Goal: Task Accomplishment & Management: Manage account settings

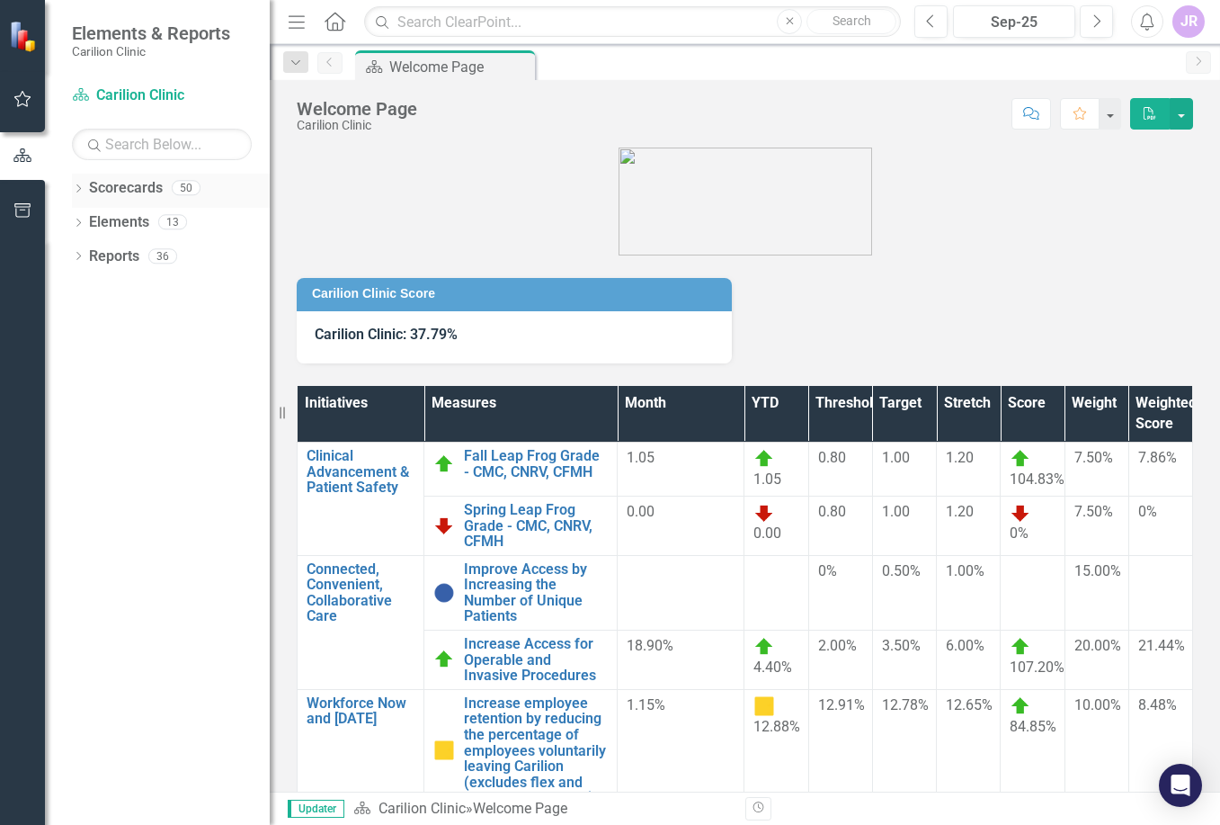
click at [81, 192] on icon "Dropdown" at bounding box center [78, 190] width 13 height 10
click at [128, 219] on link "Carilion Clinic" at bounding box center [184, 222] width 171 height 21
click at [87, 219] on icon "Dropdown" at bounding box center [87, 221] width 13 height 11
click at [166, 257] on link "Department of Emergency Medicine" at bounding box center [193, 256] width 153 height 21
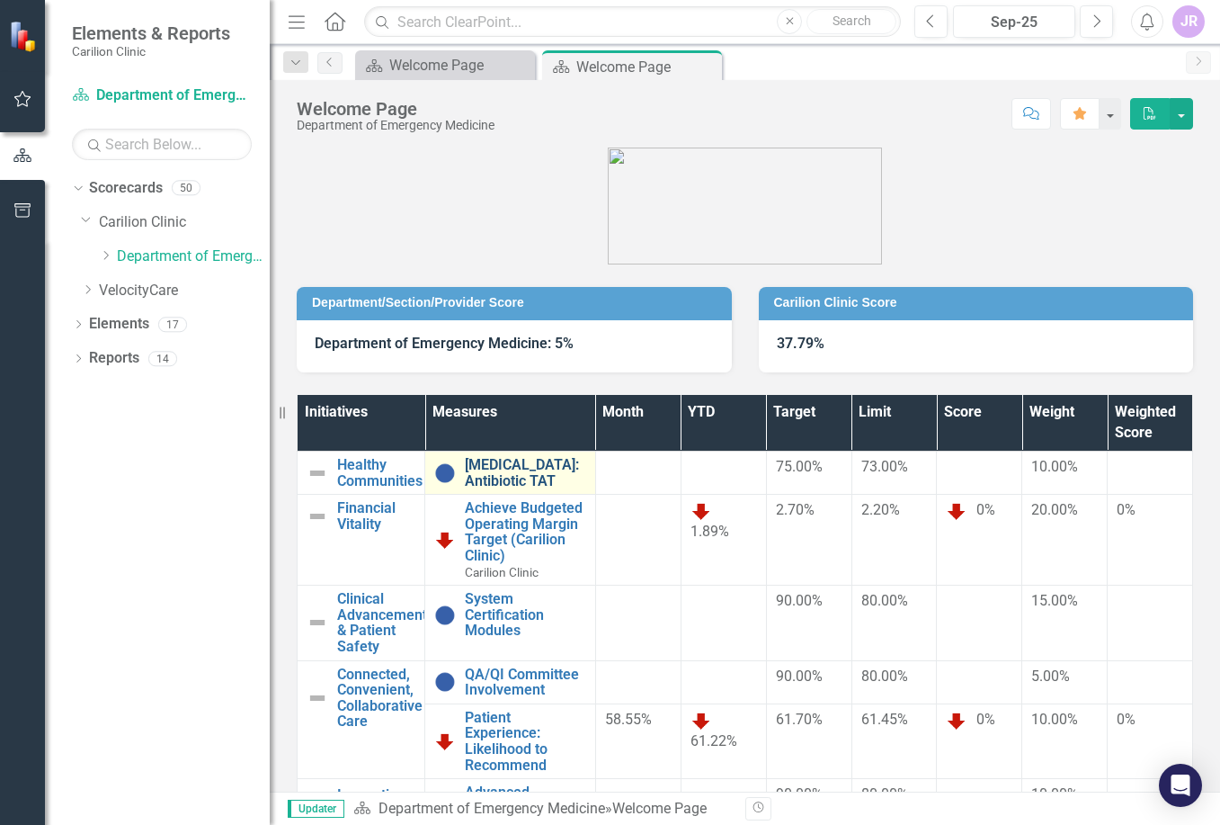
click at [505, 461] on link "[MEDICAL_DATA]: Antibiotic TAT" at bounding box center [525, 472] width 121 height 31
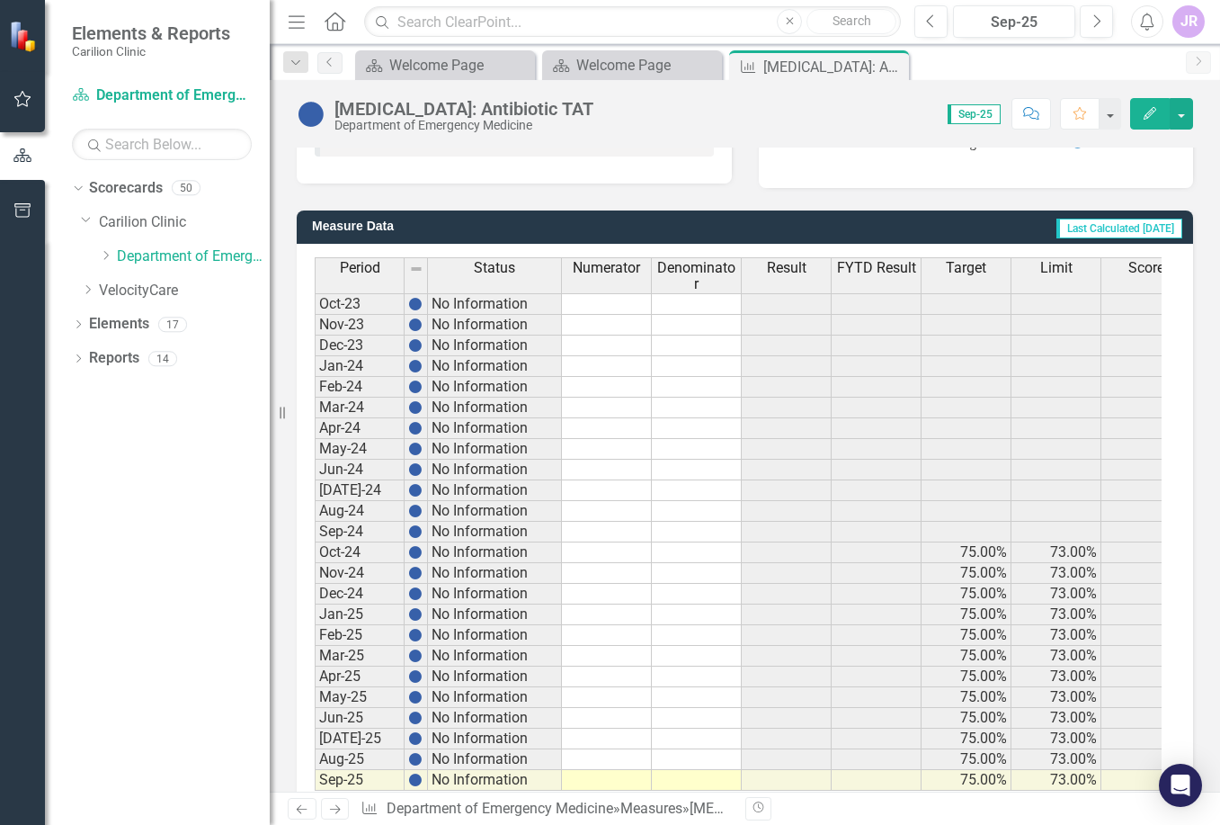
scroll to position [460, 0]
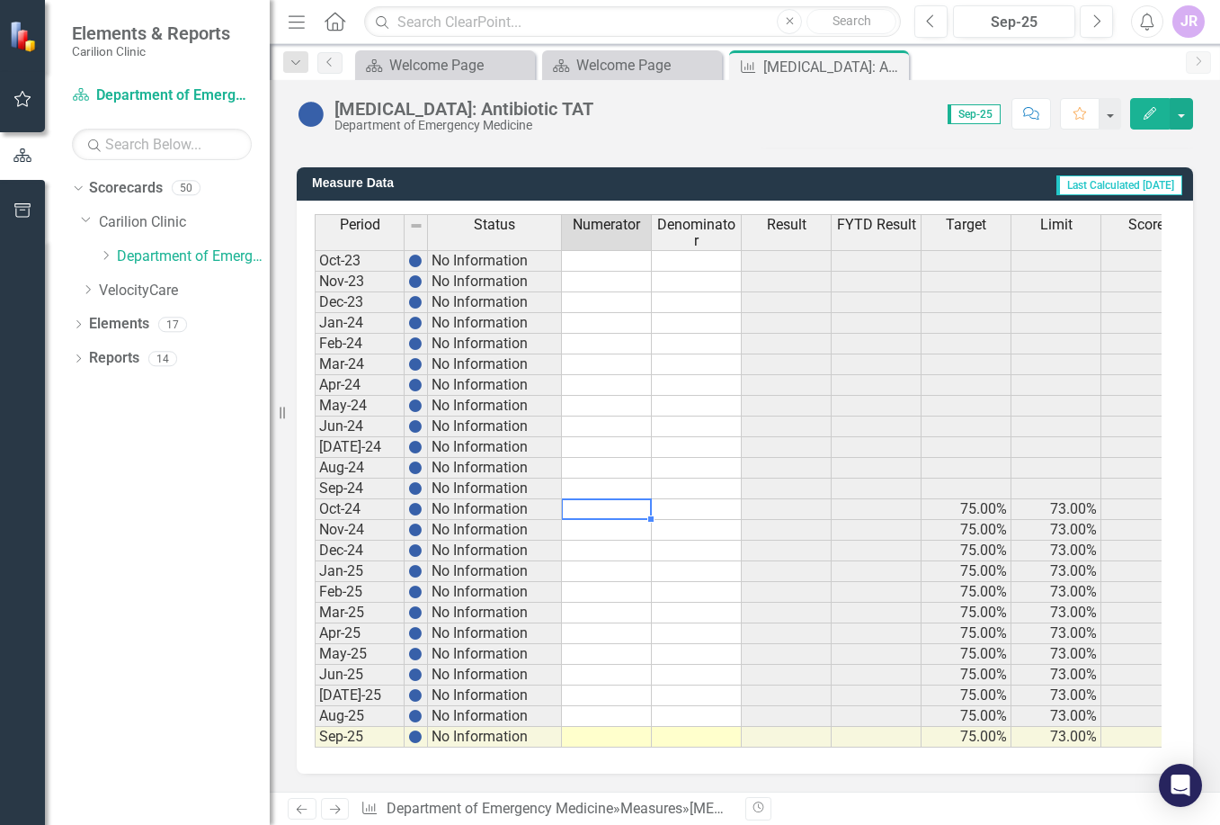
click at [596, 499] on td at bounding box center [607, 509] width 90 height 21
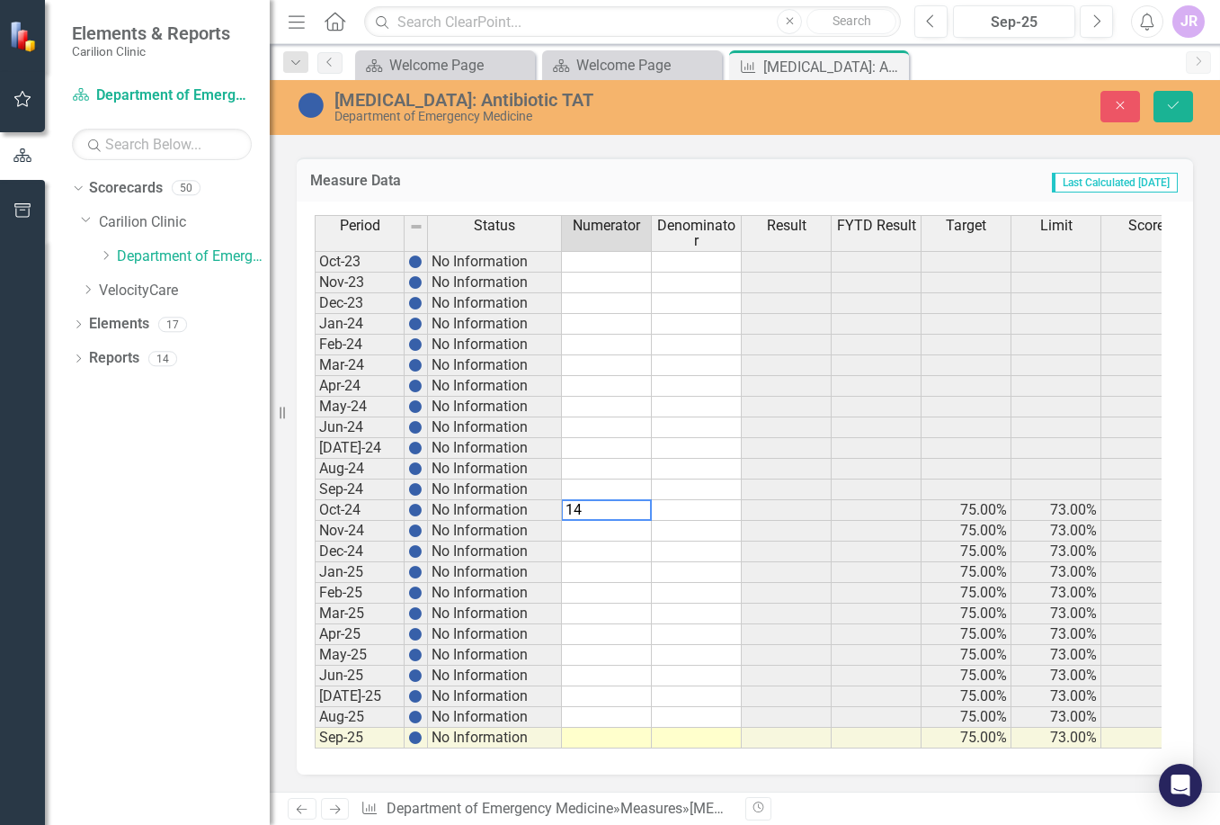
type textarea "147"
type textarea "192"
type textarea "160"
type textarea "202"
type textarea "184"
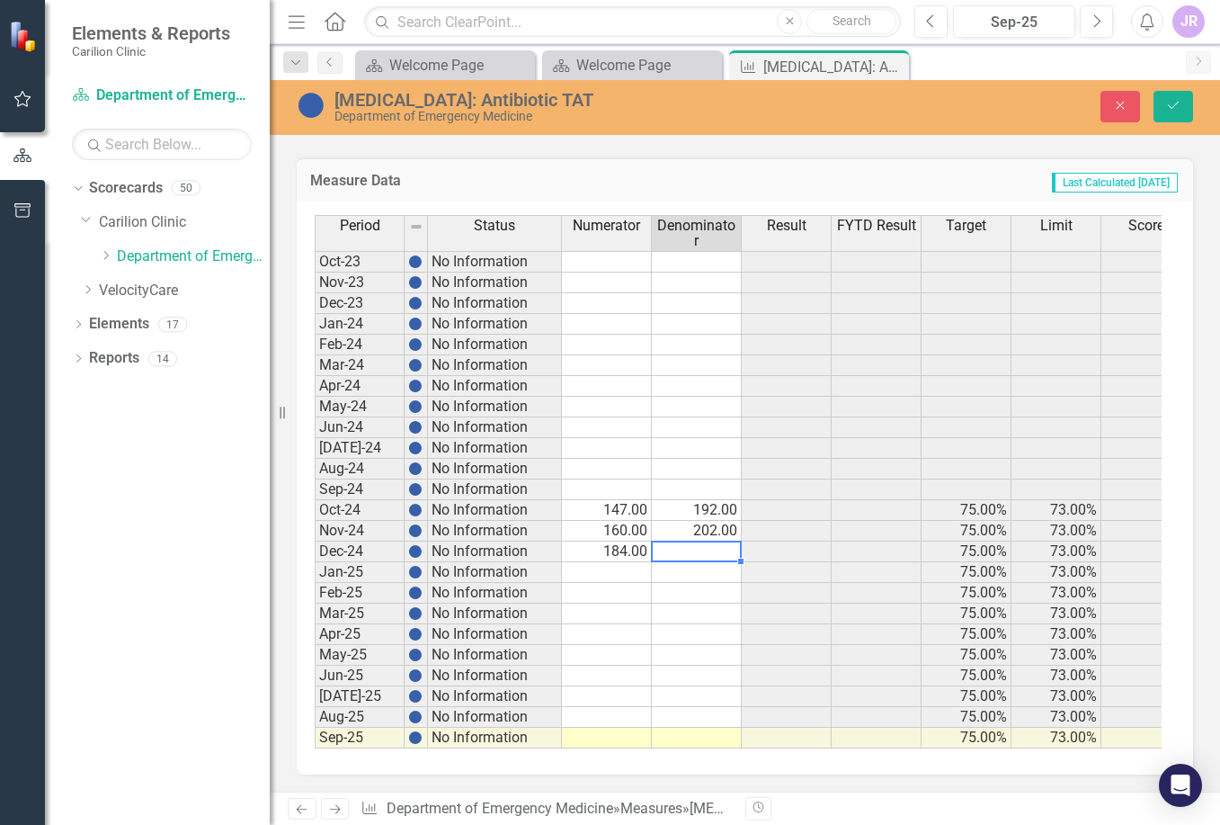
type textarea "22"
type textarea "223"
type textarea "181"
type textarea "227"
type textarea "229"
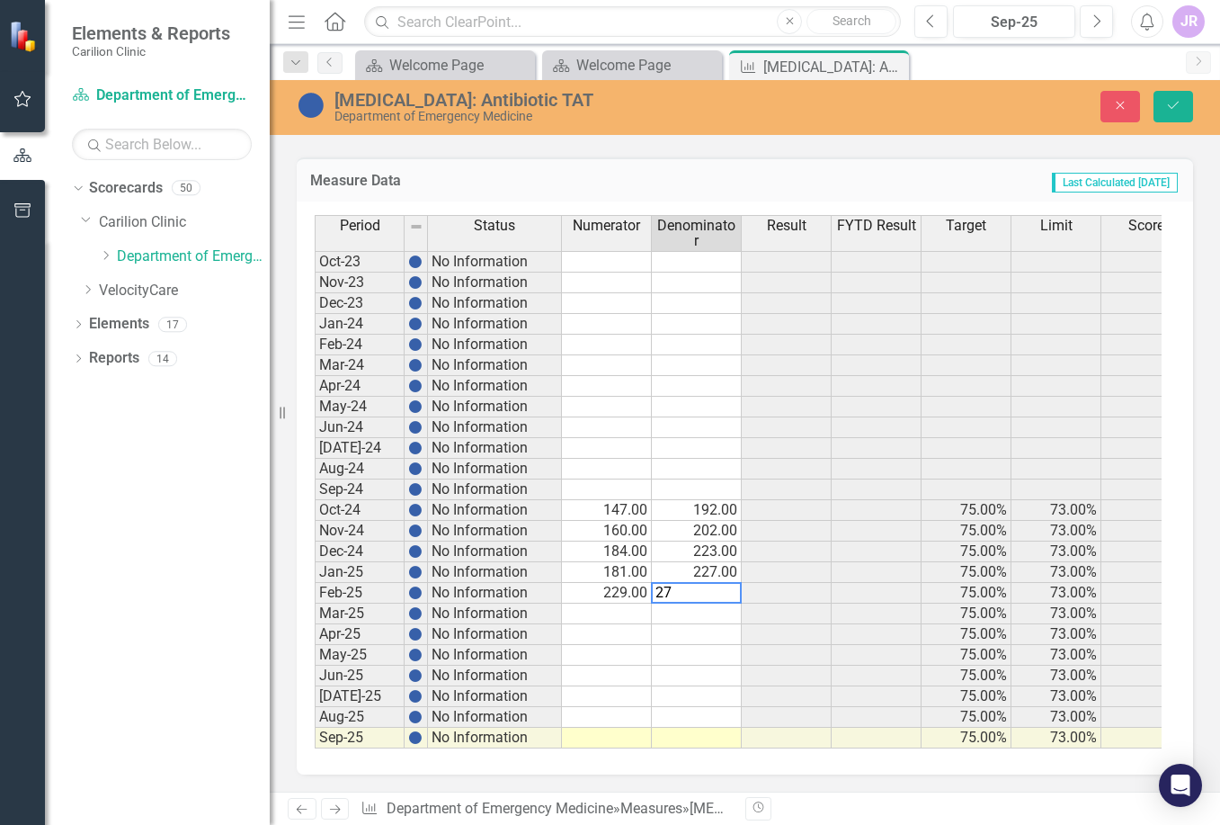
type textarea "270"
type textarea "218"
type textarea "252"
type textarea "174"
type textarea "194"
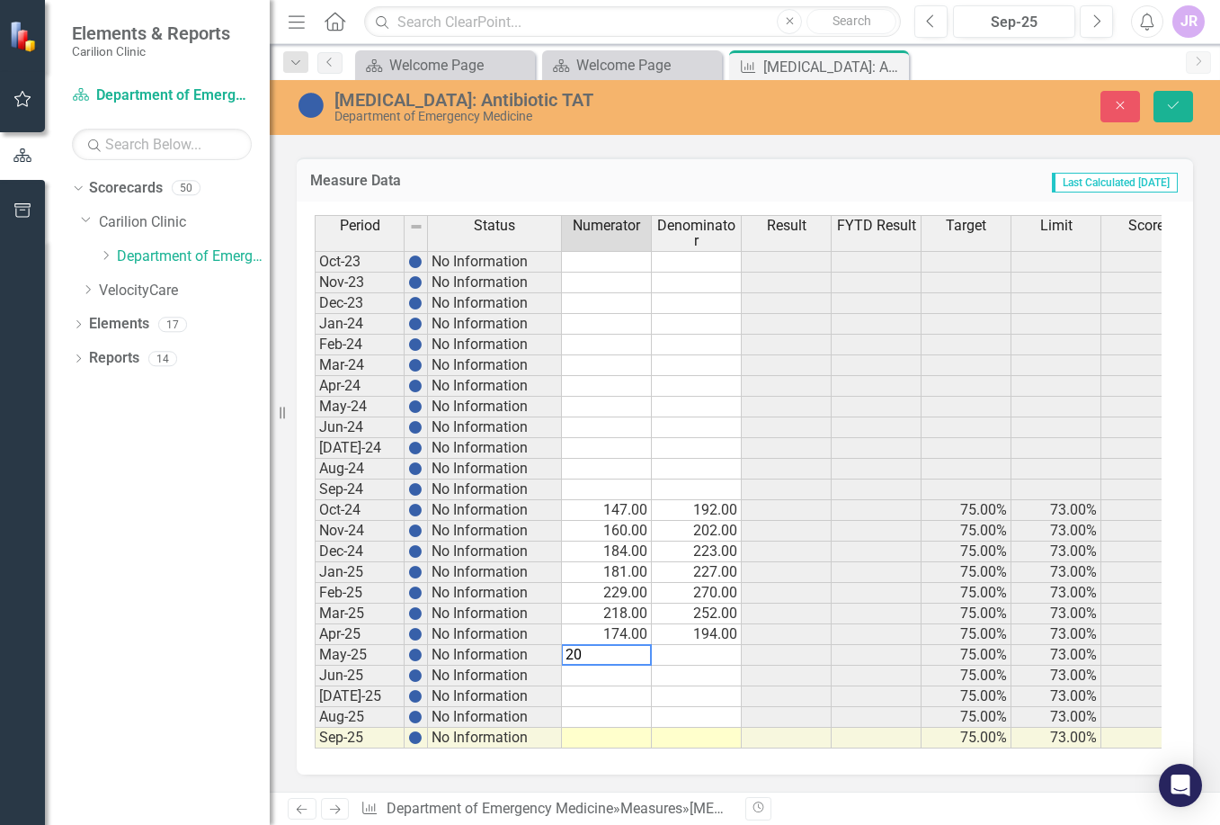
type textarea "207"
type textarea "237"
type textarea "203"
type textarea "231"
type textarea "171"
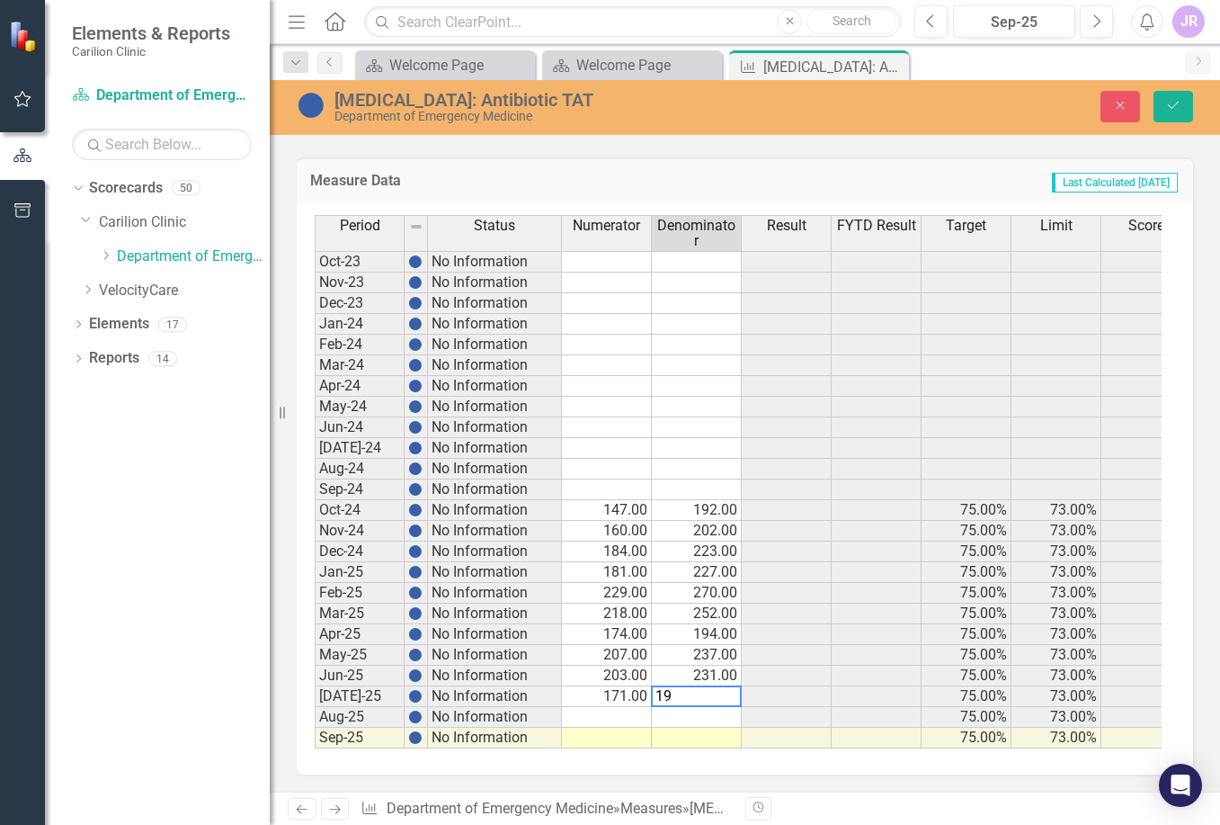
type textarea "196"
type textarea "187"
type textarea "219"
type textarea "163"
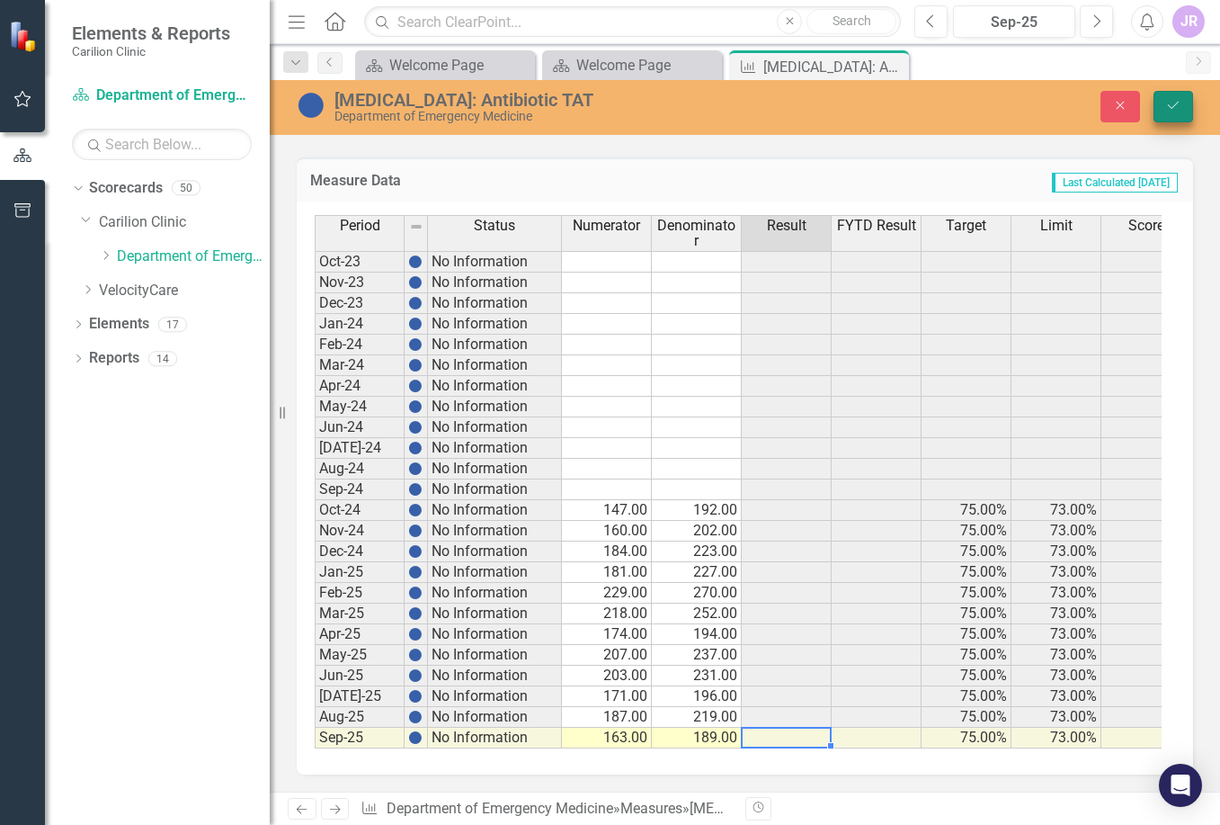
type textarea "189"
click at [1175, 103] on icon "Save" at bounding box center [1174, 105] width 16 height 13
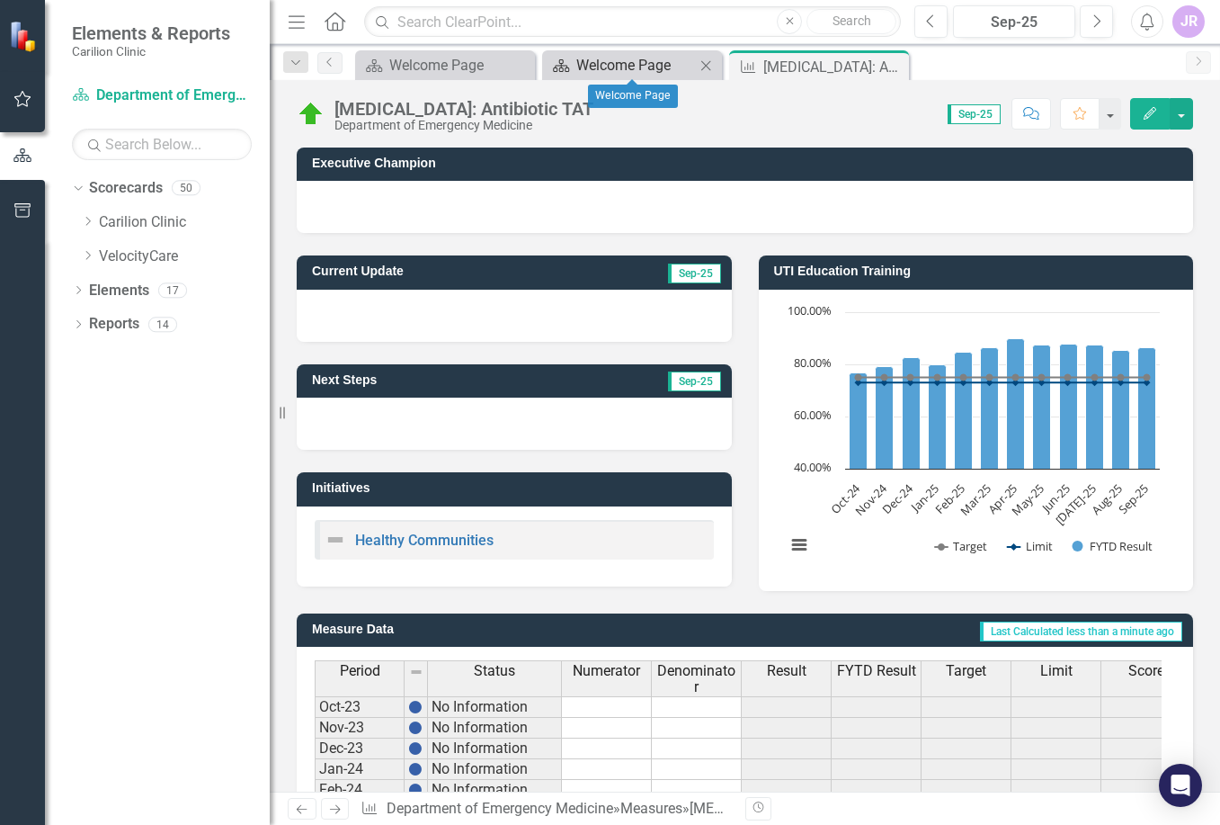
click at [645, 64] on div "Welcome Page" at bounding box center [635, 65] width 119 height 22
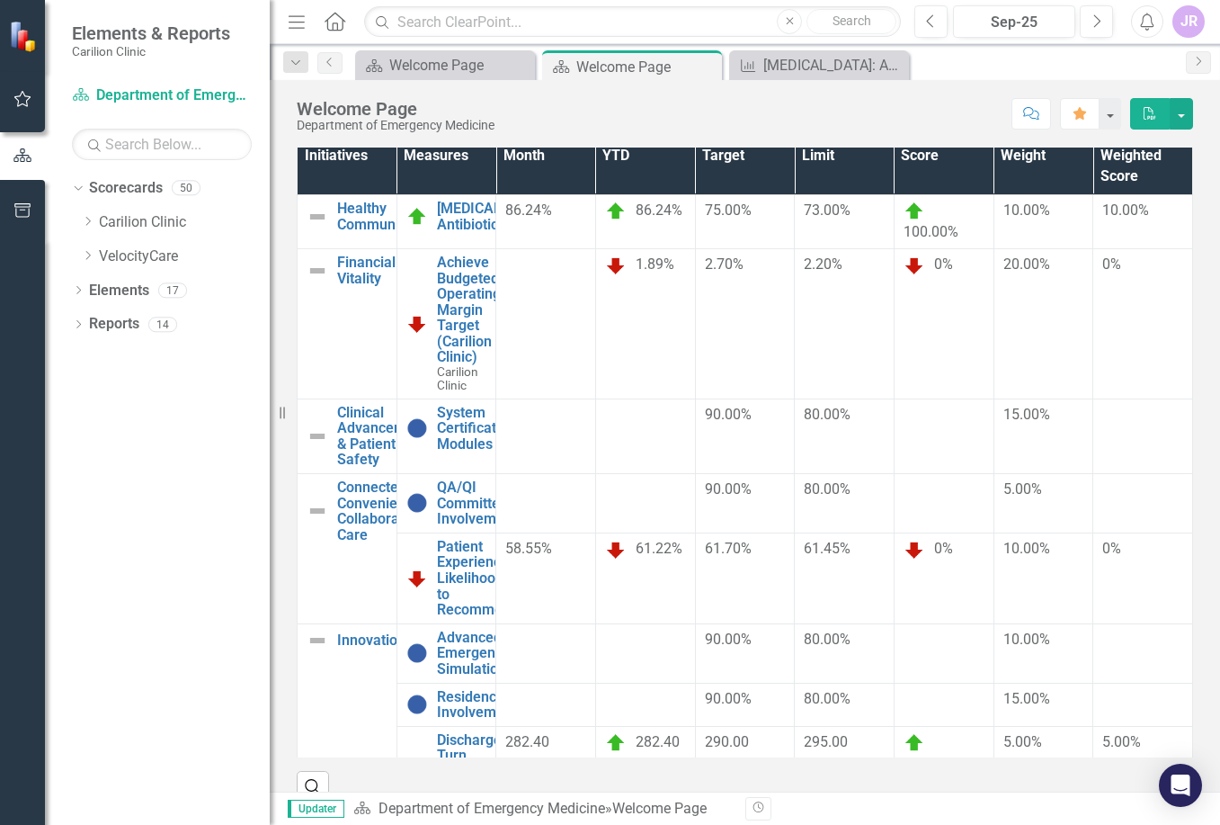
scroll to position [221, 0]
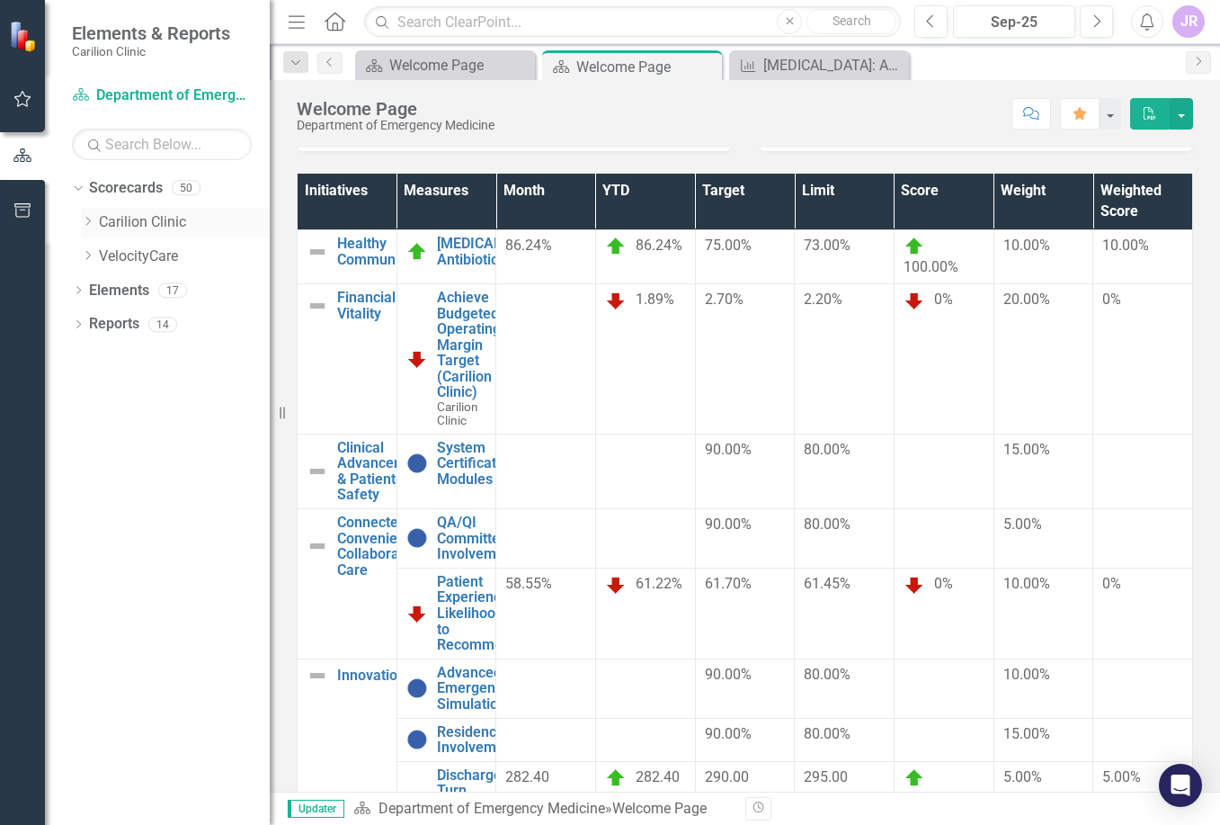
click at [85, 223] on icon "Dropdown" at bounding box center [87, 221] width 13 height 11
click at [103, 255] on icon "Dropdown" at bounding box center [105, 255] width 13 height 11
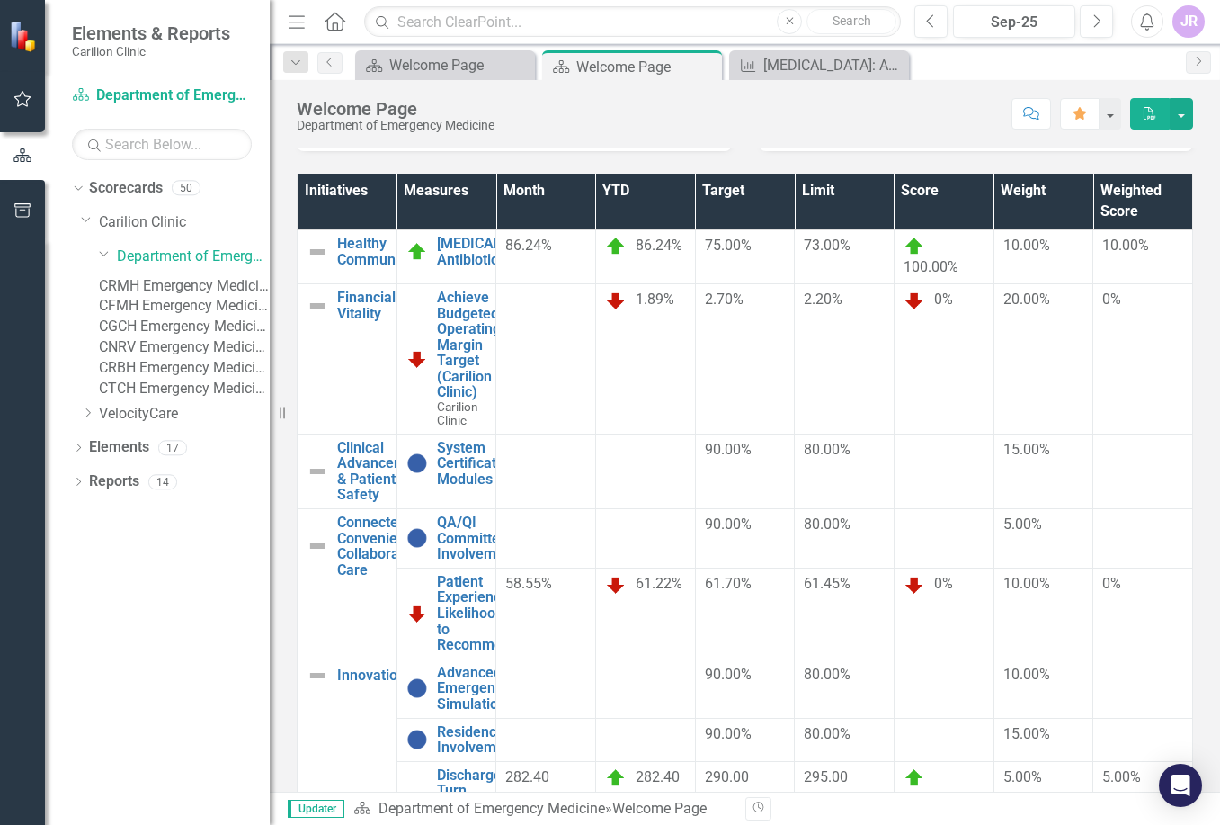
click at [196, 297] on link "CRMH Emergency Medicine" at bounding box center [184, 286] width 171 height 21
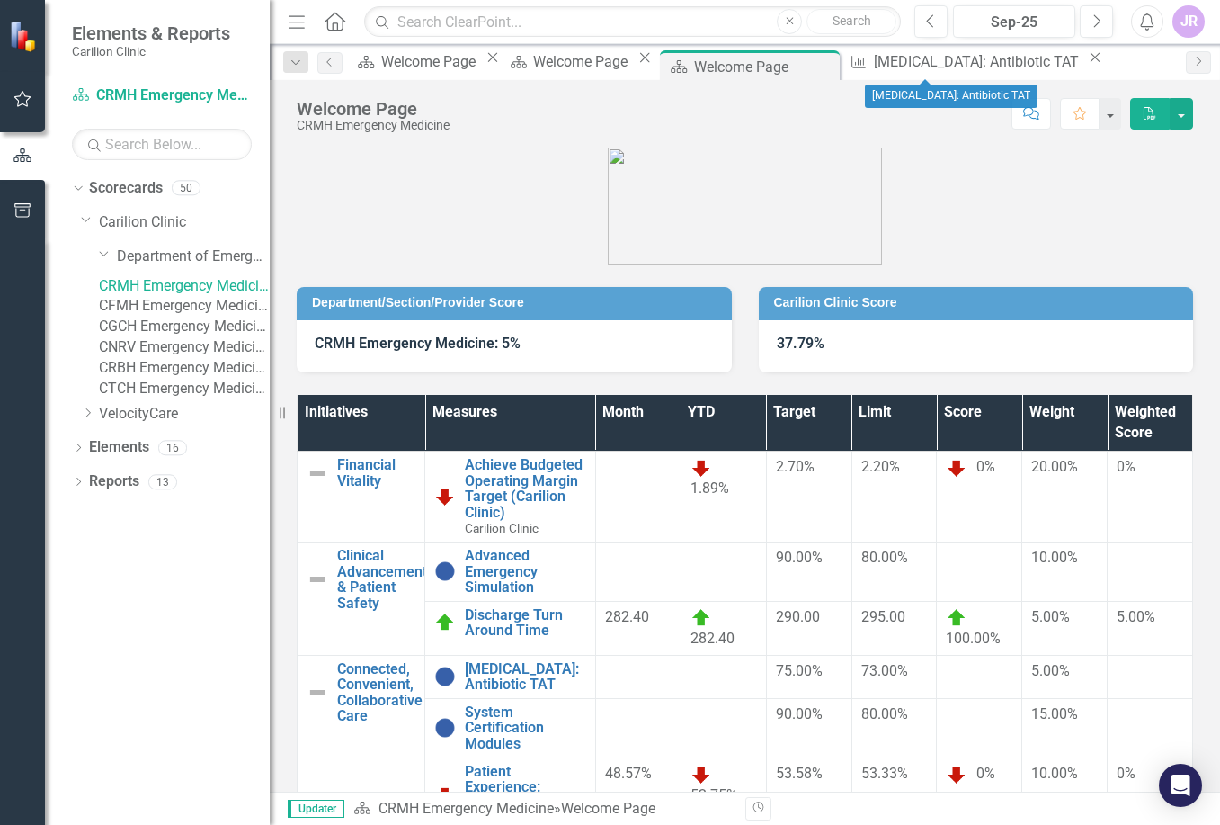
click at [1086, 65] on icon "Close" at bounding box center [1095, 57] width 18 height 14
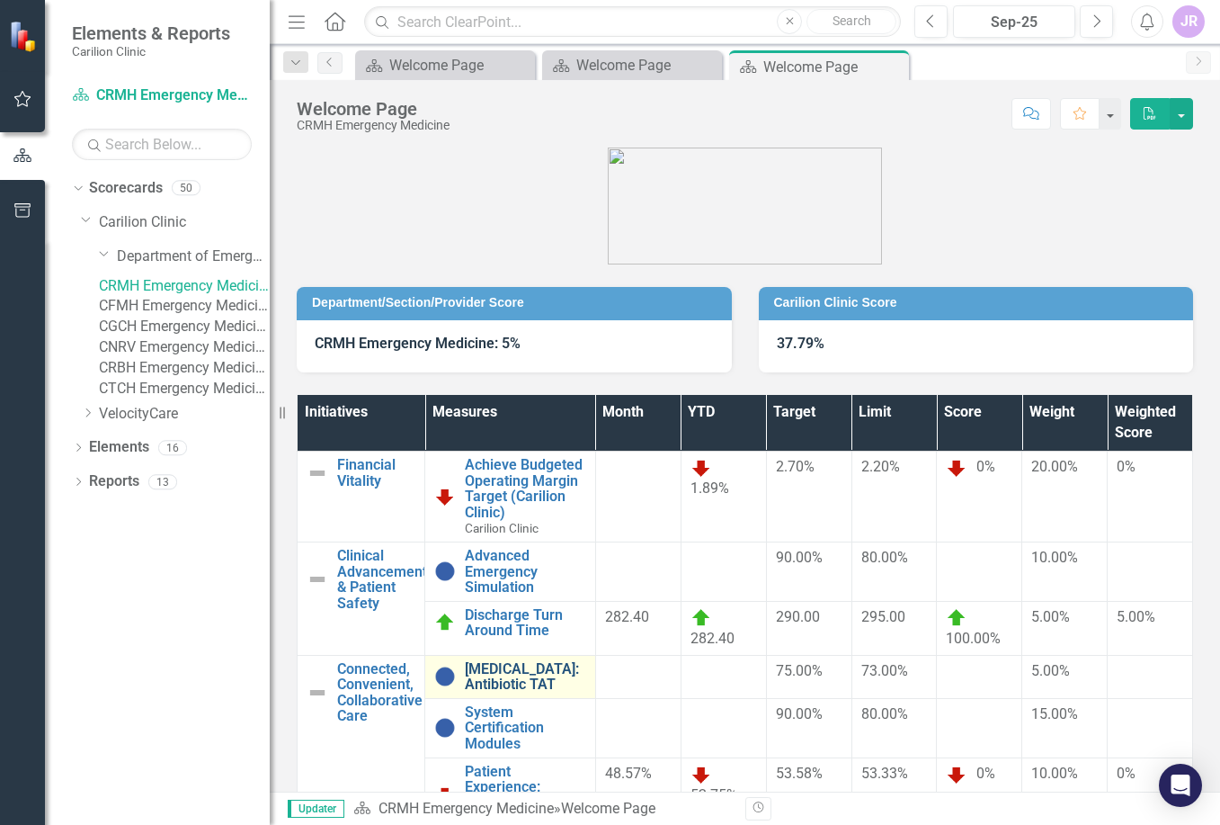
click at [567, 674] on link "[MEDICAL_DATA]: Antibiotic TAT" at bounding box center [525, 676] width 121 height 31
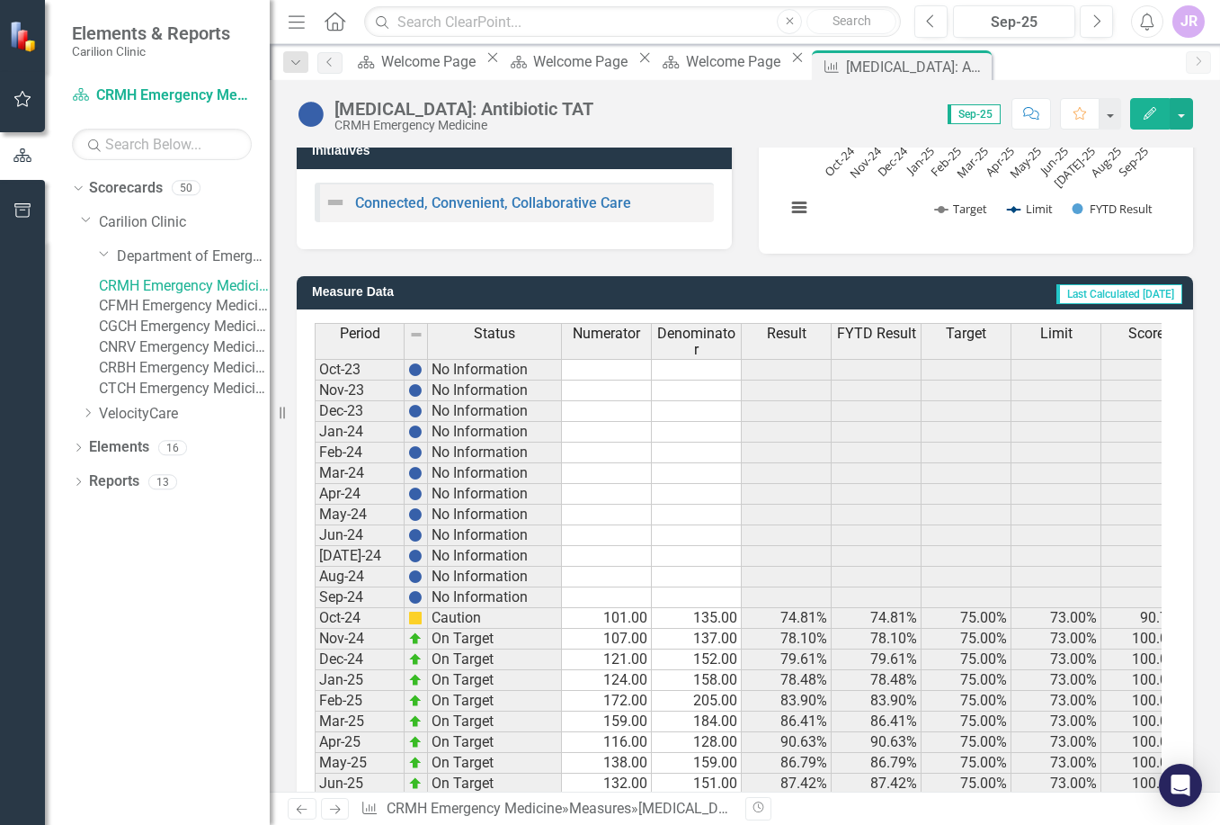
scroll to position [460, 0]
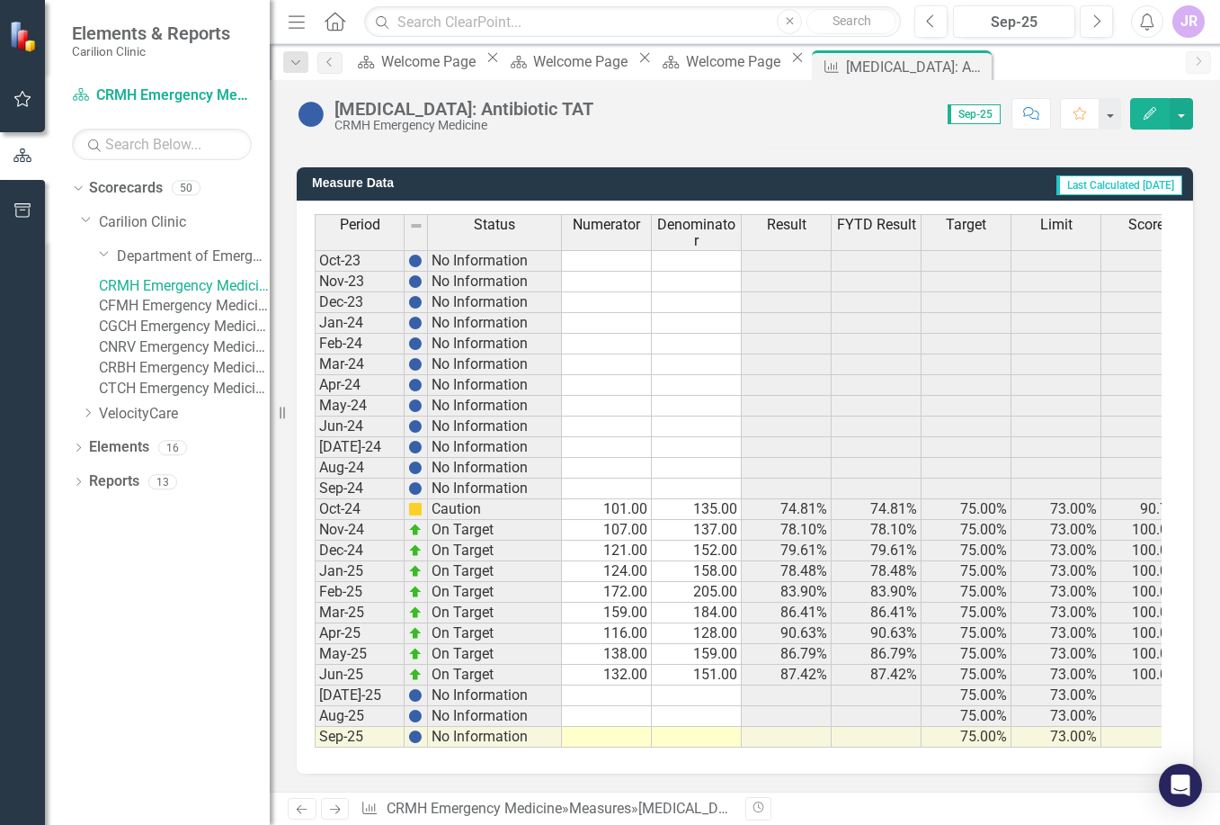
click at [612, 685] on td at bounding box center [607, 695] width 90 height 21
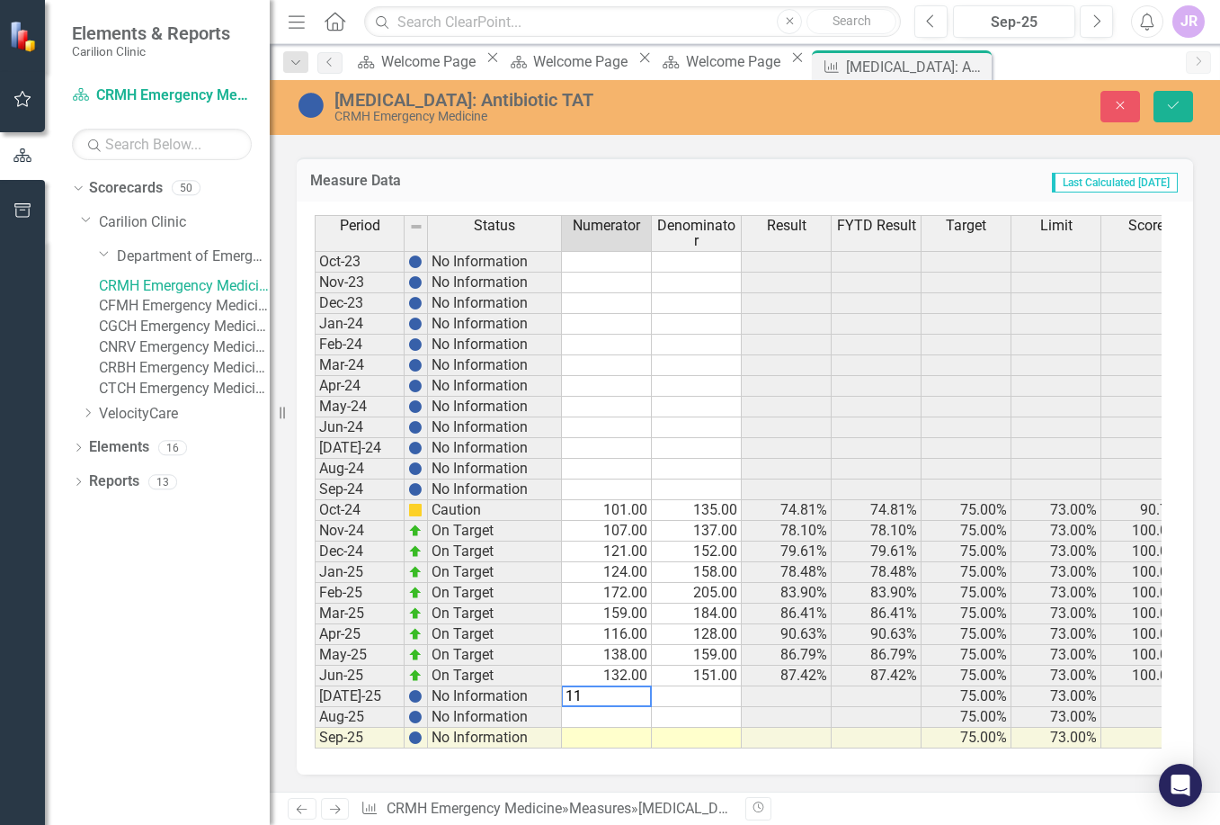
type textarea "111"
type textarea "128"
type textarea "114"
type textarea "136"
type textarea "112"
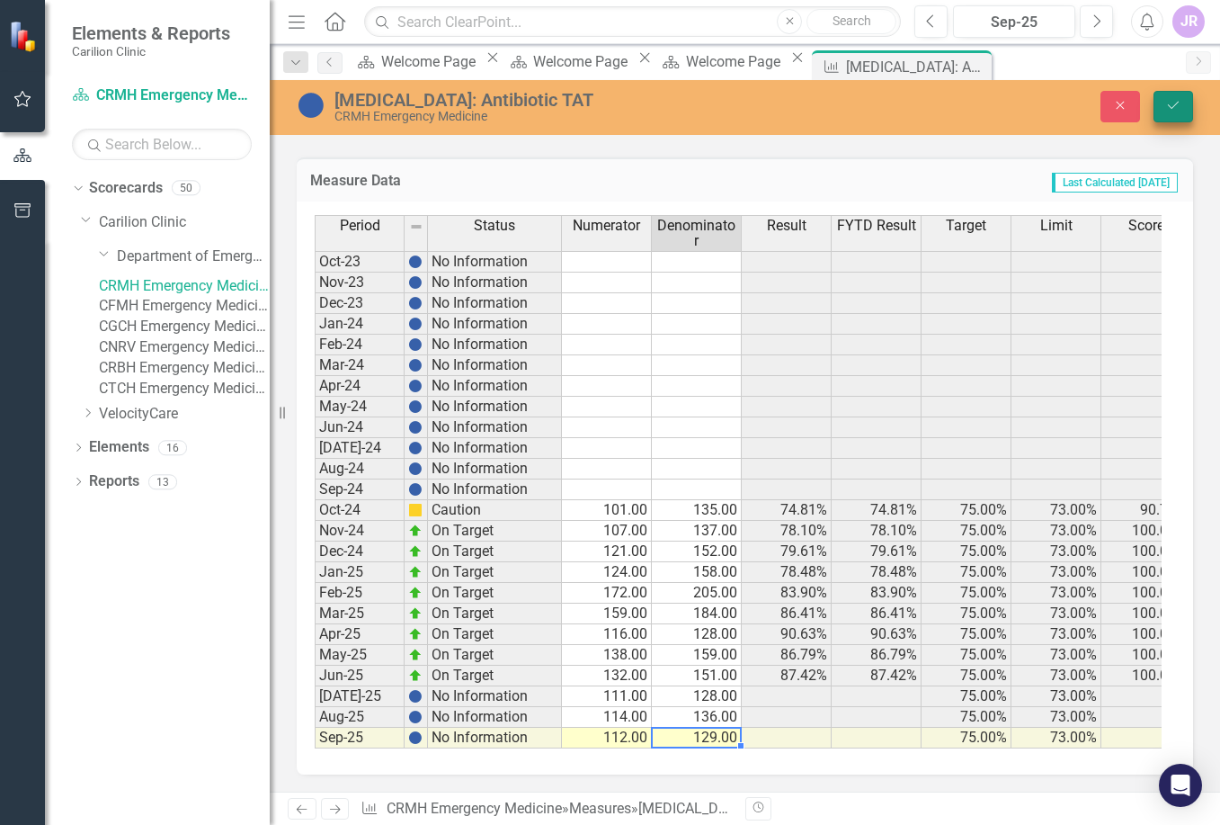
type textarea "129"
click at [1176, 105] on icon "Save" at bounding box center [1174, 105] width 16 height 13
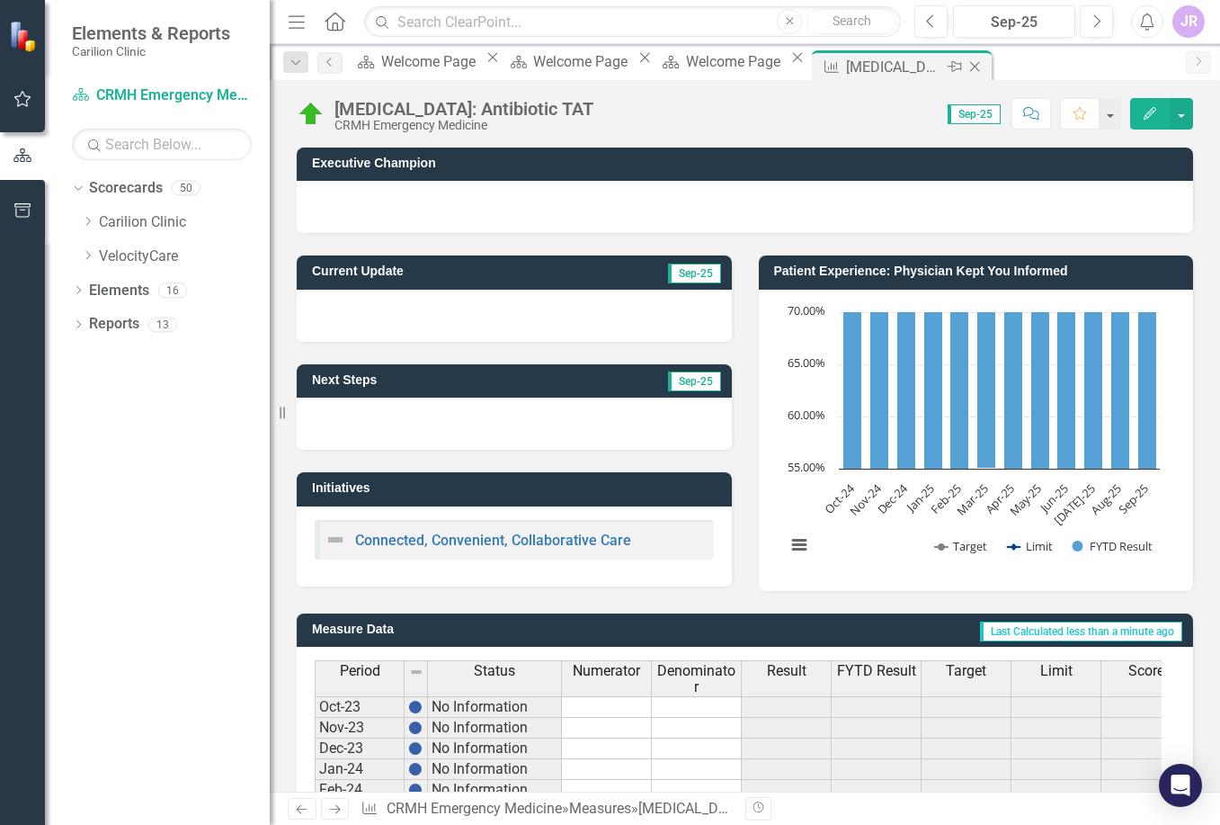
click at [976, 63] on icon "Close" at bounding box center [975, 66] width 18 height 14
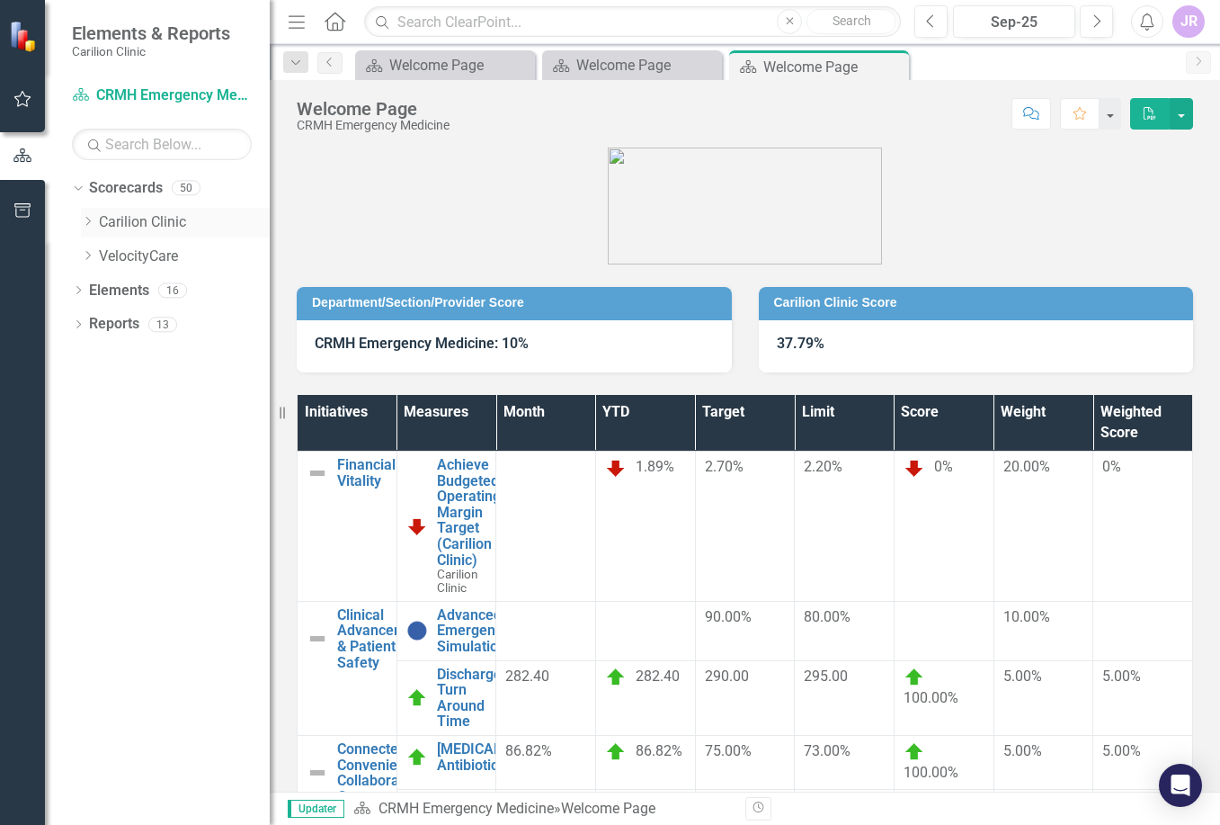
click at [85, 219] on icon "Dropdown" at bounding box center [87, 221] width 13 height 11
click at [101, 255] on icon "Dropdown" at bounding box center [105, 255] width 13 height 11
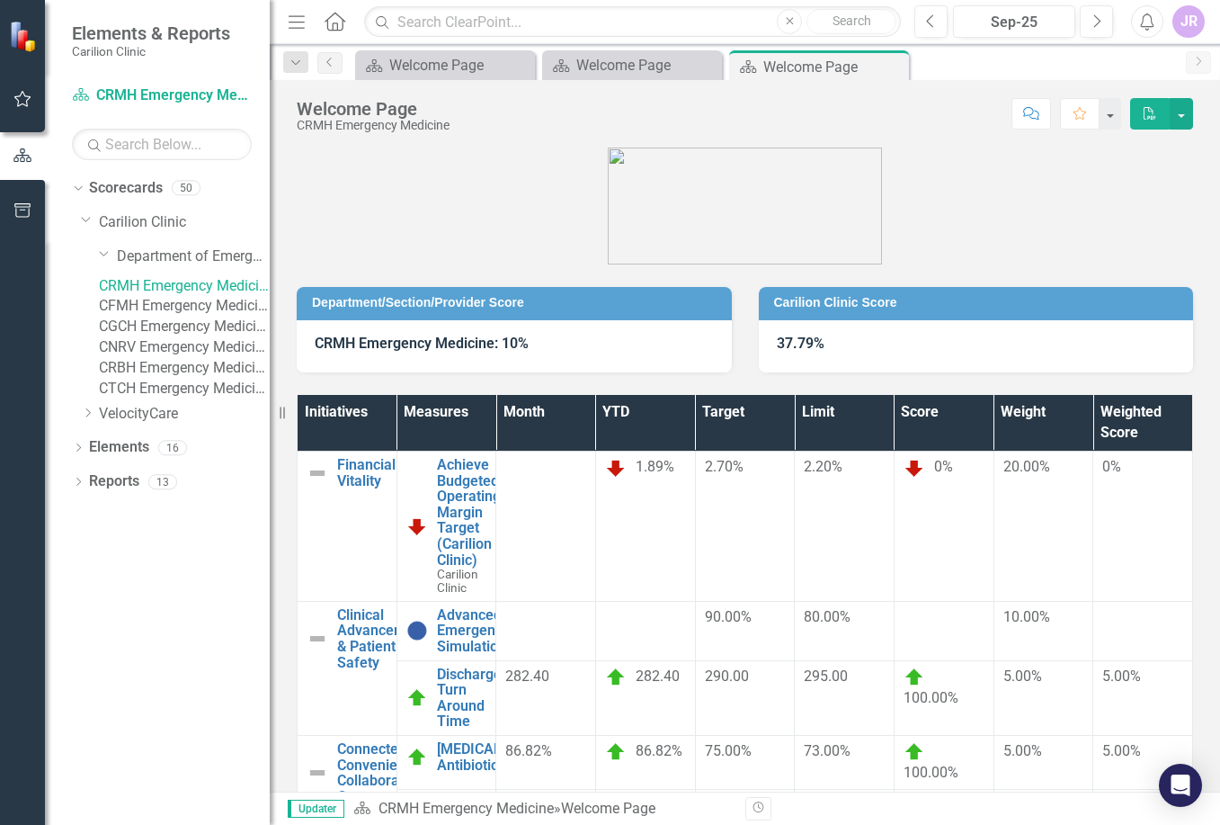
click at [176, 317] on link "CFMH Emergency Medicine" at bounding box center [184, 306] width 171 height 21
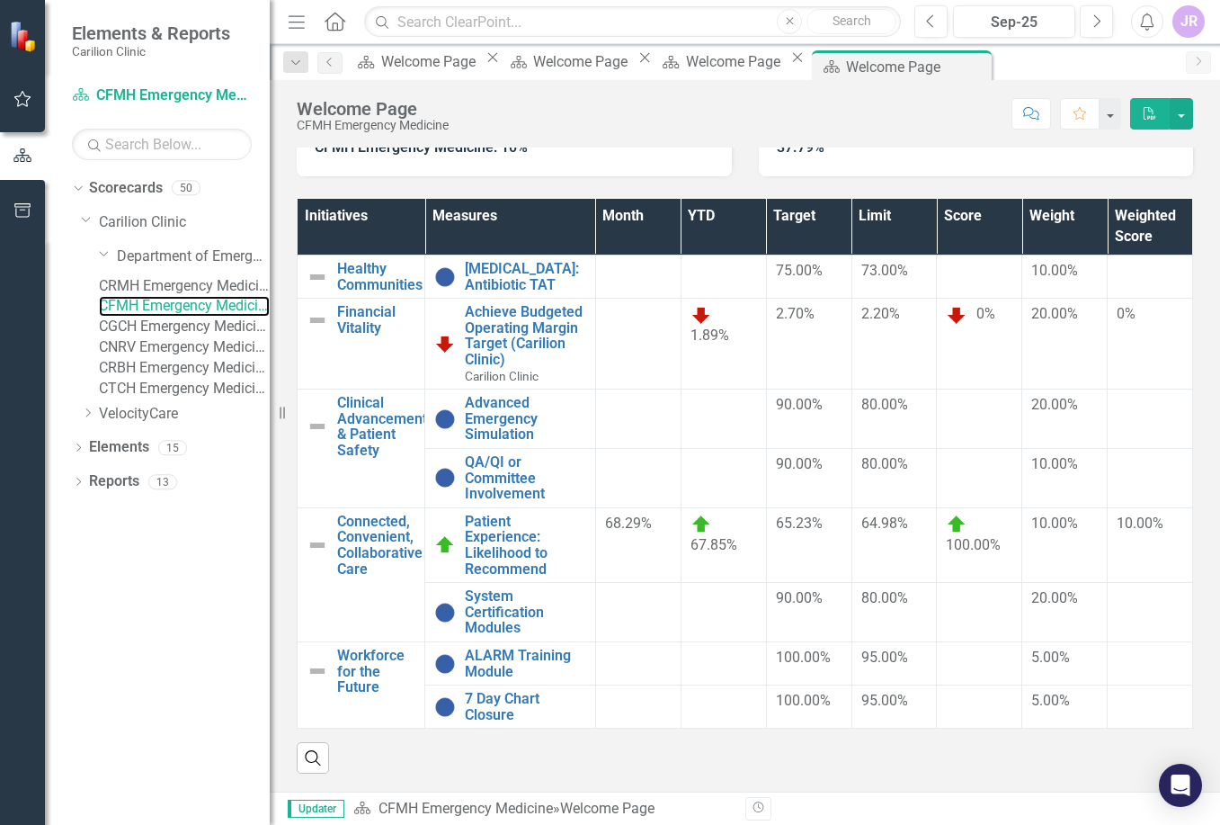
scroll to position [210, 0]
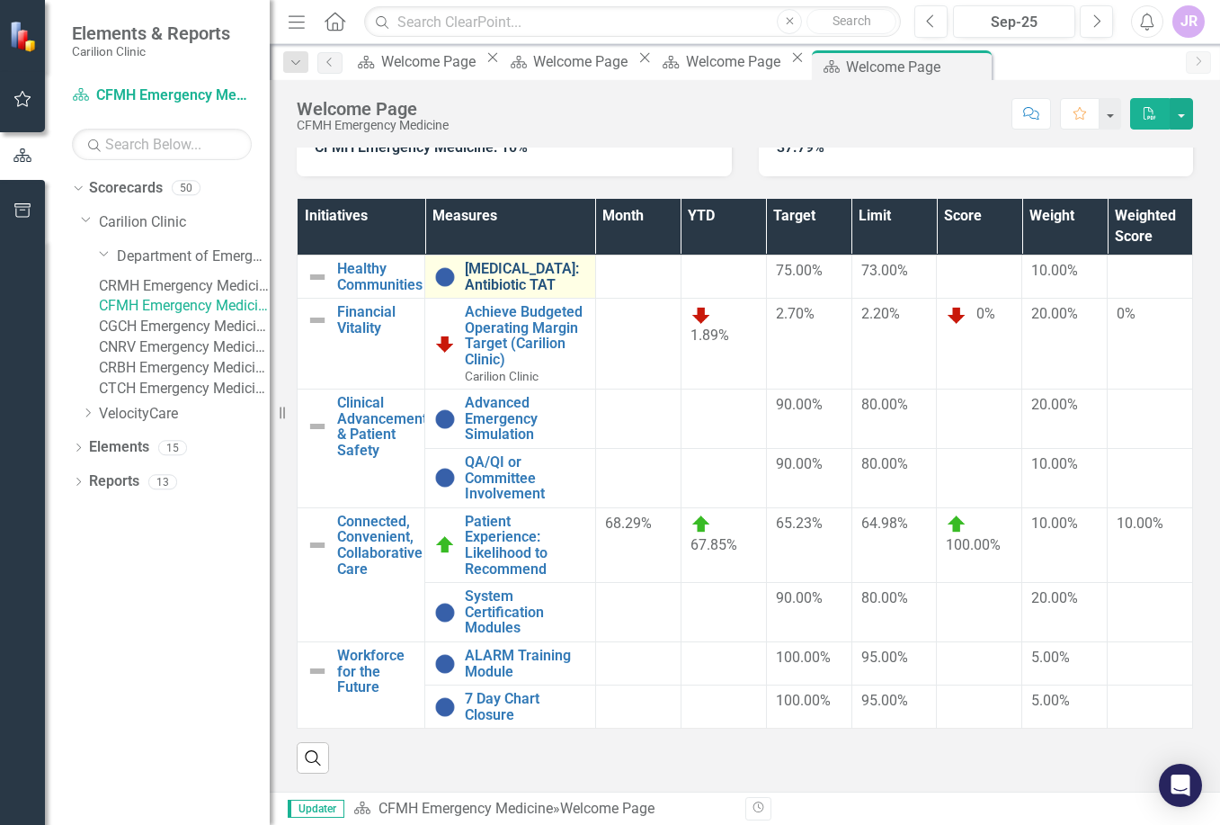
click at [514, 261] on link "[MEDICAL_DATA]: Antibiotic TAT" at bounding box center [525, 276] width 121 height 31
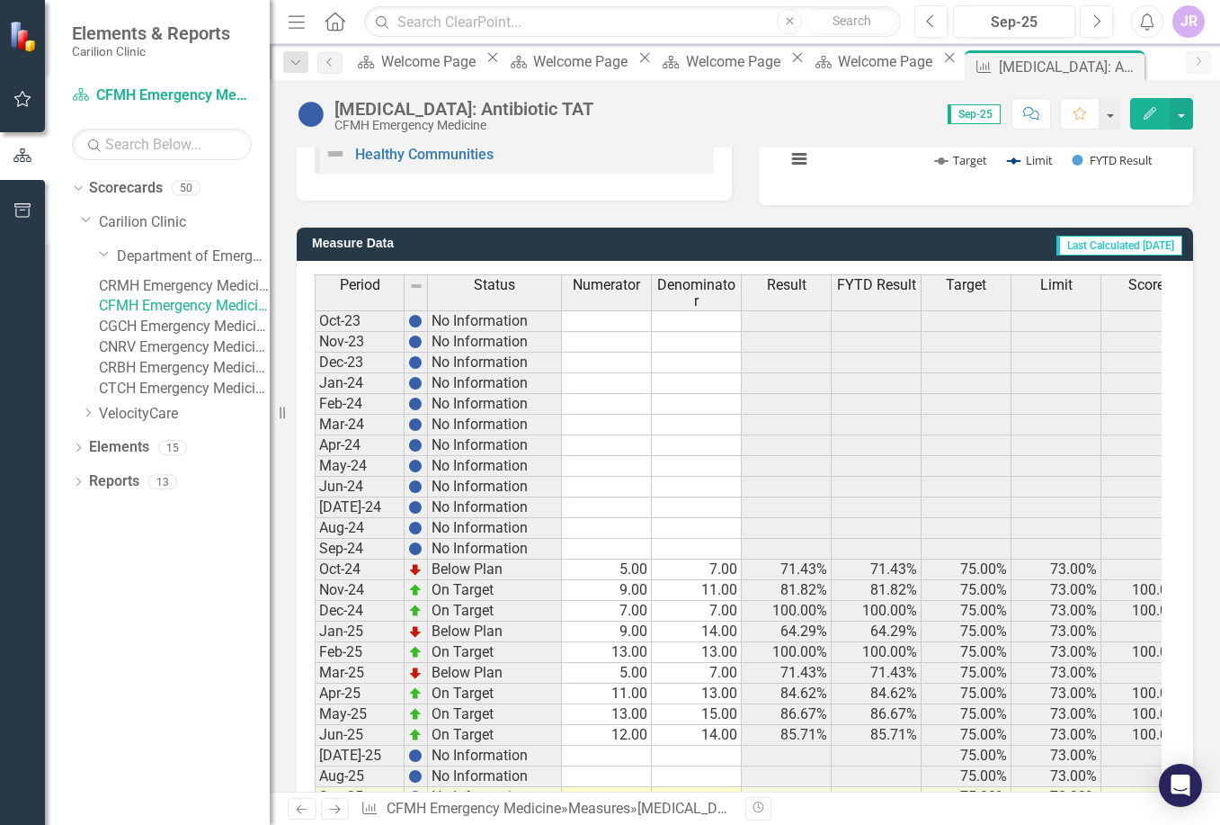
scroll to position [460, 0]
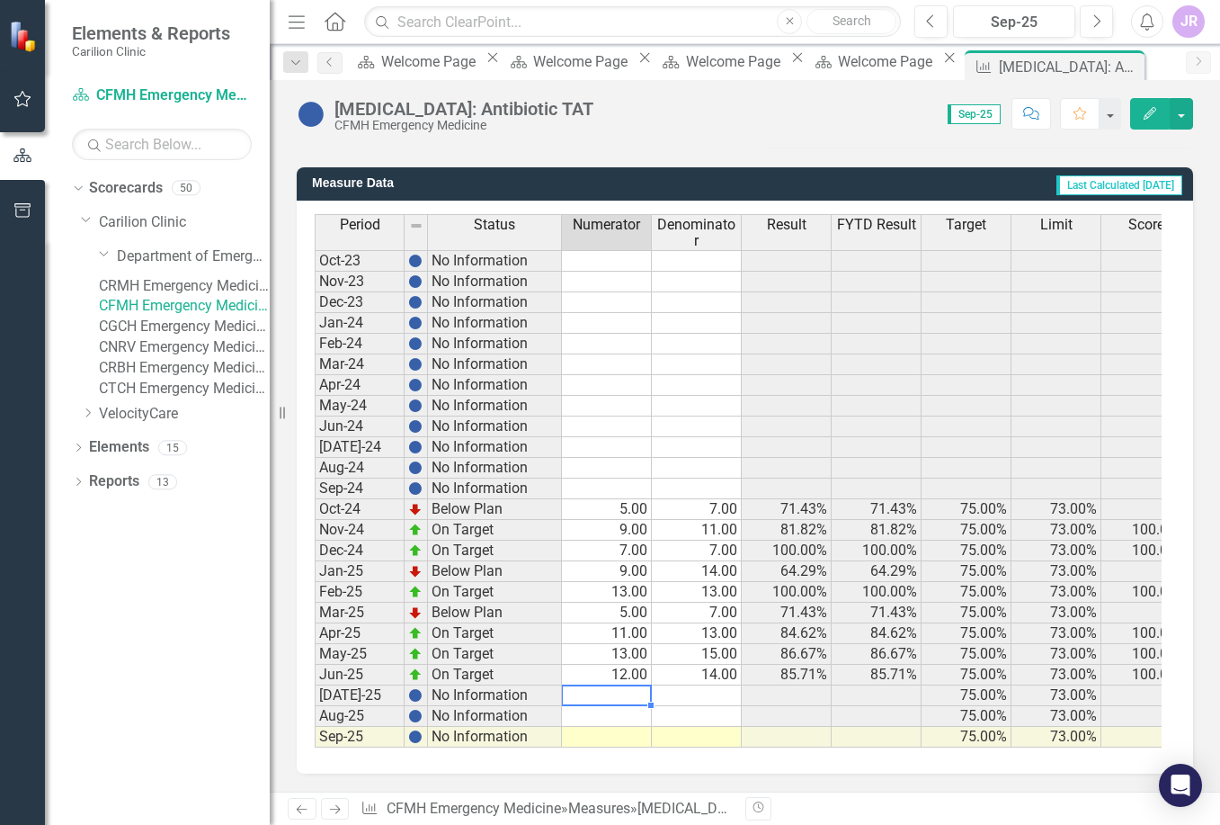
click at [639, 685] on td at bounding box center [607, 695] width 90 height 21
type textarea "8"
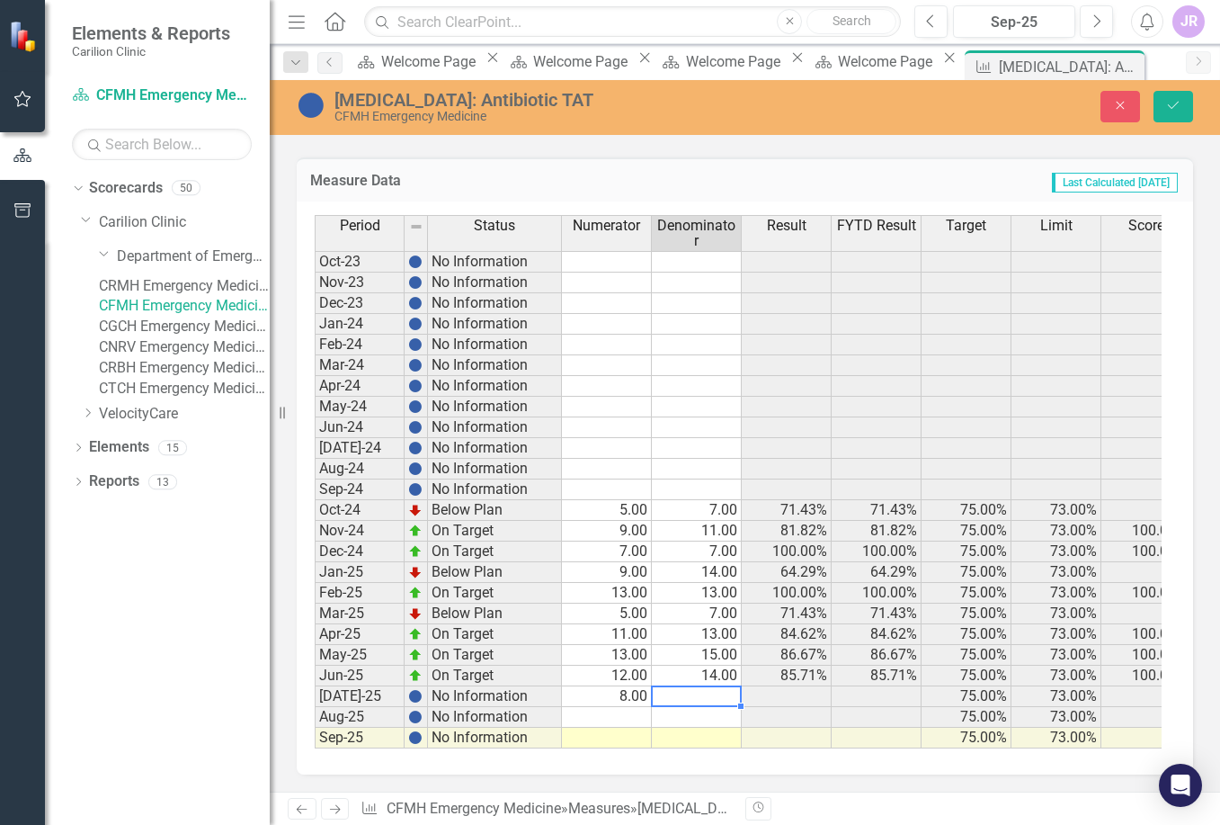
type textarea "8"
type textarea "18"
type textarea "21"
type textarea "6"
type textarea "7"
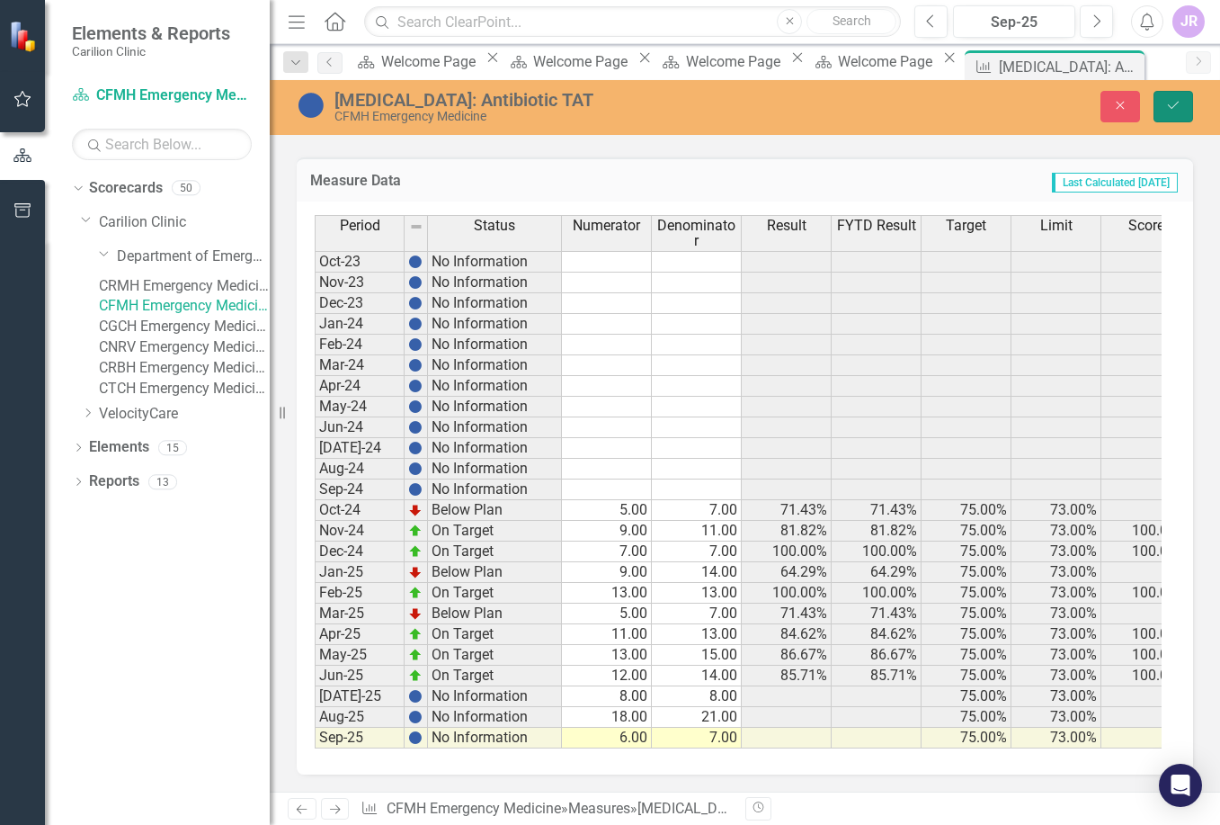
click at [1172, 103] on icon "Save" at bounding box center [1174, 105] width 16 height 13
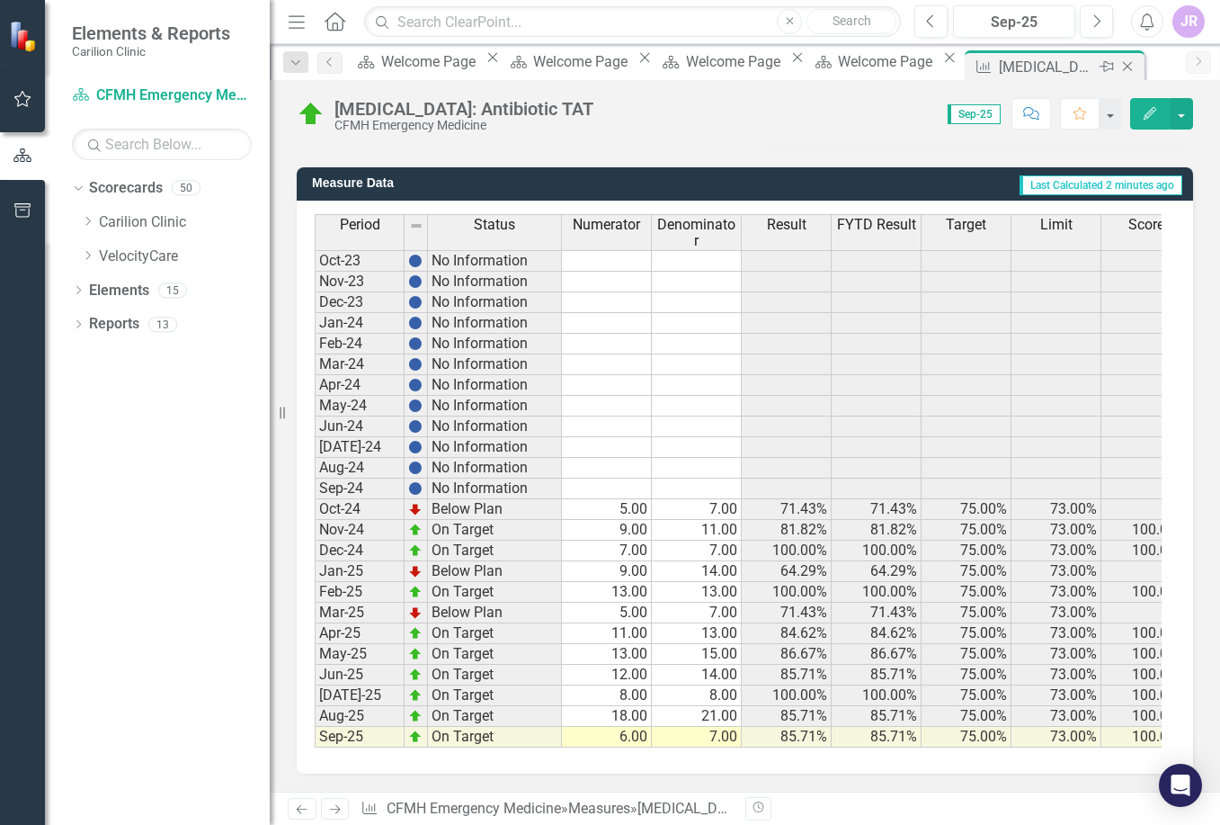
click at [1119, 65] on icon "Close" at bounding box center [1128, 66] width 18 height 14
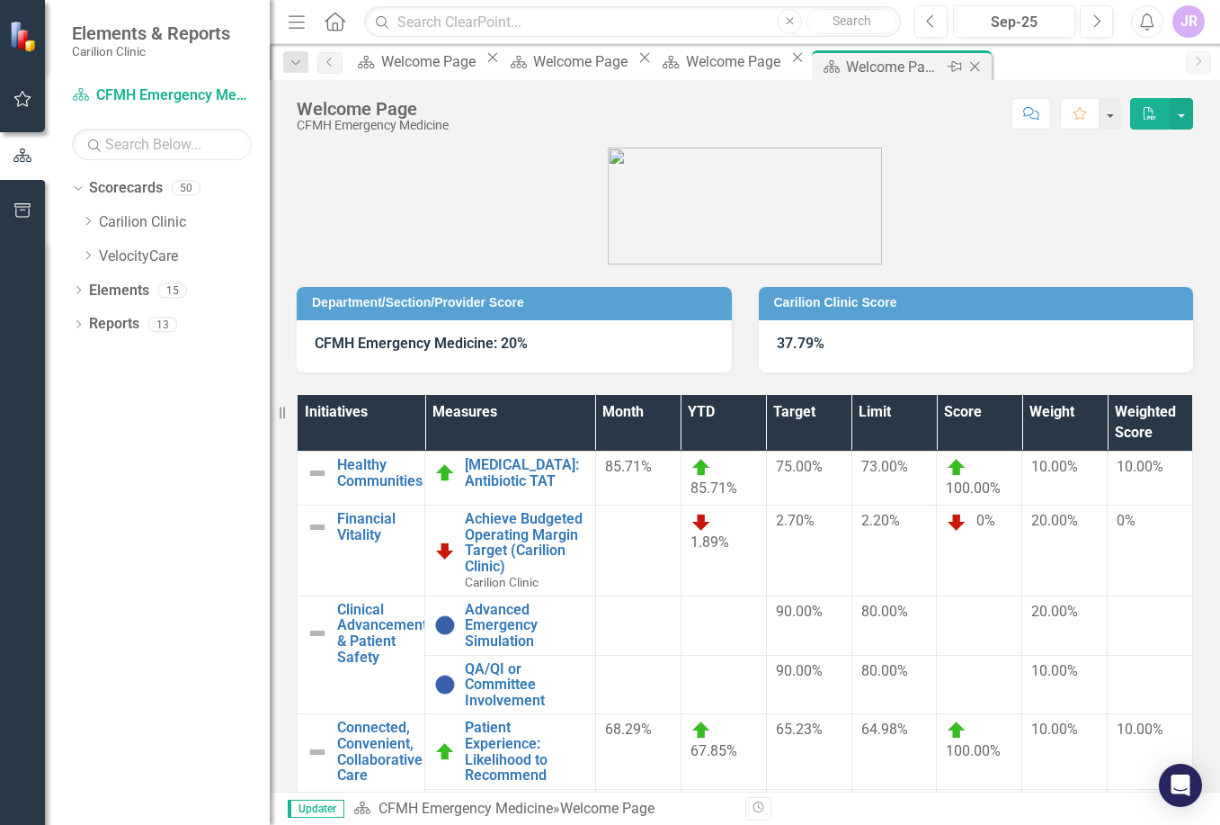
click at [979, 70] on icon "Close" at bounding box center [975, 66] width 18 height 14
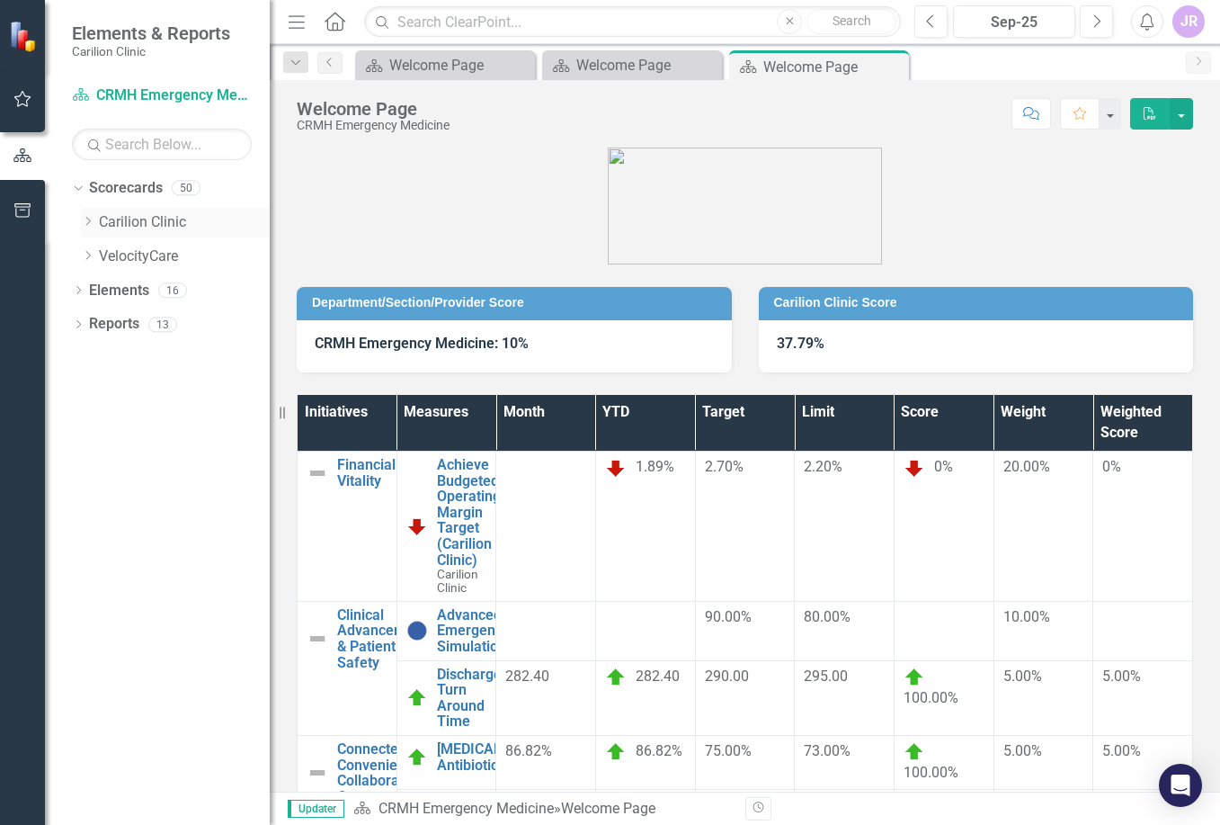
click at [87, 216] on icon "Dropdown" at bounding box center [87, 221] width 13 height 11
click at [102, 255] on icon "Dropdown" at bounding box center [105, 255] width 13 height 11
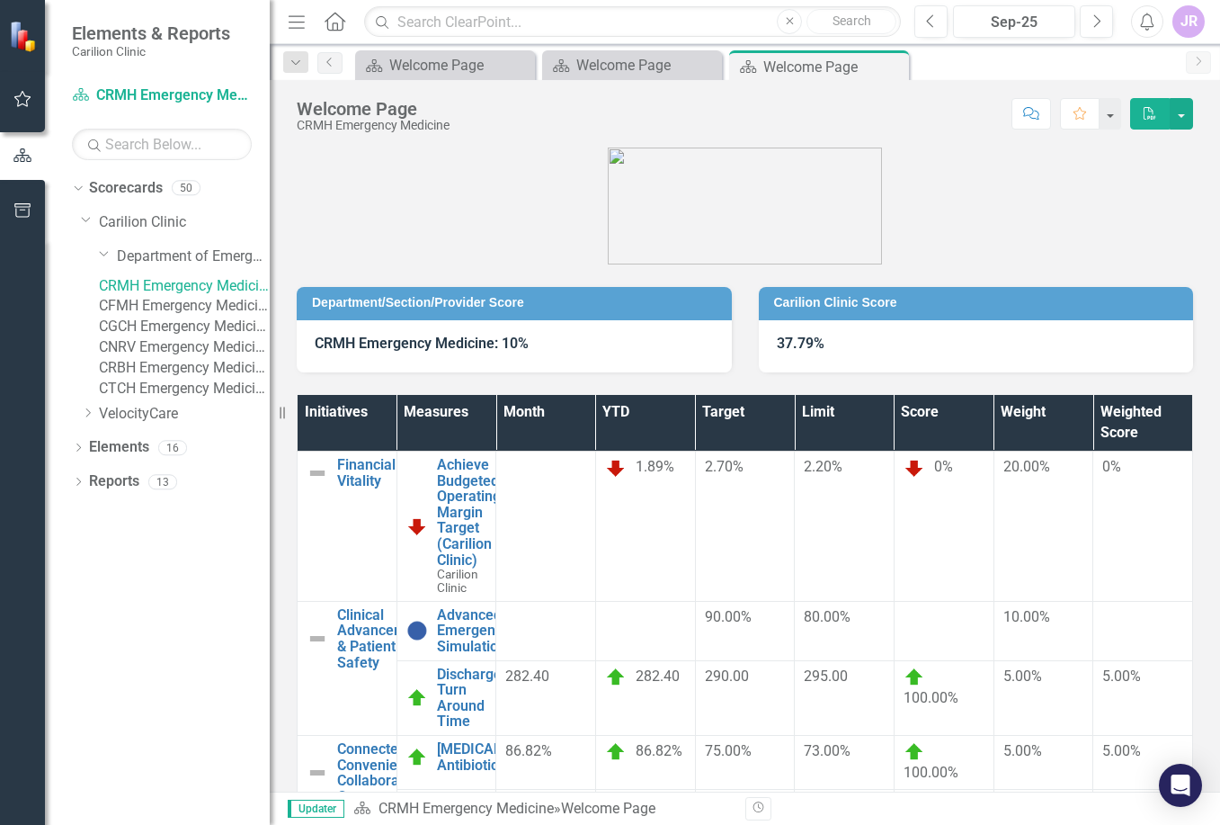
click at [175, 337] on link "CGCH Emergency Medicine" at bounding box center [184, 327] width 171 height 21
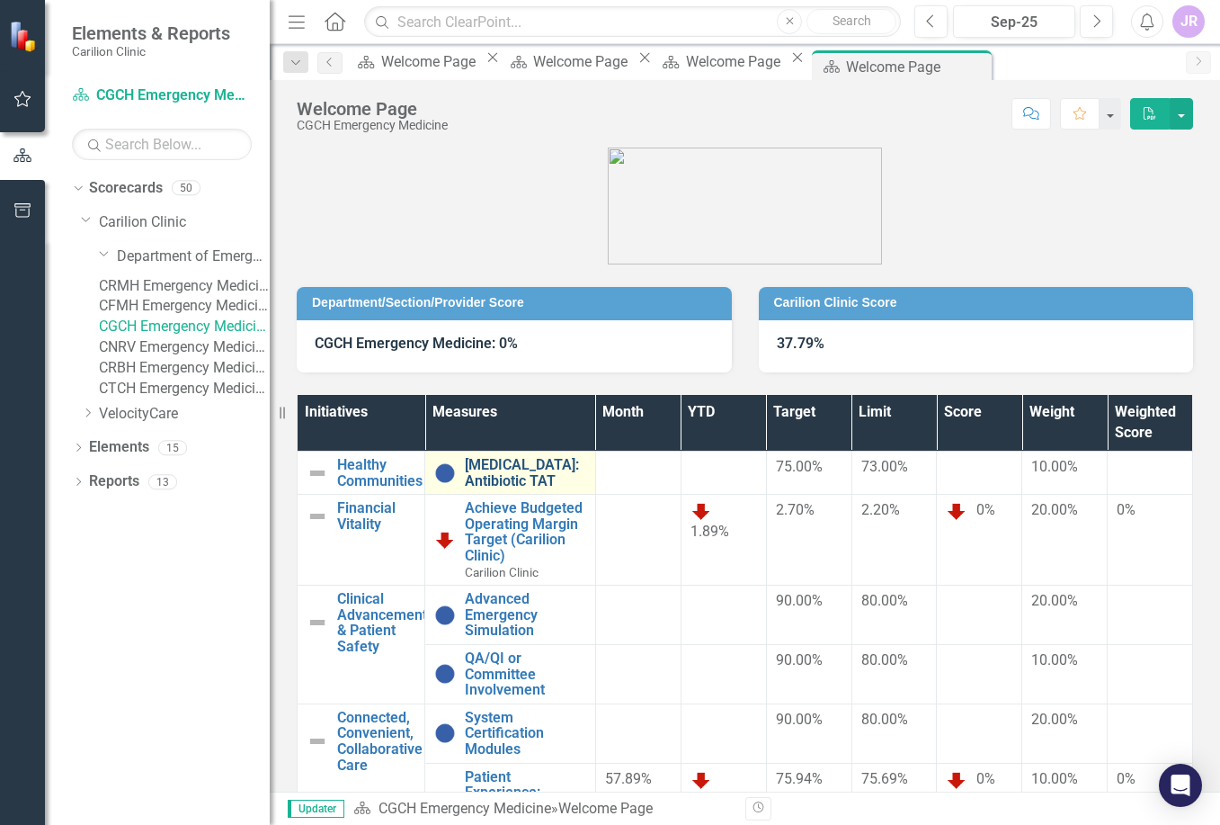
click at [518, 466] on link "[MEDICAL_DATA]: Antibiotic TAT" at bounding box center [525, 472] width 121 height 31
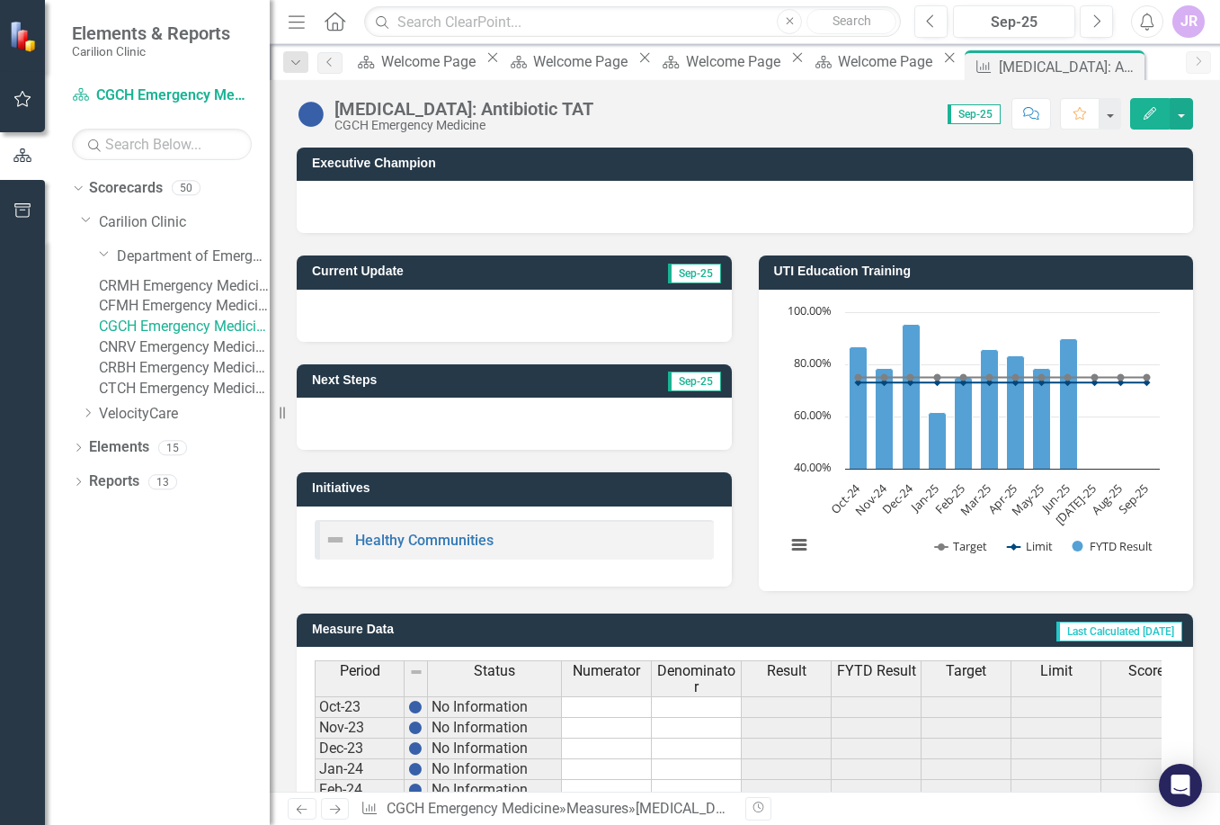
scroll to position [460, 0]
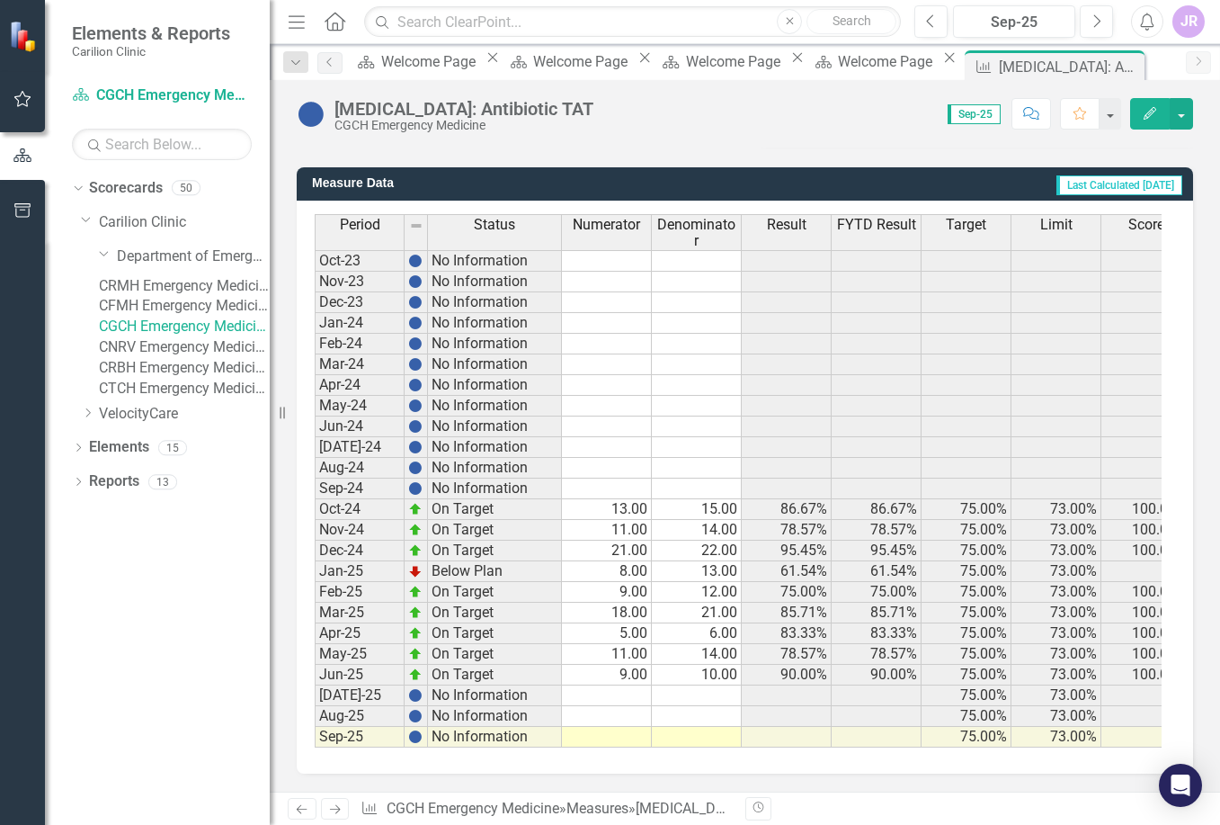
click at [624, 685] on td at bounding box center [607, 695] width 90 height 21
click at [612, 685] on td at bounding box center [607, 695] width 90 height 21
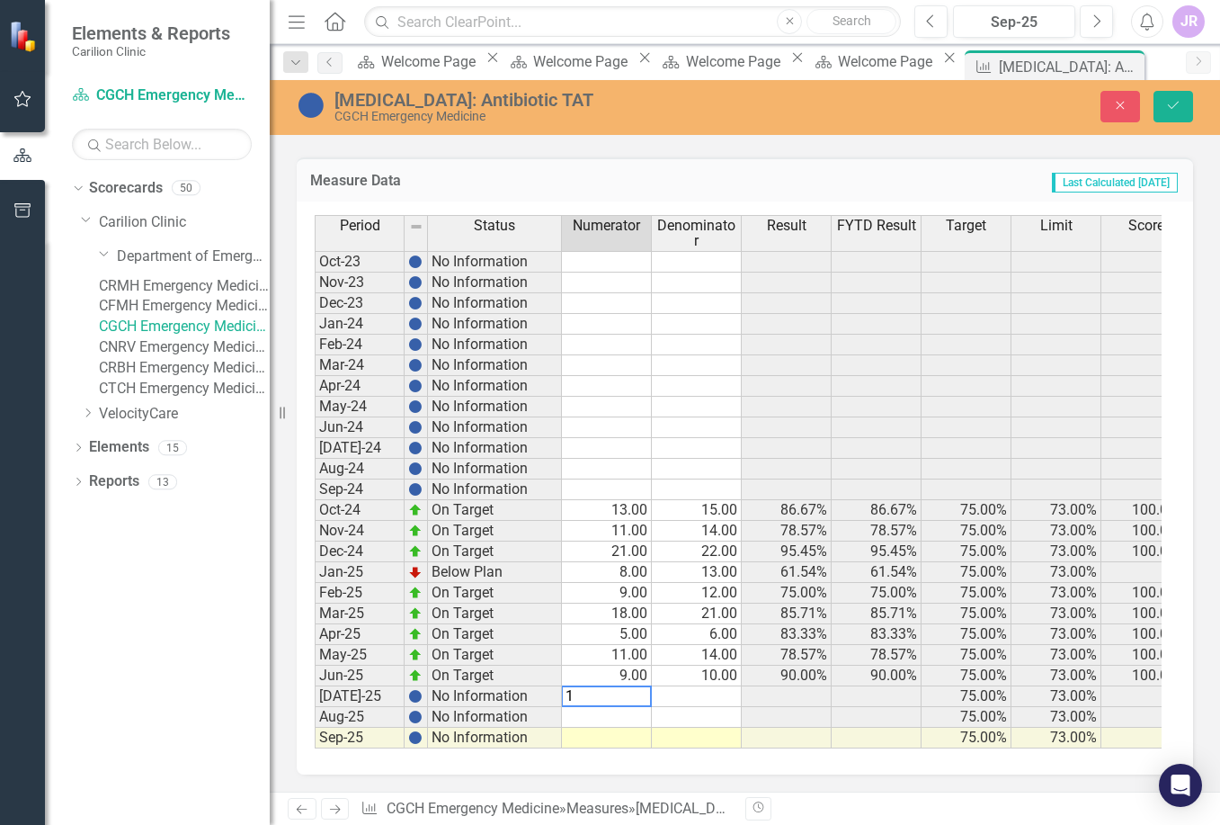
type textarea "11"
type textarea "12"
type textarea "7"
type textarea "8"
type textarea "12"
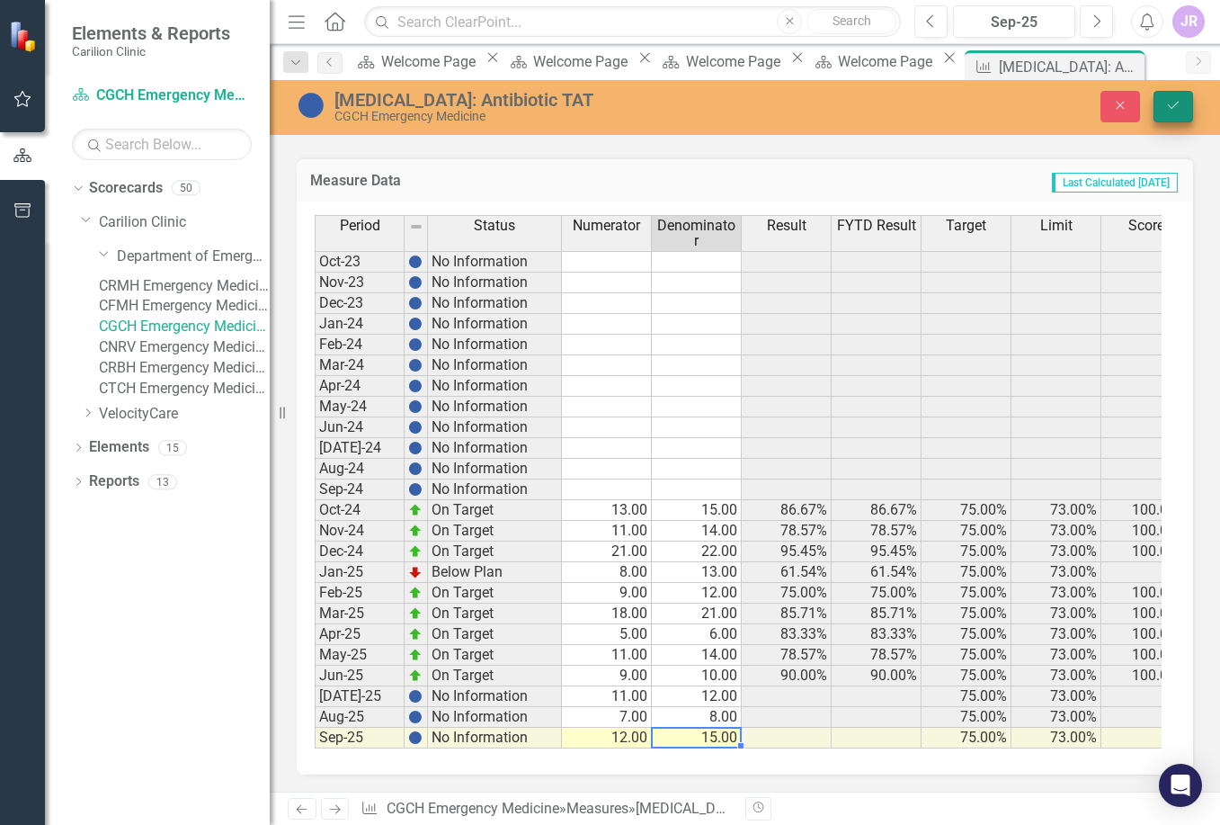
type textarea "15"
click at [1184, 105] on button "Save" at bounding box center [1174, 106] width 40 height 31
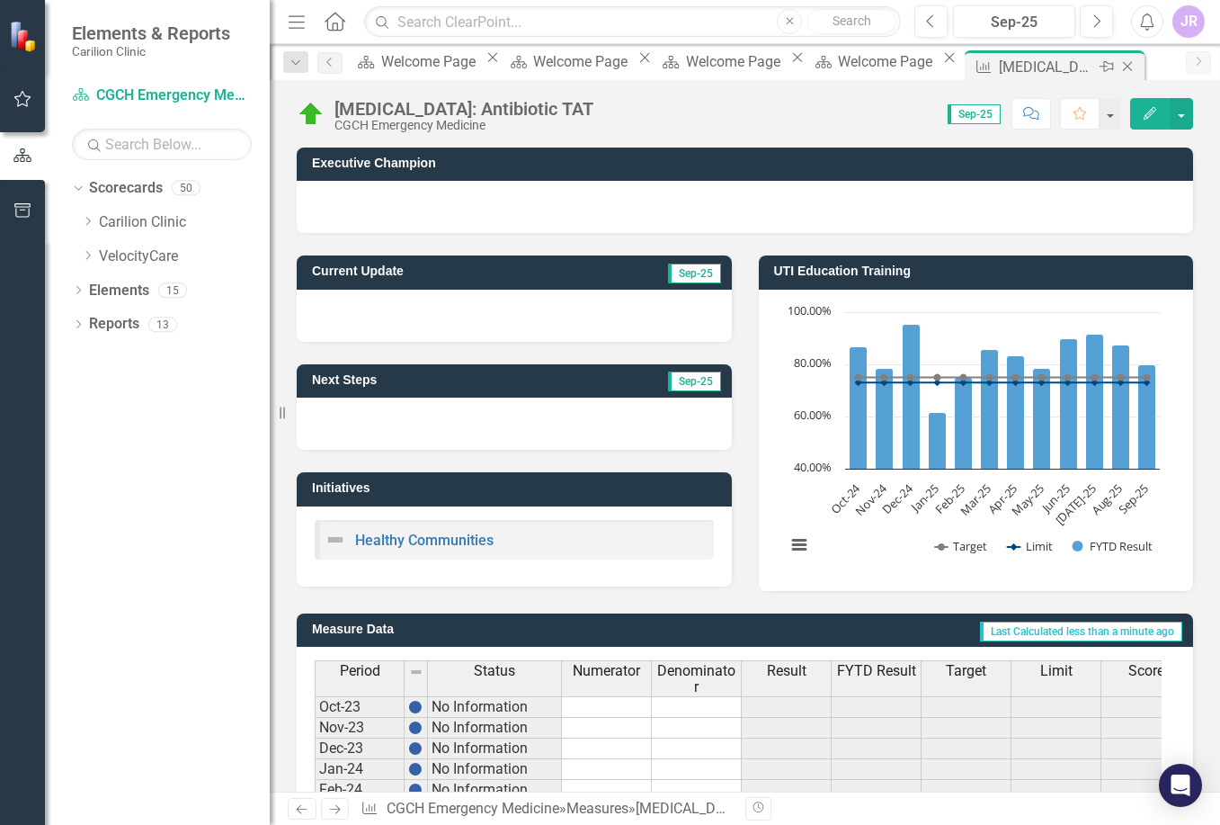
click at [1119, 63] on icon "Close" at bounding box center [1128, 66] width 18 height 14
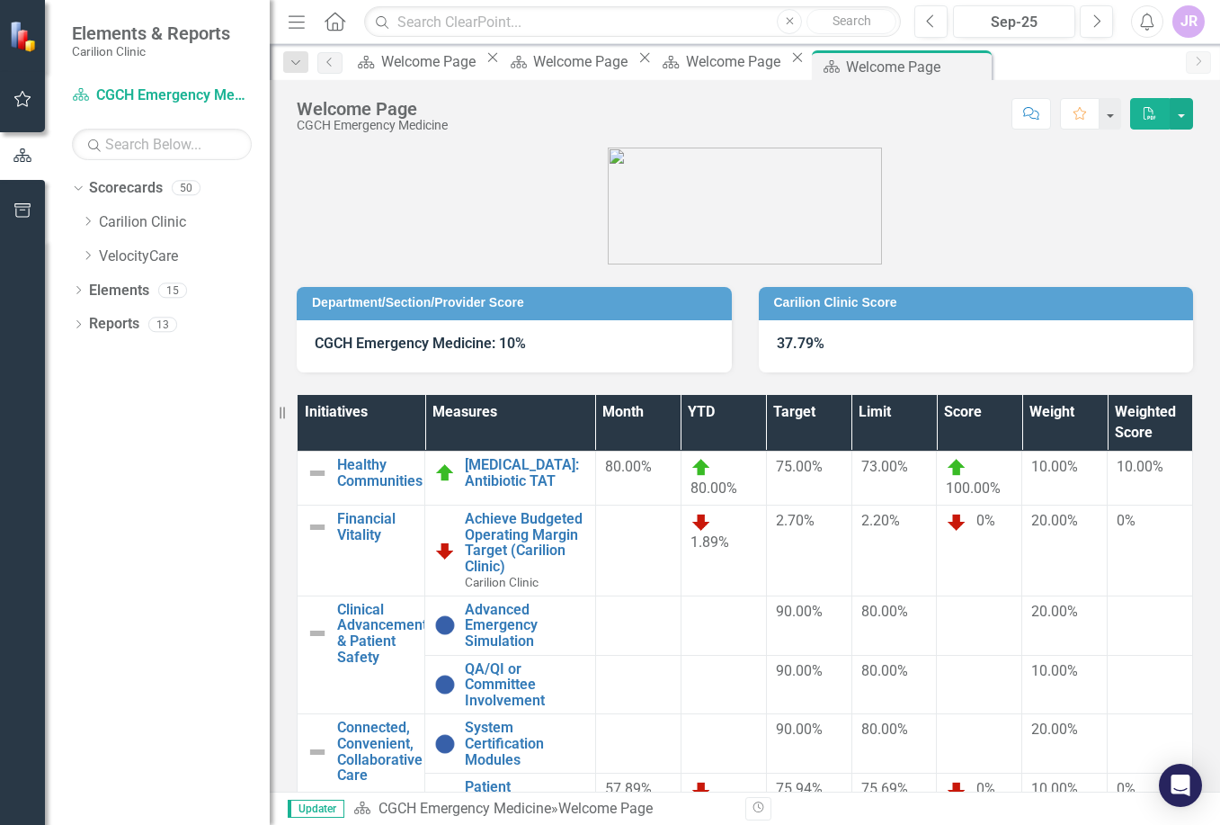
drag, startPoint x: 975, startPoint y: 67, endPoint x: 921, endPoint y: 82, distance: 56.1
click at [0, 0] on icon "Close" at bounding box center [0, 0] width 0 height 0
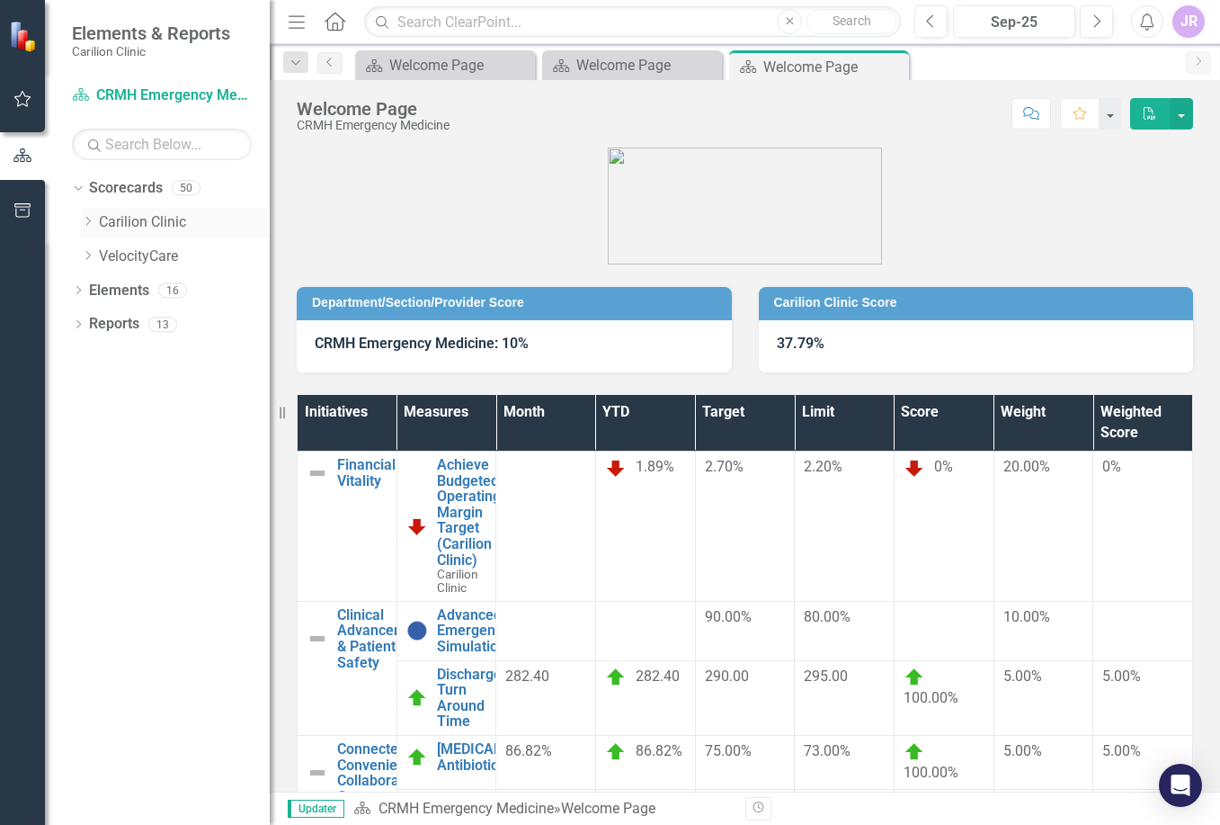
click at [82, 215] on div "Dropdown" at bounding box center [87, 222] width 13 height 15
click at [106, 263] on div "Dropdown" at bounding box center [105, 256] width 13 height 15
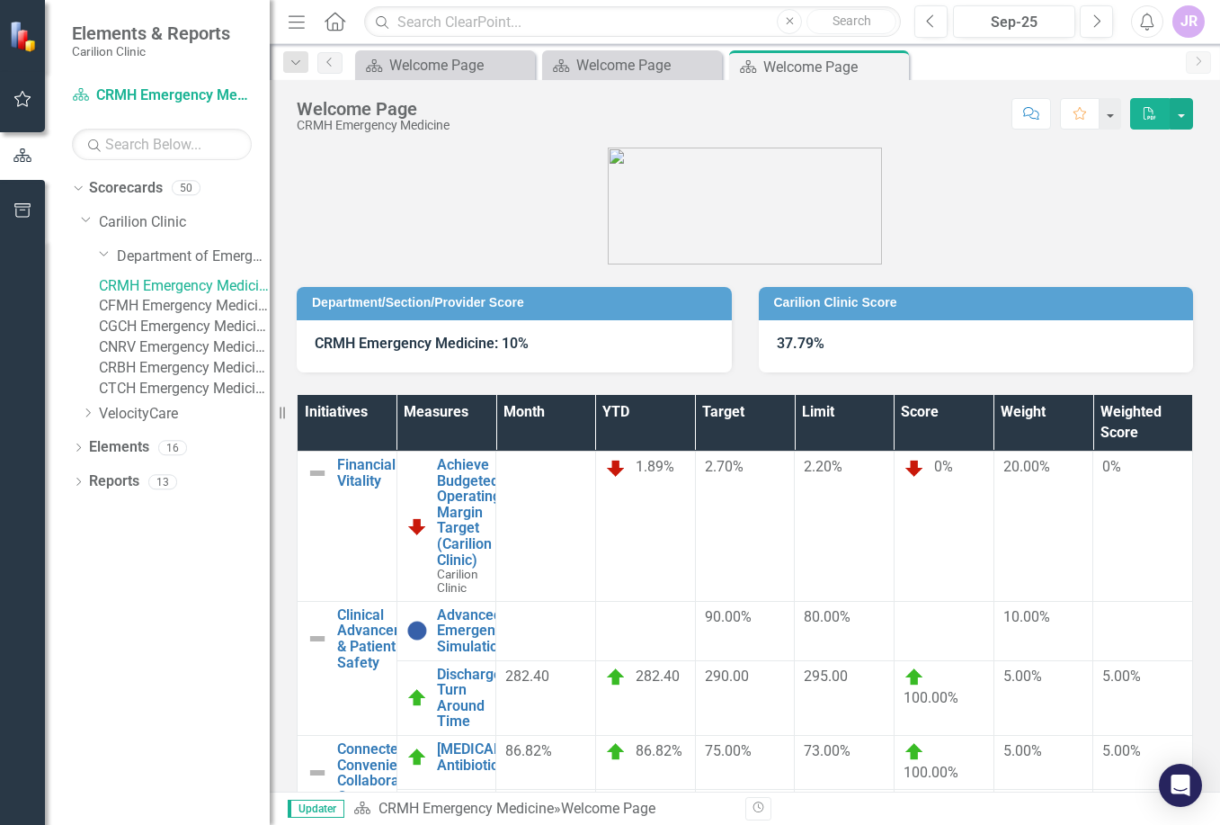
click at [204, 358] on link "CNRV Emergency Medicine" at bounding box center [184, 347] width 171 height 21
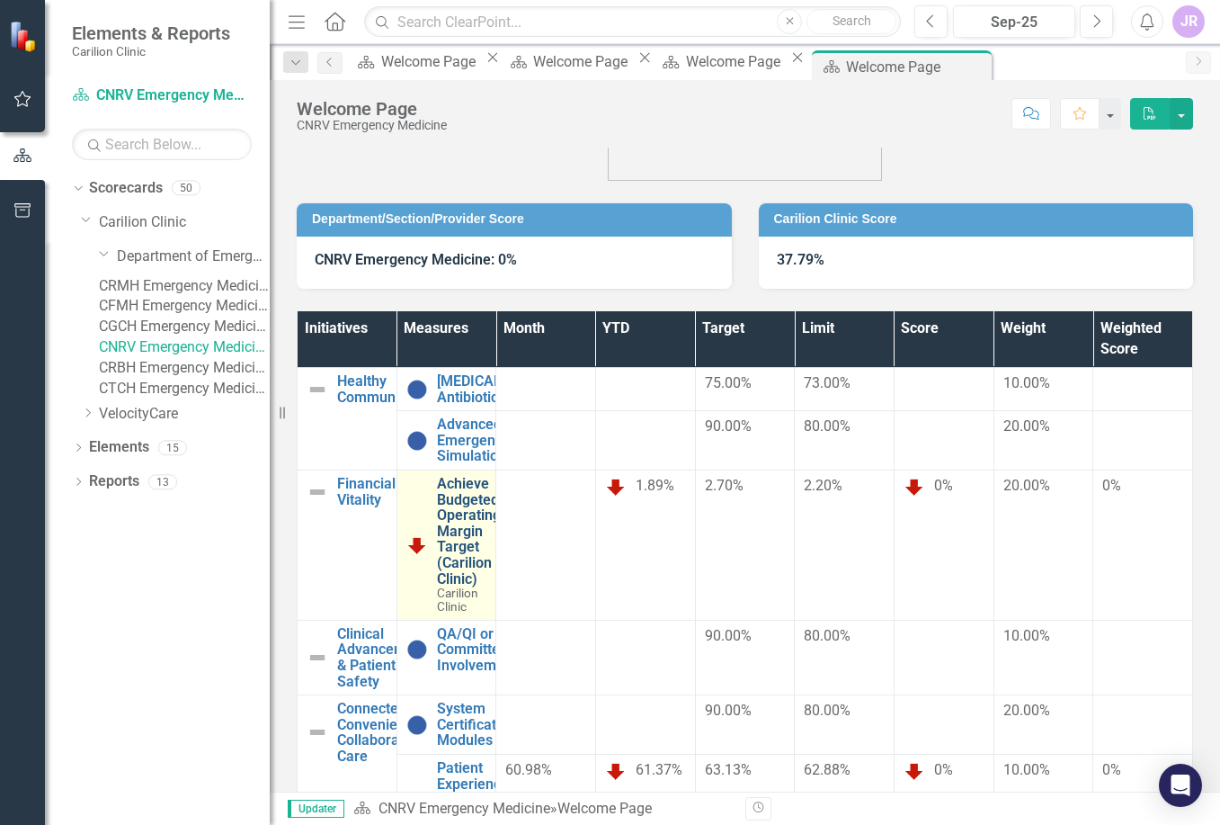
scroll to position [180, 0]
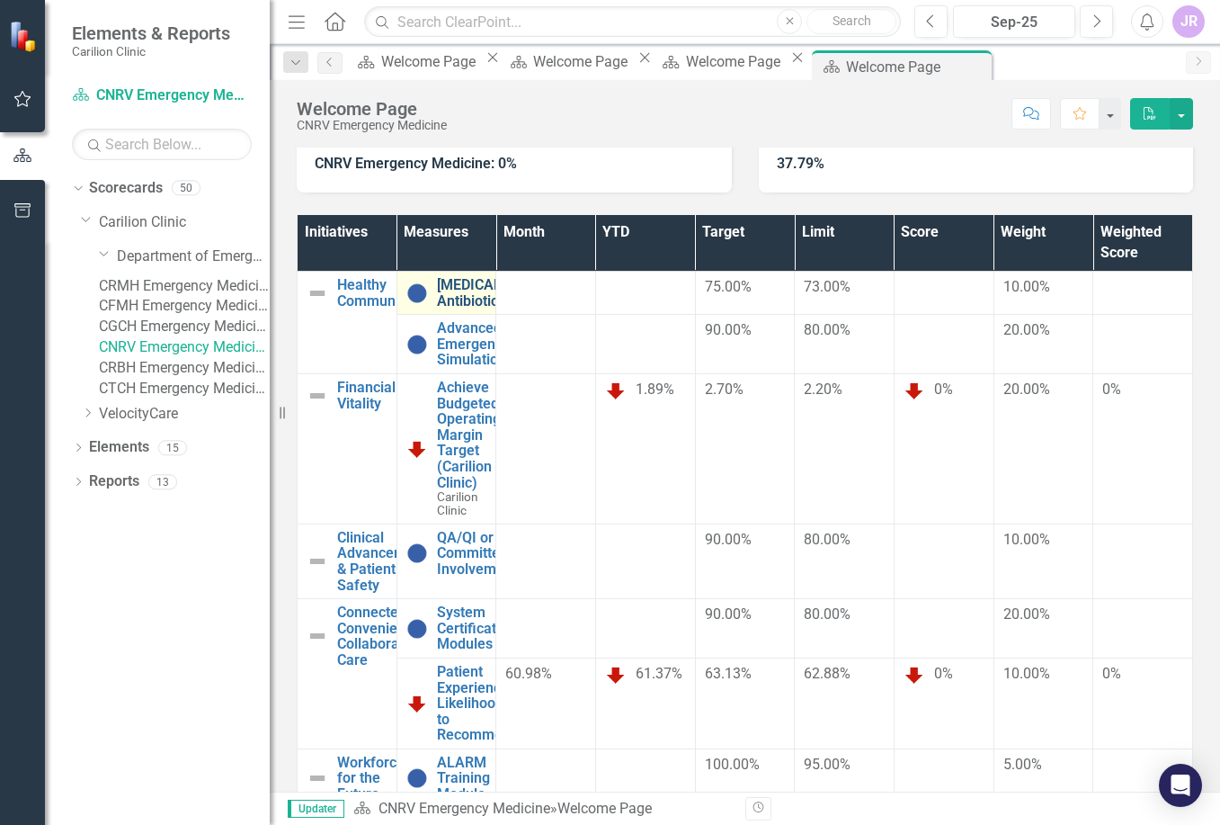
click at [533, 290] on link "[MEDICAL_DATA]: Antibiotic TAT" at bounding box center [494, 292] width 114 height 31
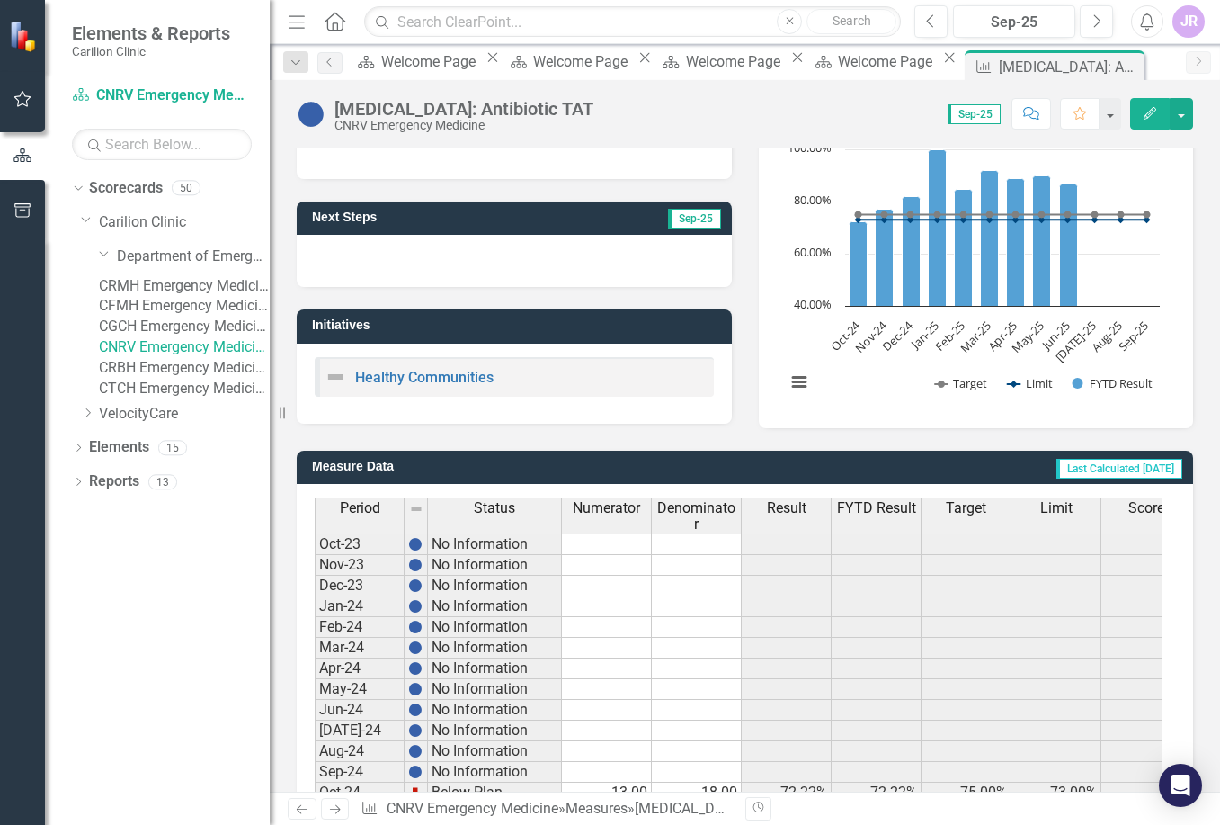
scroll to position [460, 0]
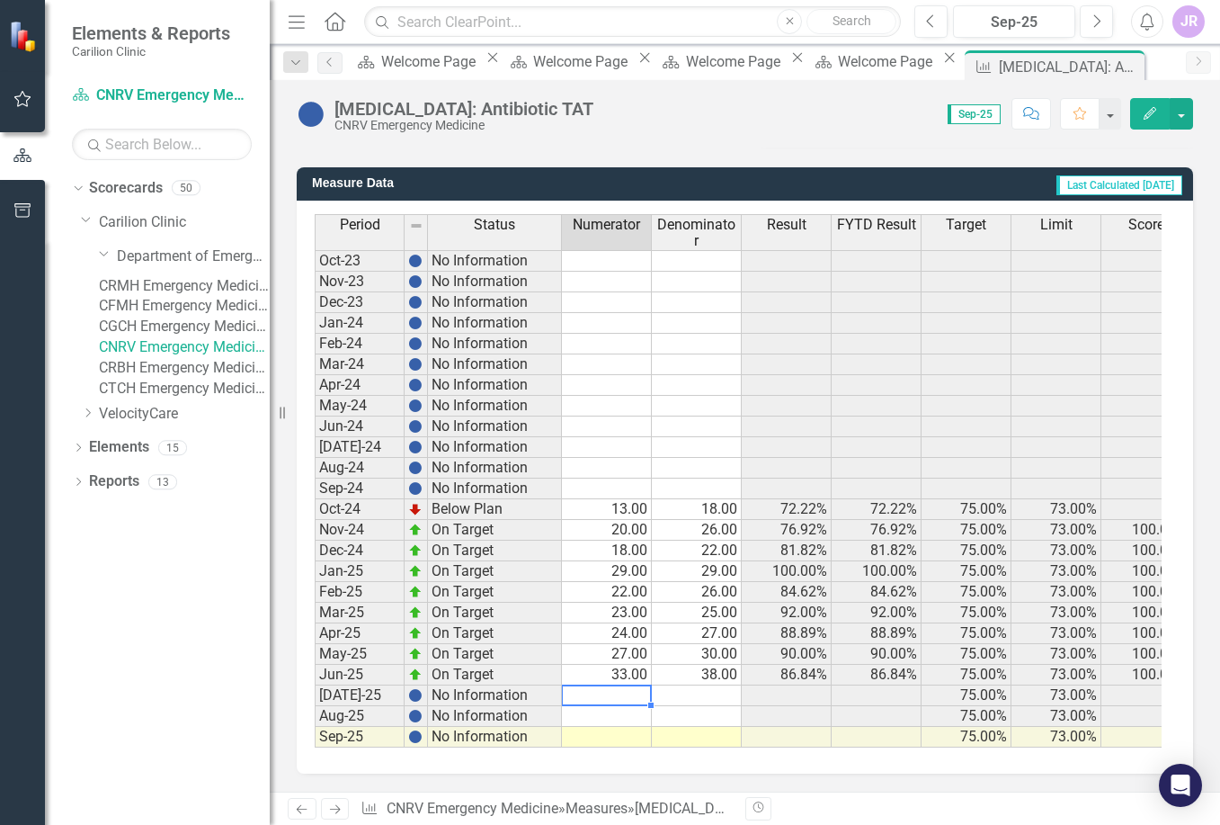
click at [594, 685] on td at bounding box center [607, 695] width 90 height 21
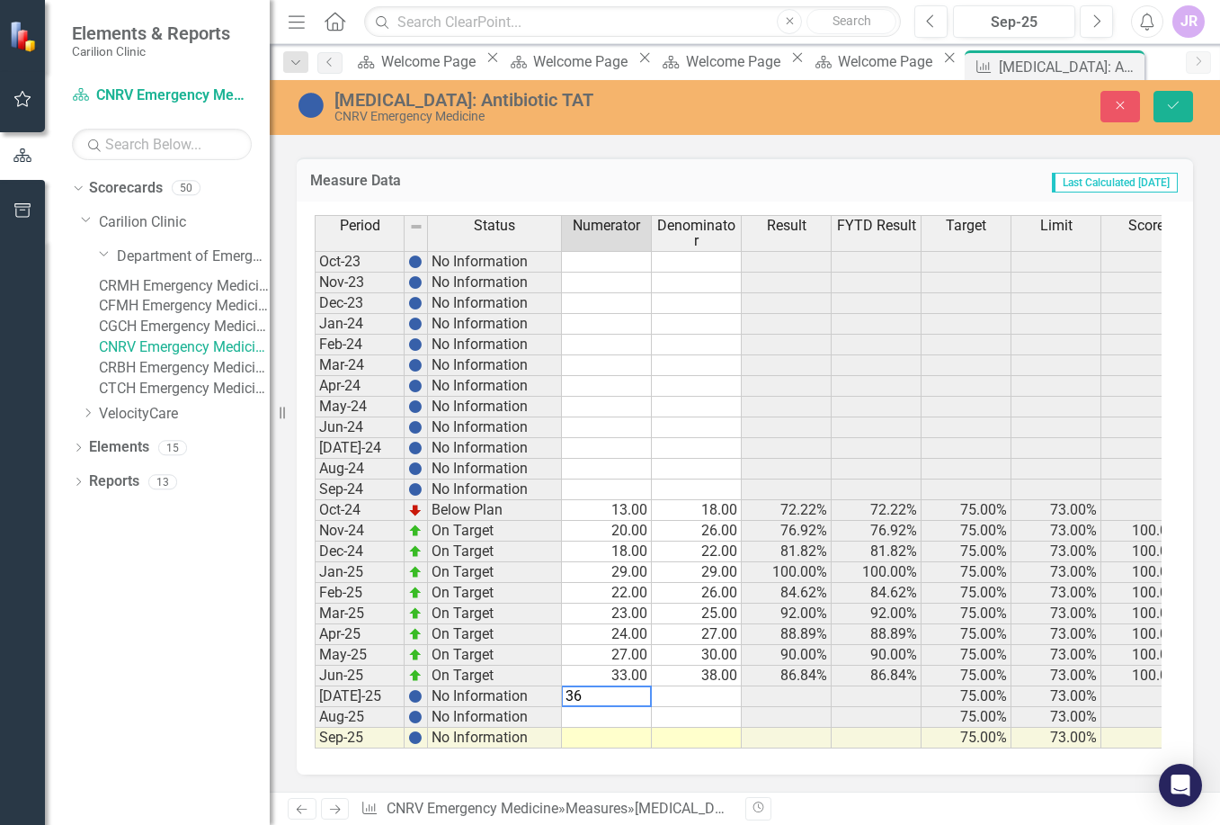
type textarea "3"
type textarea "26"
type textarea "32"
type textarea "31"
type textarea "36"
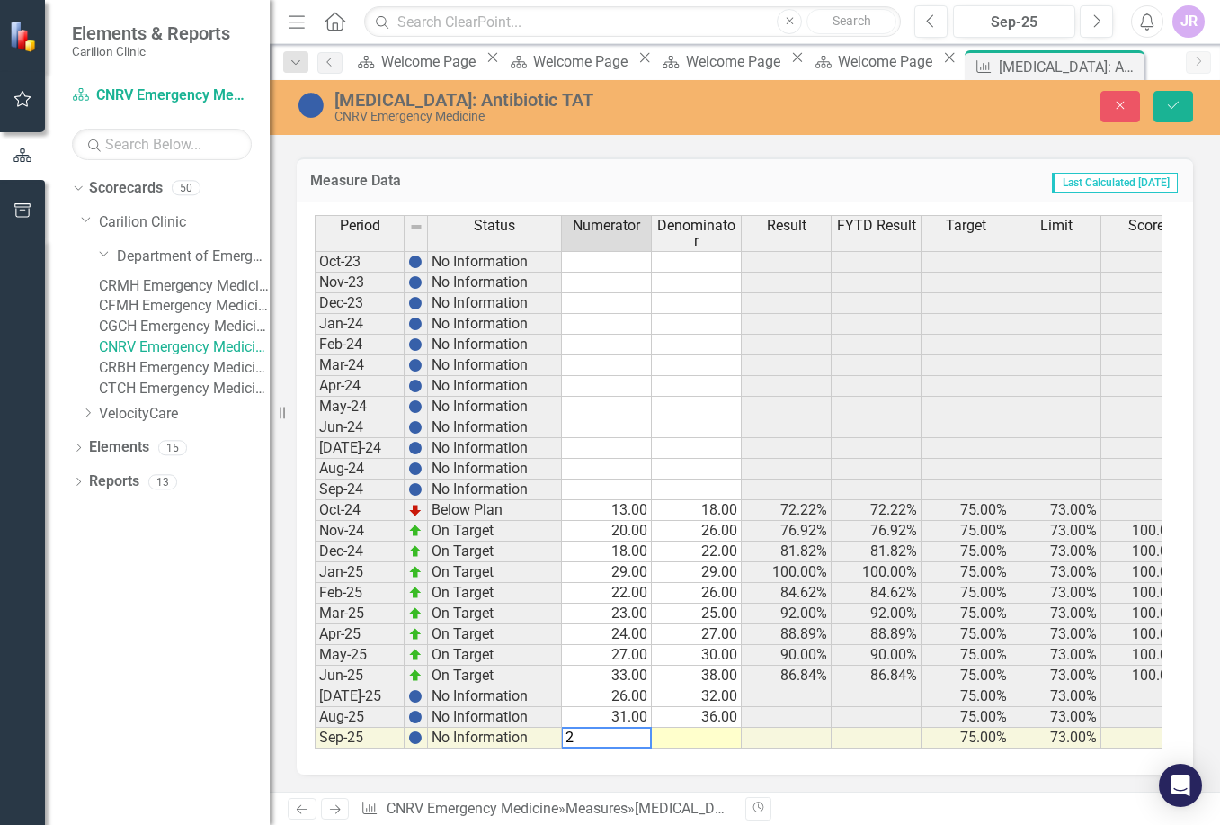
type textarea "21"
type textarea "24"
click at [1173, 105] on icon "Save" at bounding box center [1174, 105] width 16 height 13
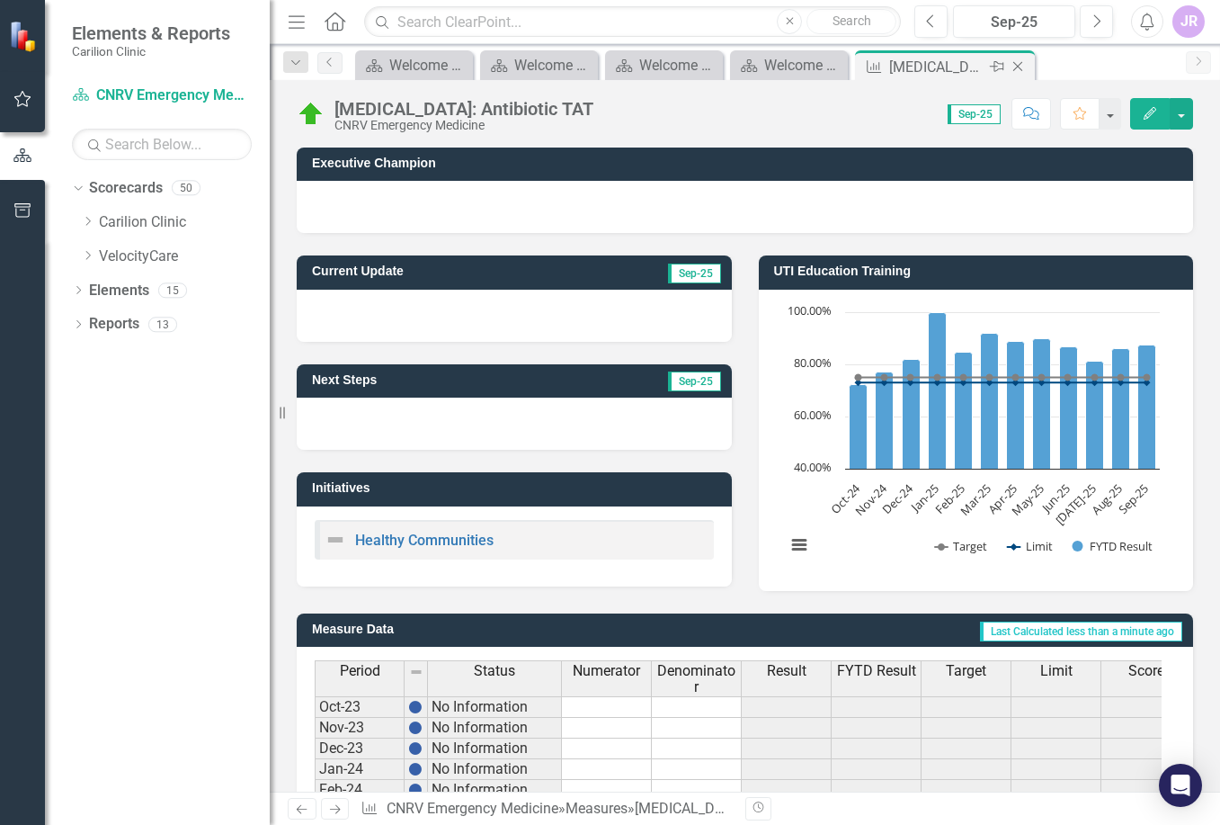
click at [1025, 66] on icon "Close" at bounding box center [1018, 66] width 18 height 14
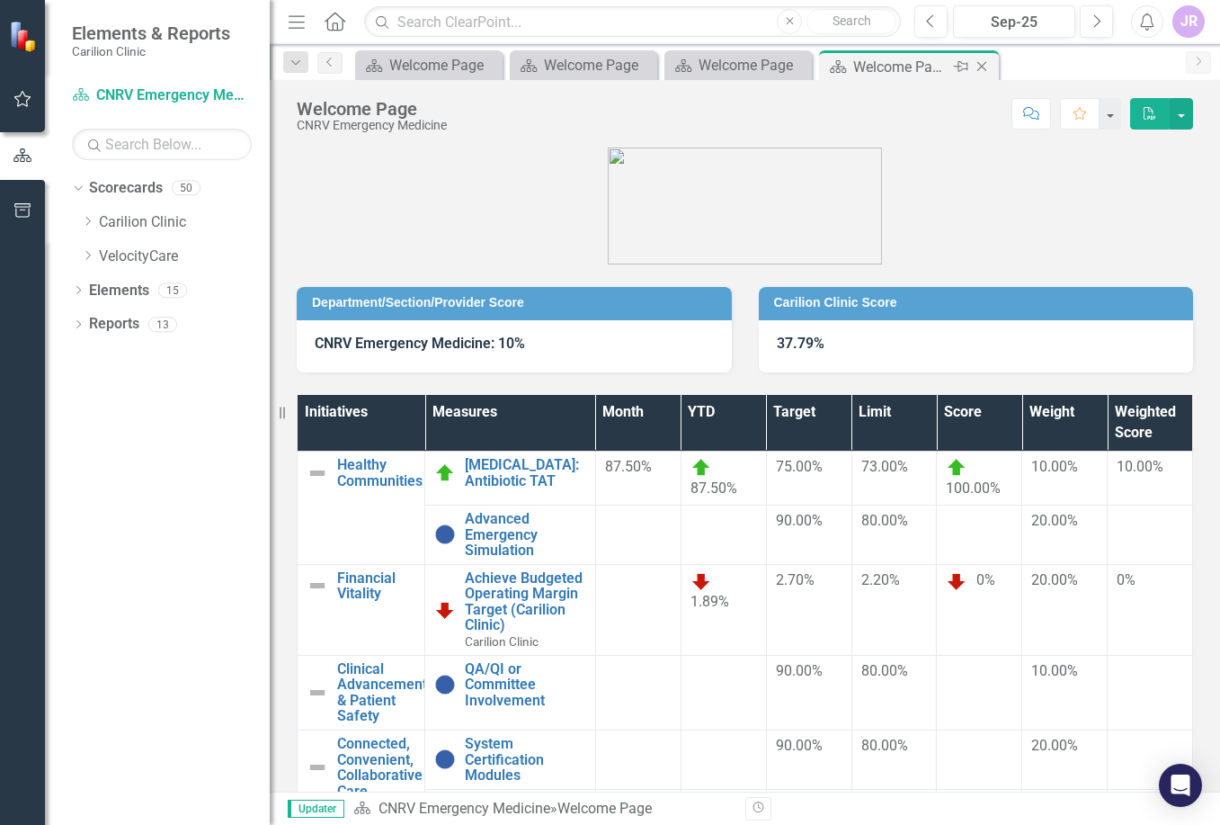
click at [984, 64] on icon "Close" at bounding box center [982, 66] width 18 height 14
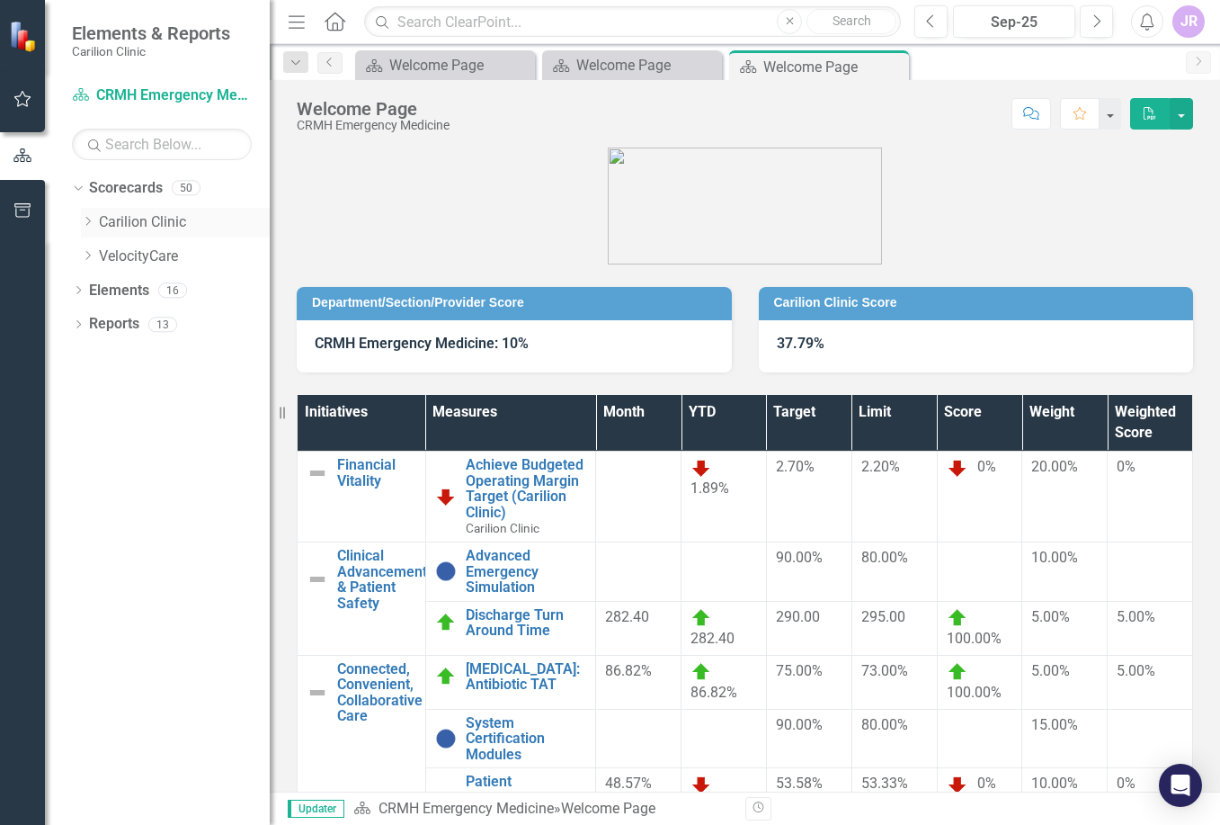
click at [93, 222] on icon "Dropdown" at bounding box center [87, 221] width 13 height 11
click at [98, 257] on div "Dropdown Department of Emergency Medicine" at bounding box center [175, 259] width 189 height 34
click at [105, 257] on icon "Dropdown" at bounding box center [105, 255] width 13 height 11
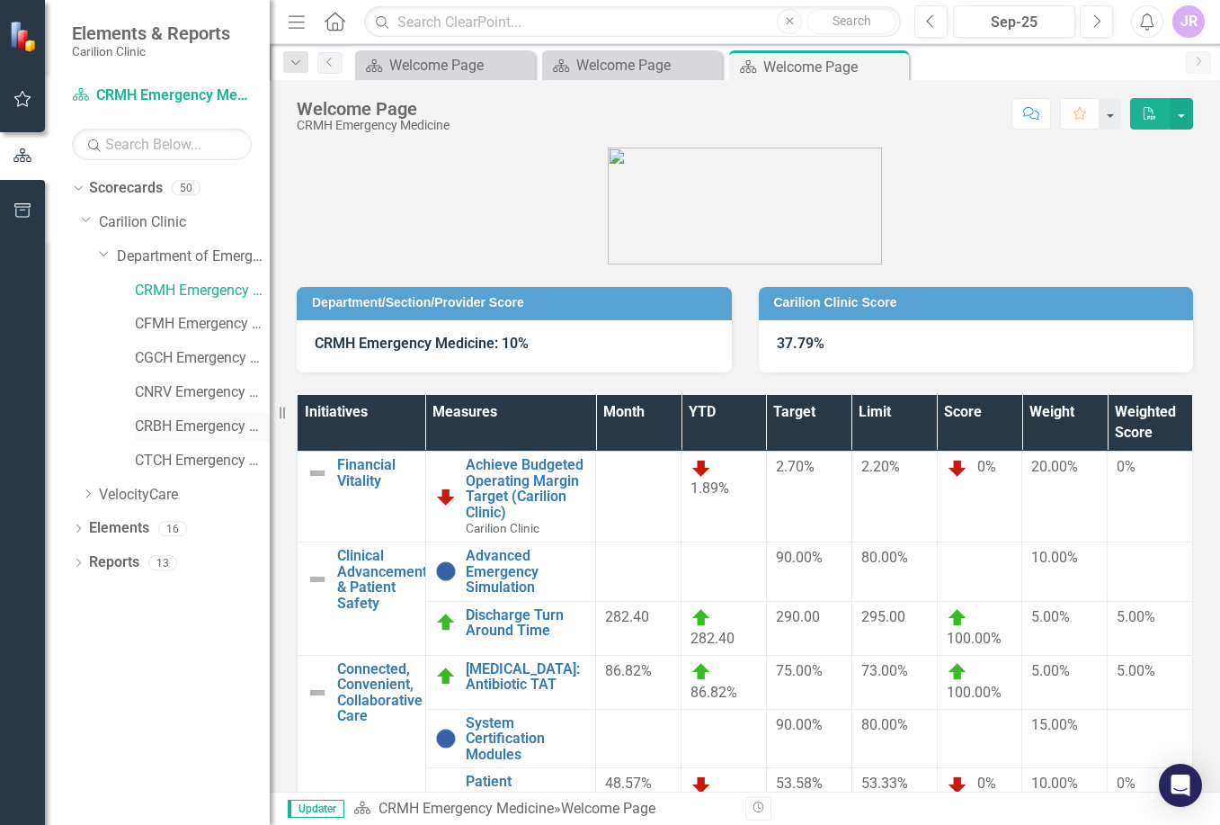
click at [199, 418] on link "CRBH Emergency Medicine" at bounding box center [202, 426] width 135 height 21
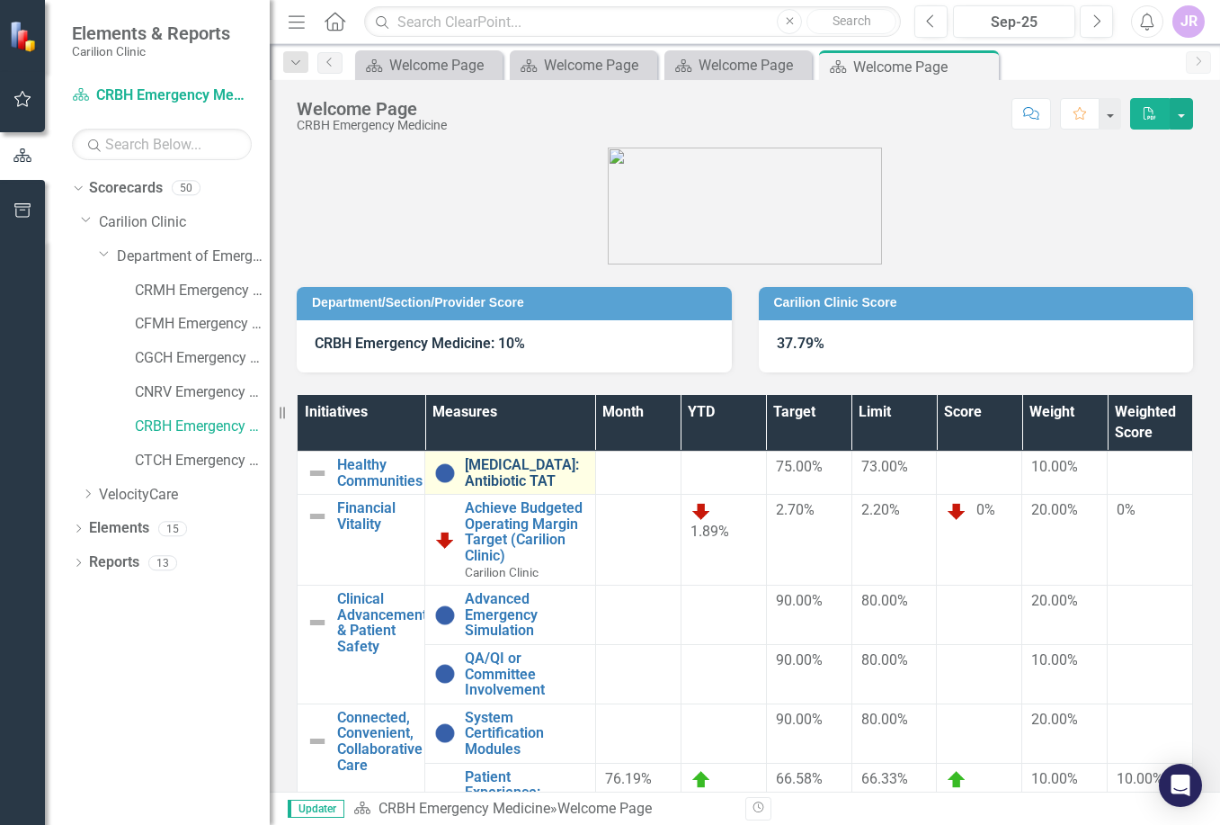
click at [496, 465] on link "[MEDICAL_DATA]: Antibiotic TAT" at bounding box center [525, 472] width 121 height 31
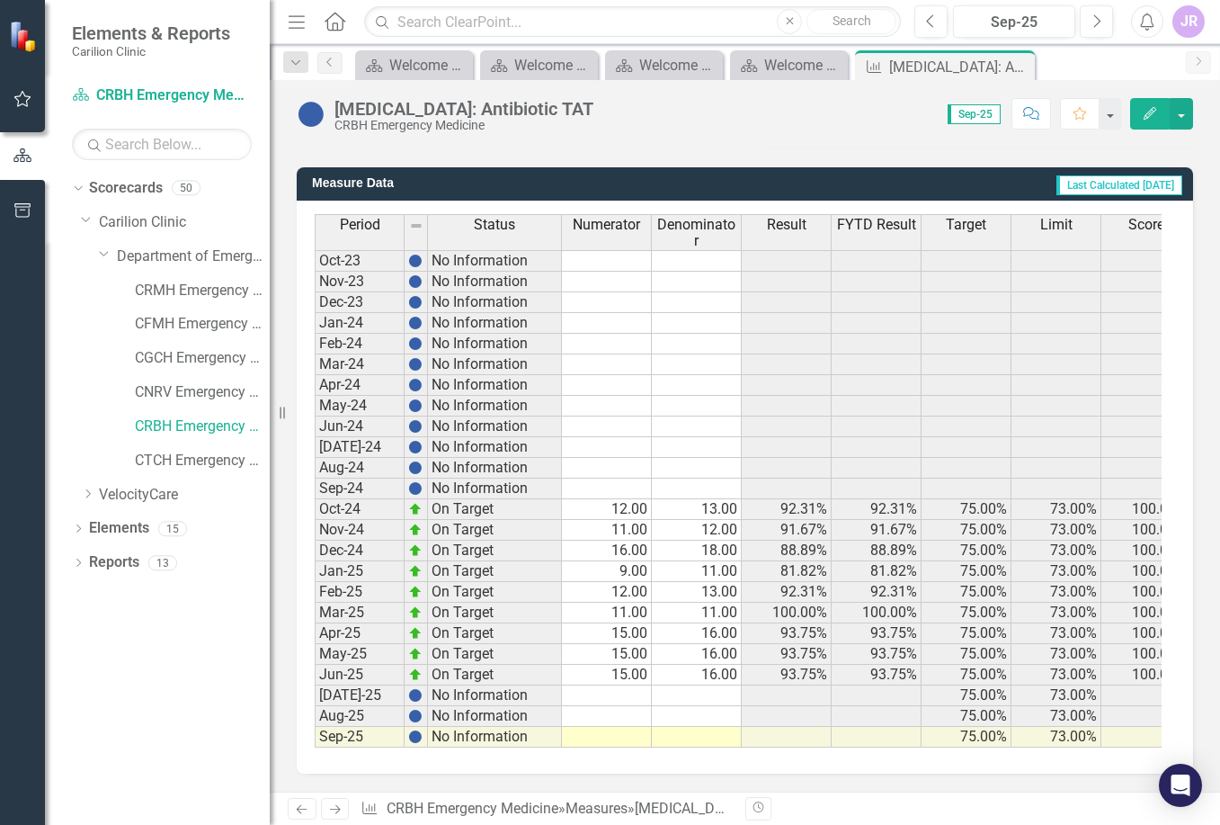
scroll to position [460, 0]
click at [621, 685] on td at bounding box center [607, 695] width 90 height 21
click at [625, 669] on td "15.00" at bounding box center [607, 675] width 90 height 21
click at [628, 688] on td at bounding box center [607, 695] width 90 height 21
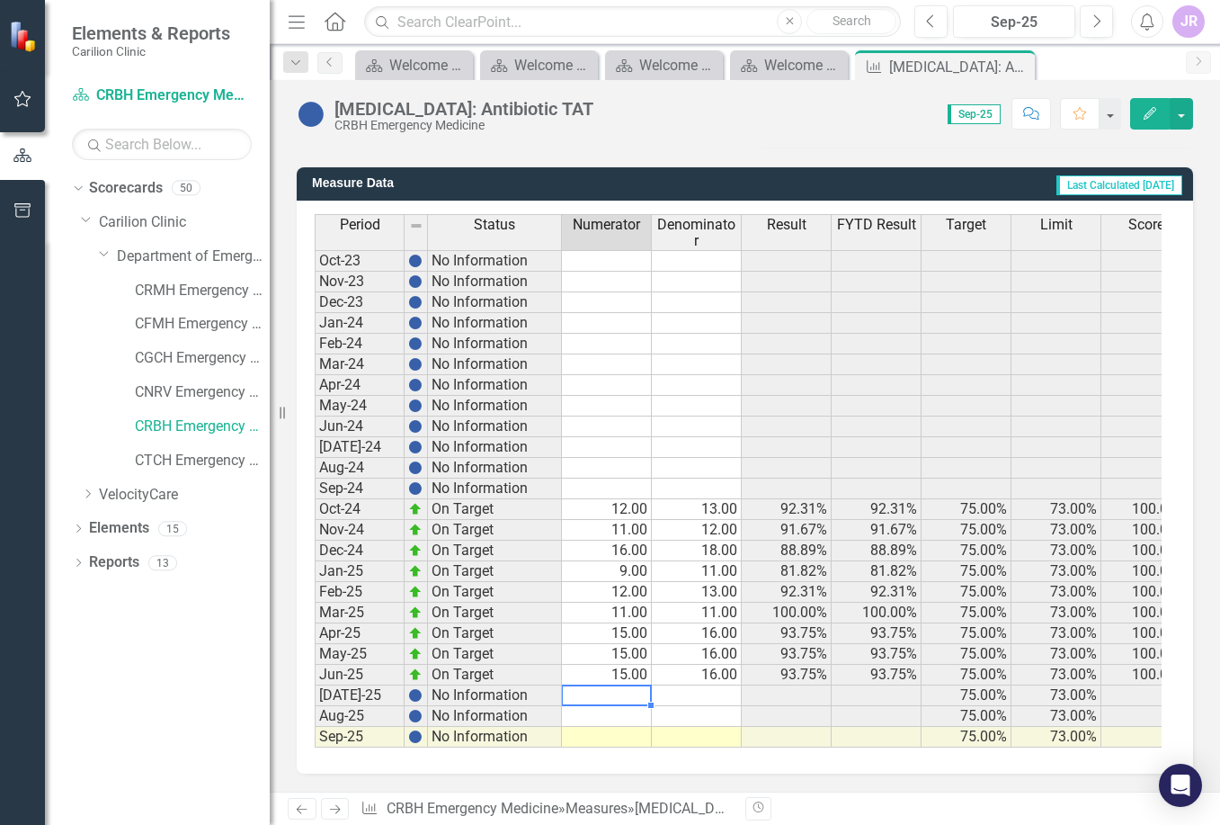
type textarea "11"
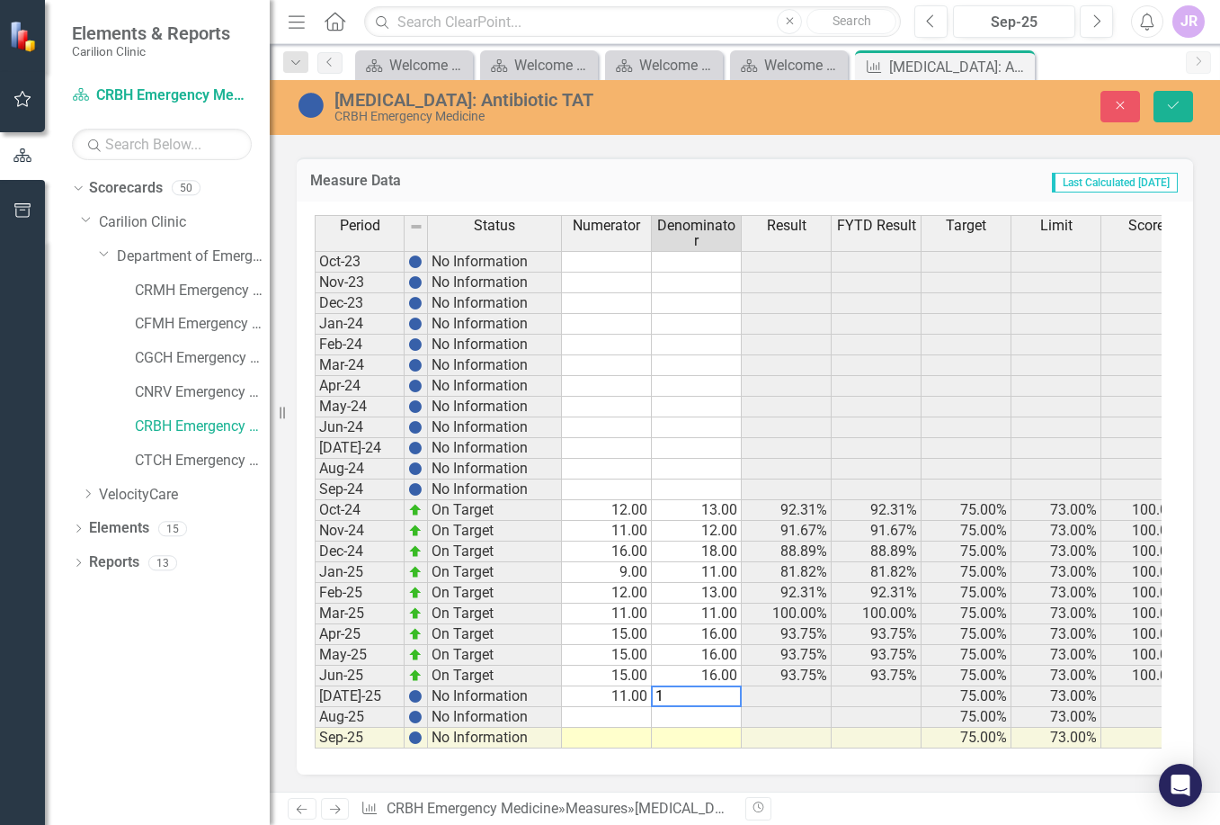
type textarea "12"
type textarea "9"
type textarea "10"
type textarea "6"
type textarea "8"
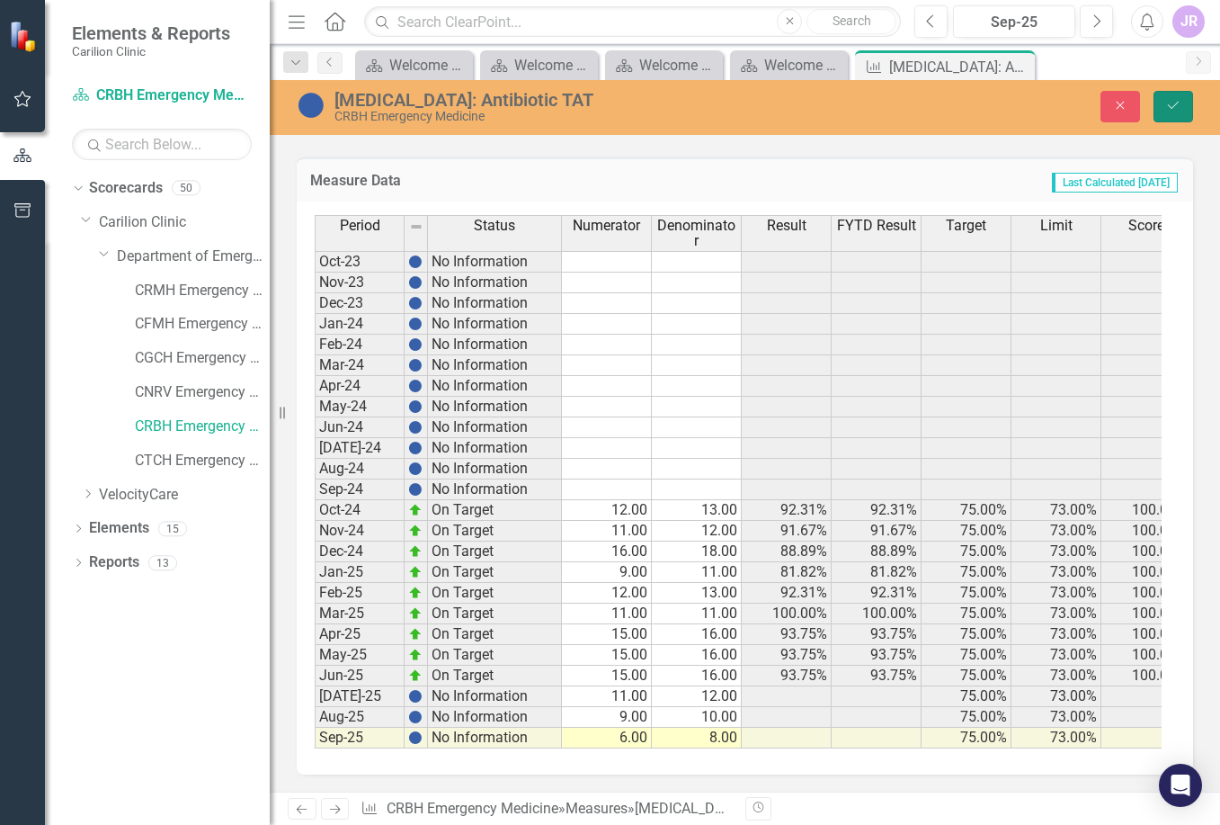
click at [1182, 95] on button "Save" at bounding box center [1174, 106] width 40 height 31
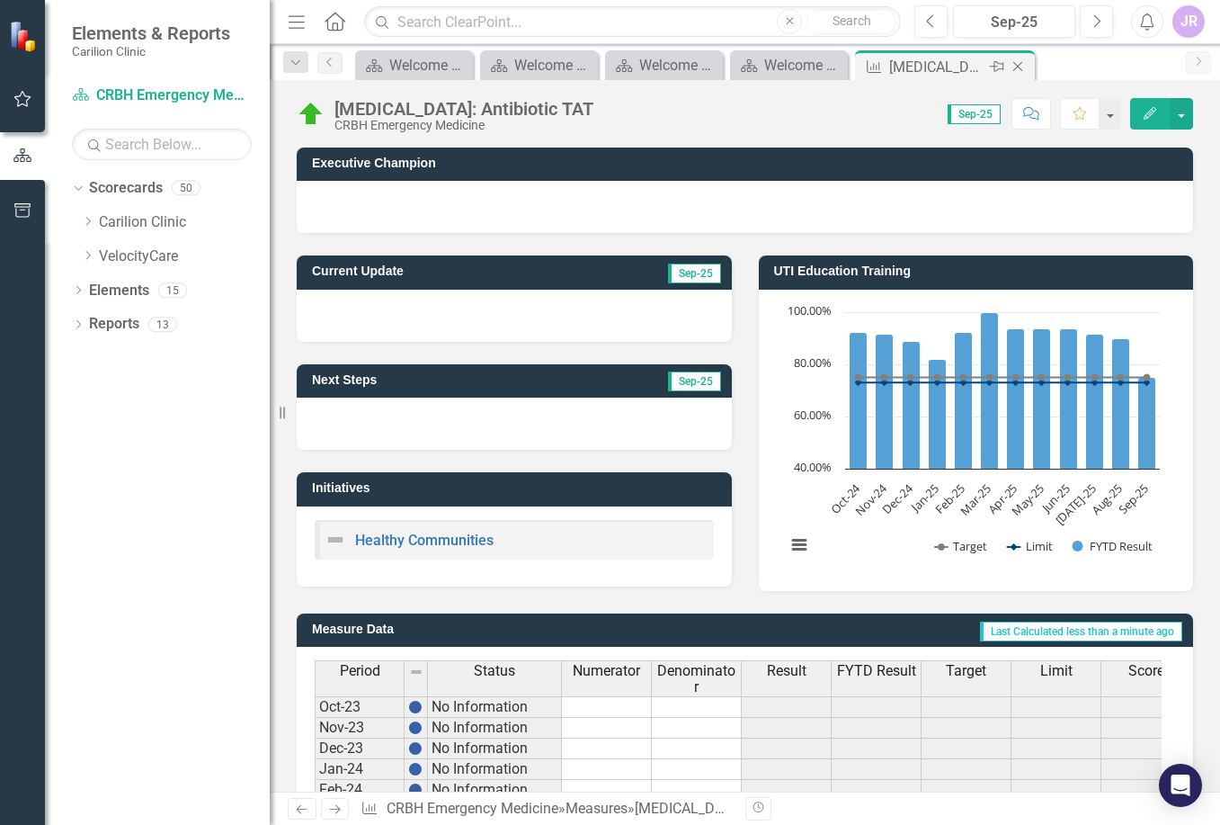
click at [1017, 67] on icon "Close" at bounding box center [1018, 66] width 18 height 14
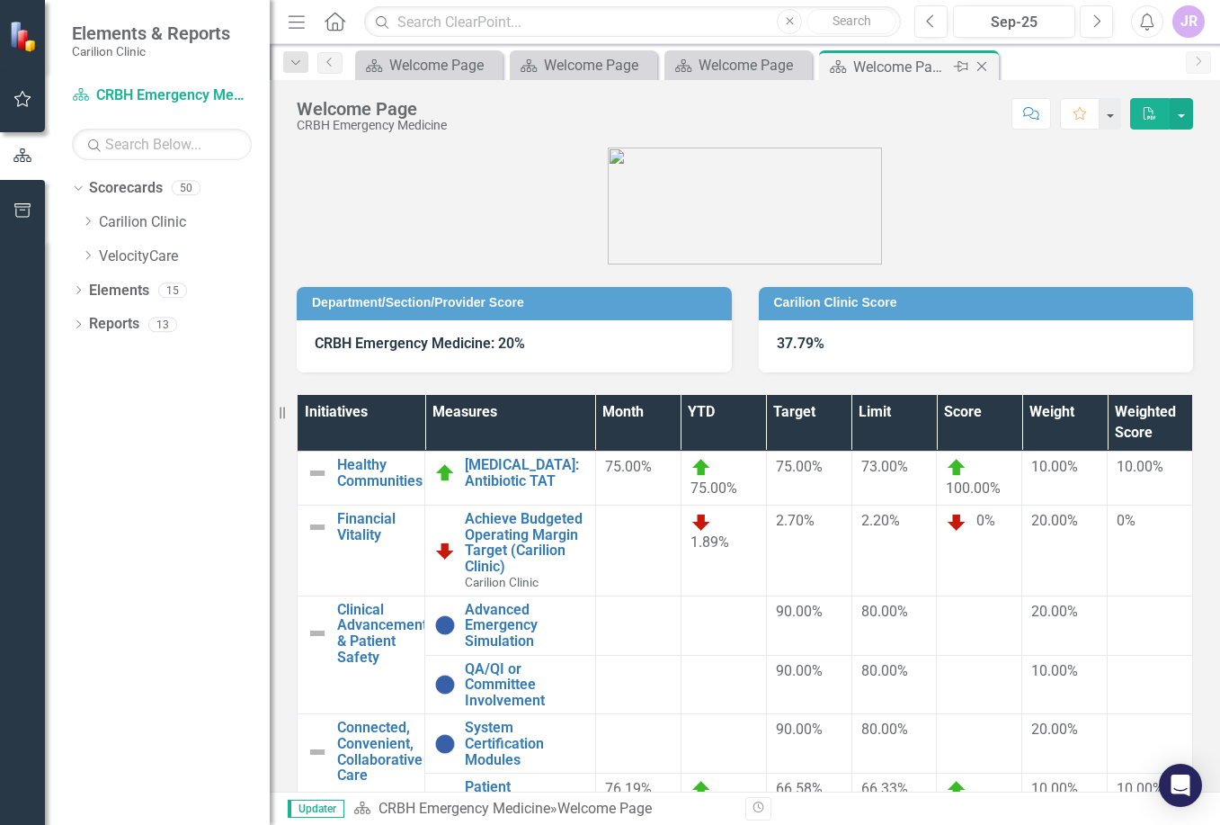
click at [988, 67] on icon "Close" at bounding box center [982, 66] width 18 height 14
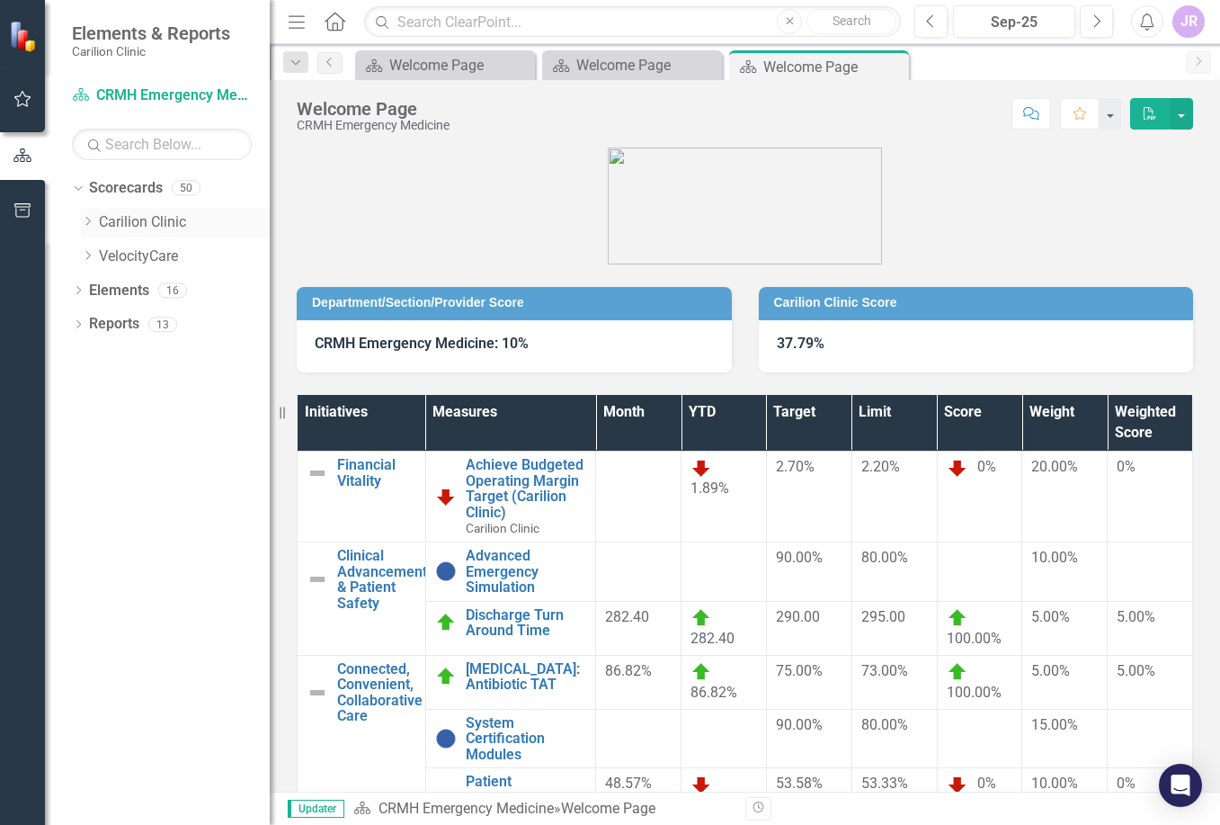
click at [89, 219] on icon at bounding box center [88, 221] width 4 height 9
click at [107, 253] on icon "Dropdown" at bounding box center [105, 255] width 13 height 11
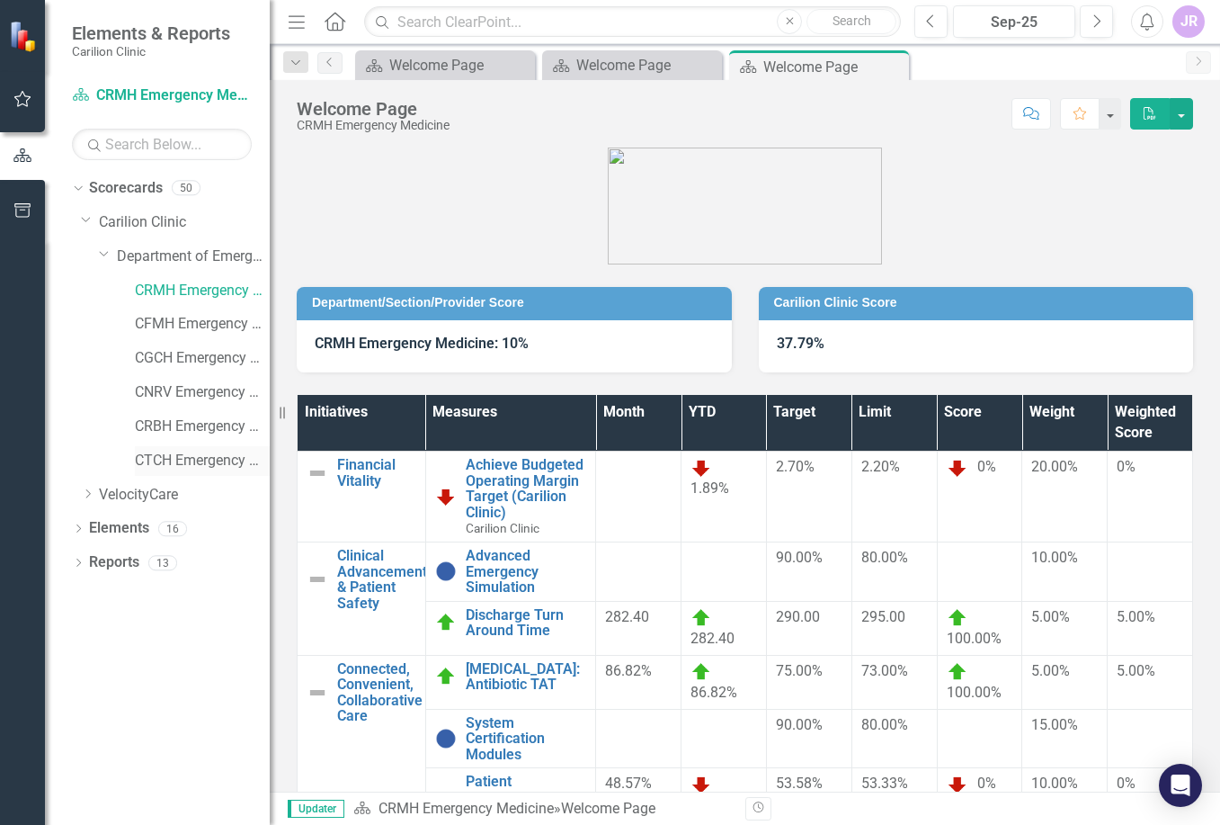
click at [195, 464] on link "CTCH Emergency Medicine" at bounding box center [202, 461] width 135 height 21
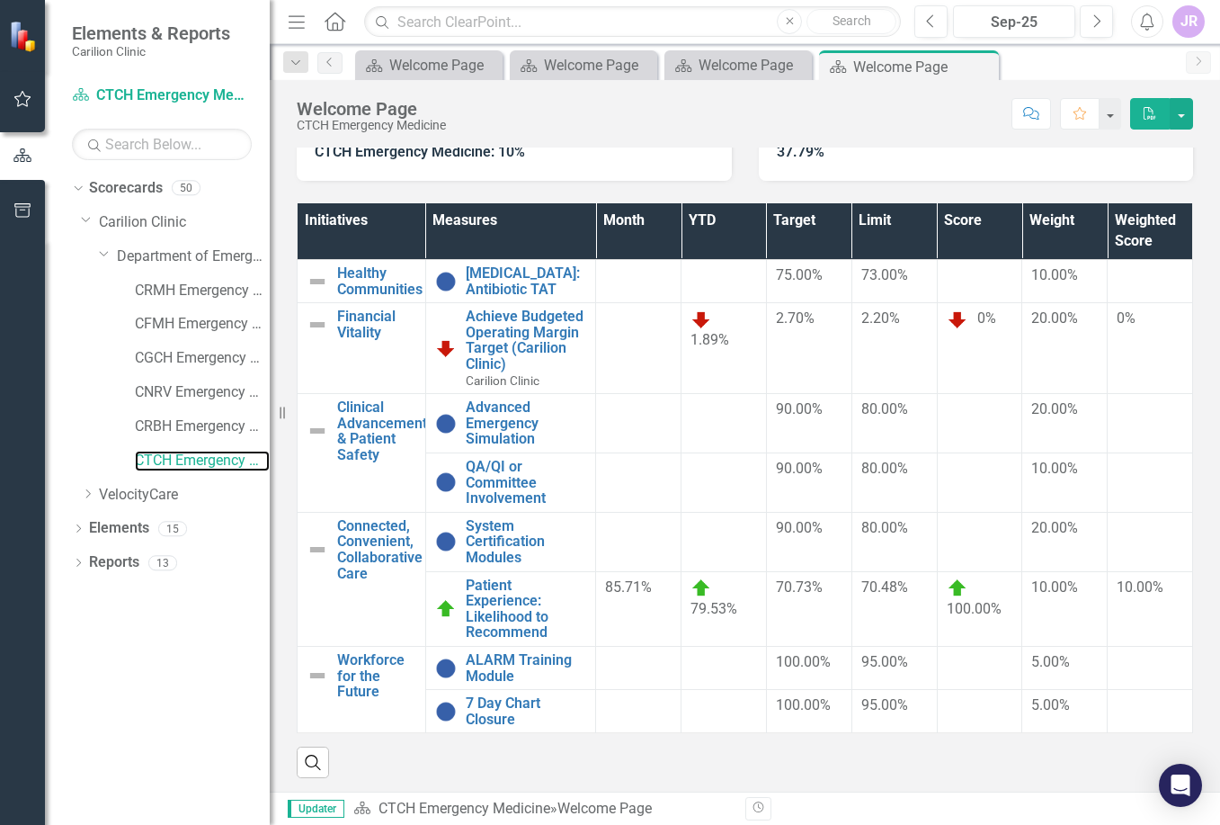
scroll to position [196, 0]
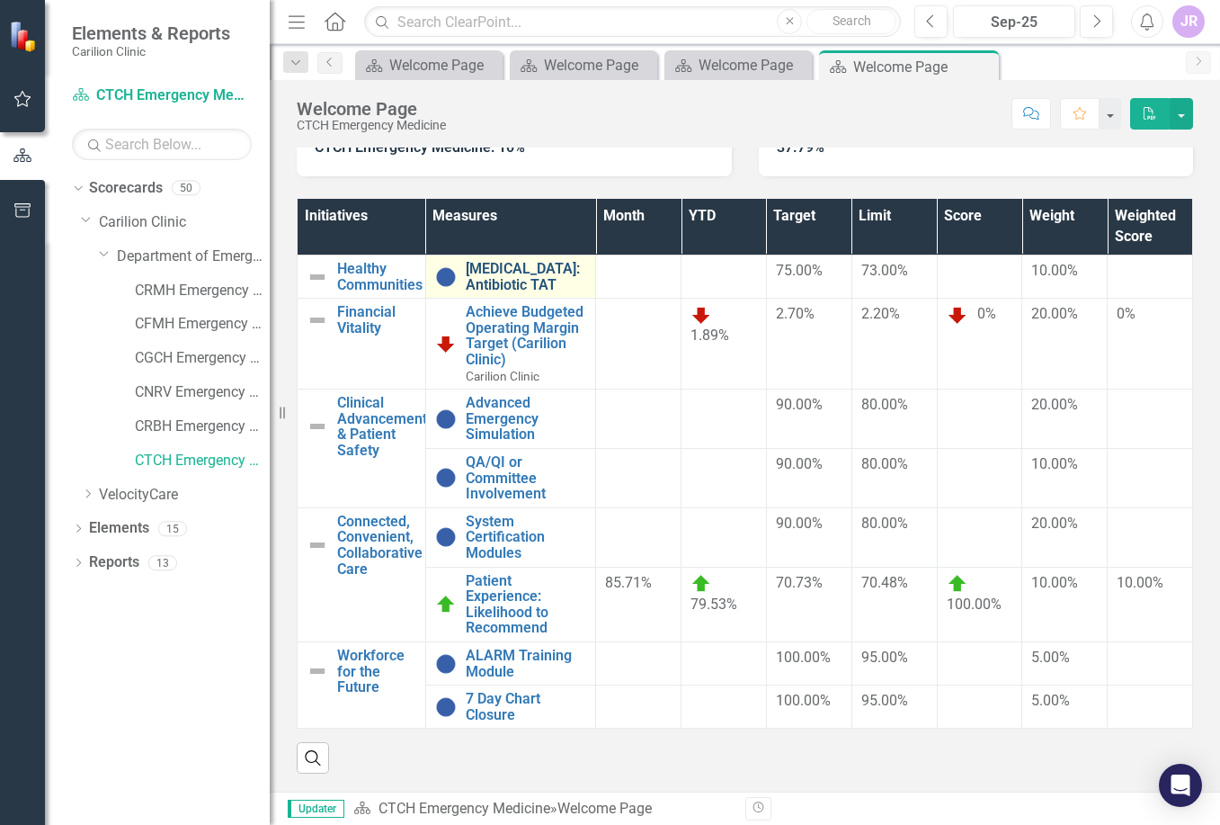
click at [505, 268] on link "[MEDICAL_DATA]: Antibiotic TAT" at bounding box center [526, 276] width 121 height 31
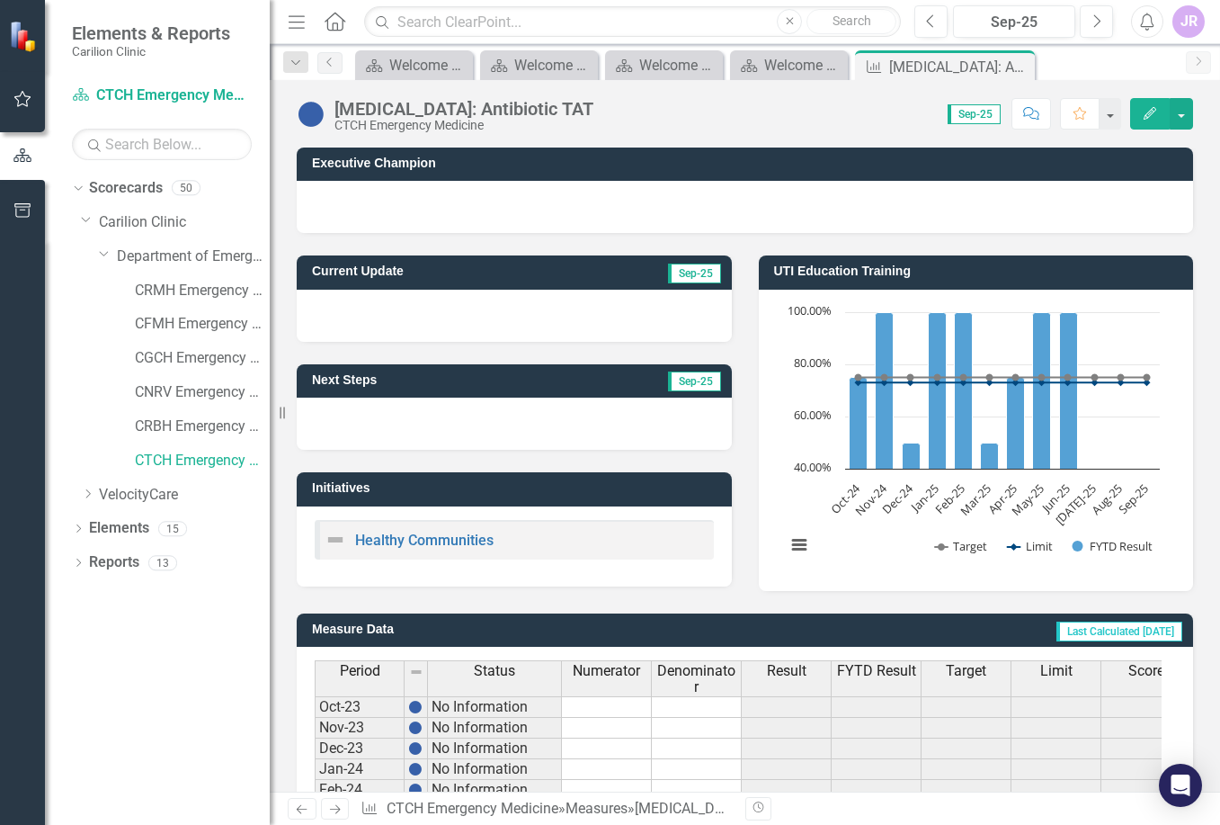
scroll to position [460, 0]
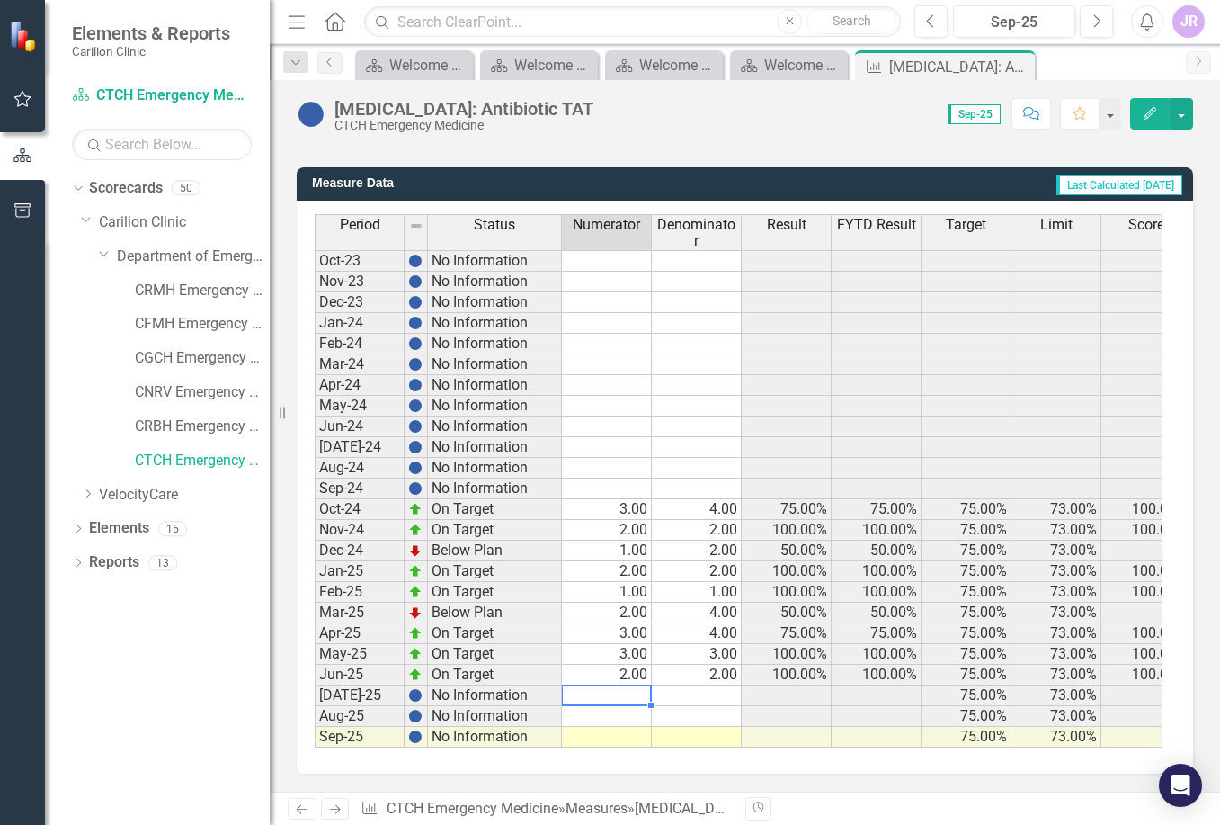
click at [604, 685] on td at bounding box center [607, 695] width 90 height 21
click at [627, 685] on td at bounding box center [607, 695] width 90 height 21
click at [620, 685] on td at bounding box center [607, 695] width 90 height 21
type textarea "4"
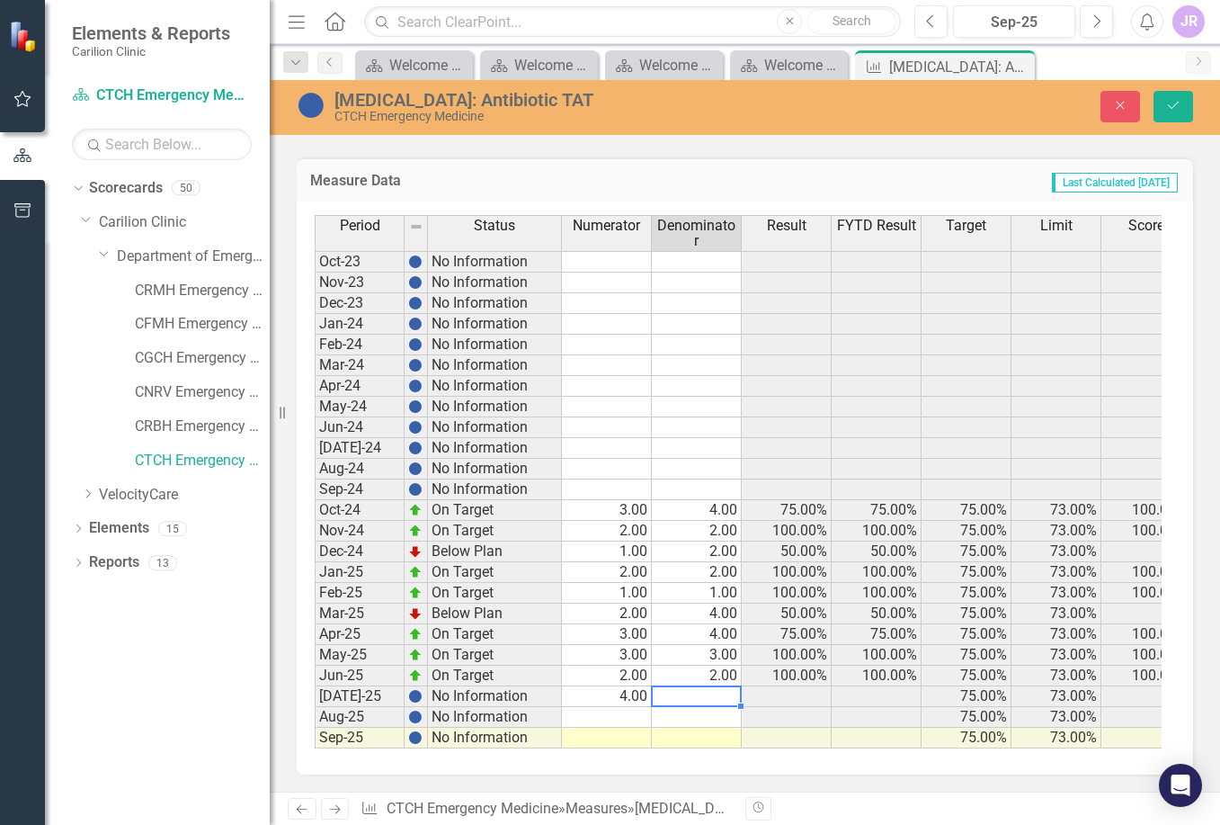
type textarea "4"
type textarea "8"
type textarea "6"
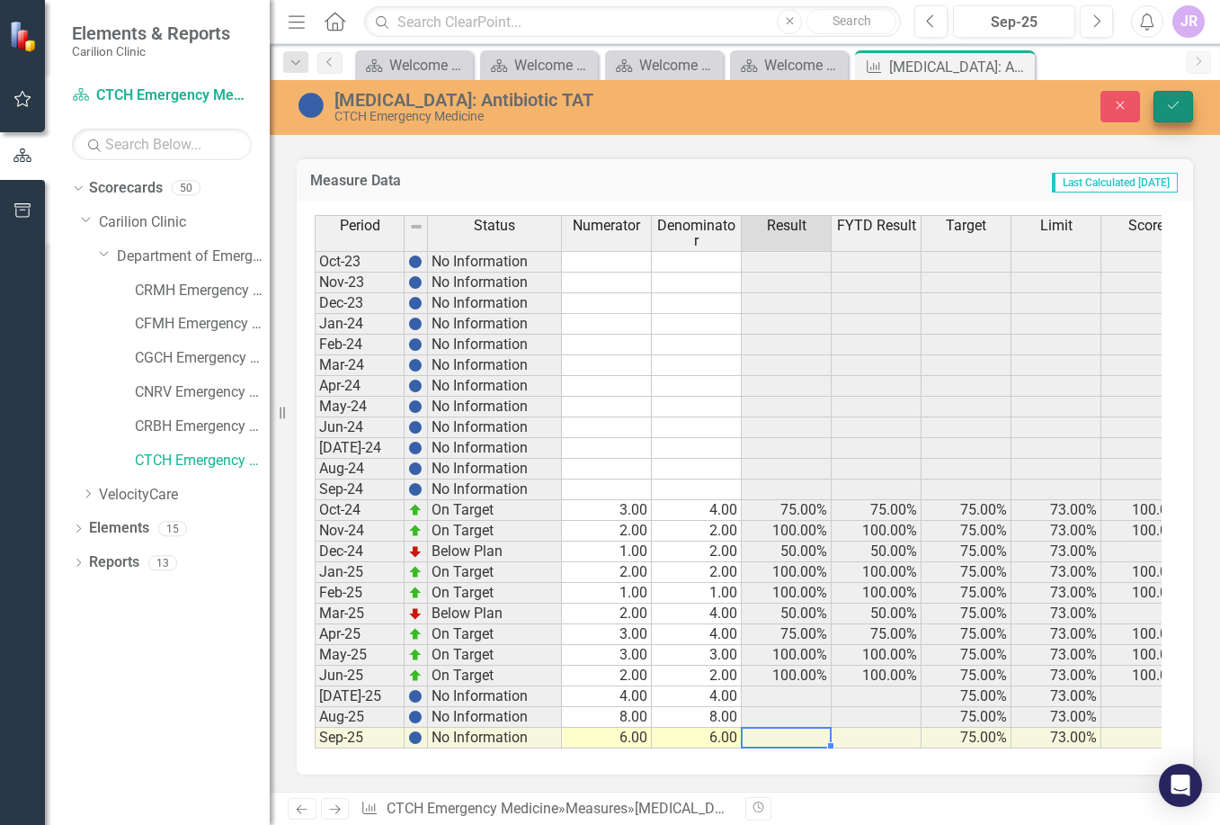
type textarea "6"
click at [1170, 105] on icon "Save" at bounding box center [1174, 105] width 16 height 13
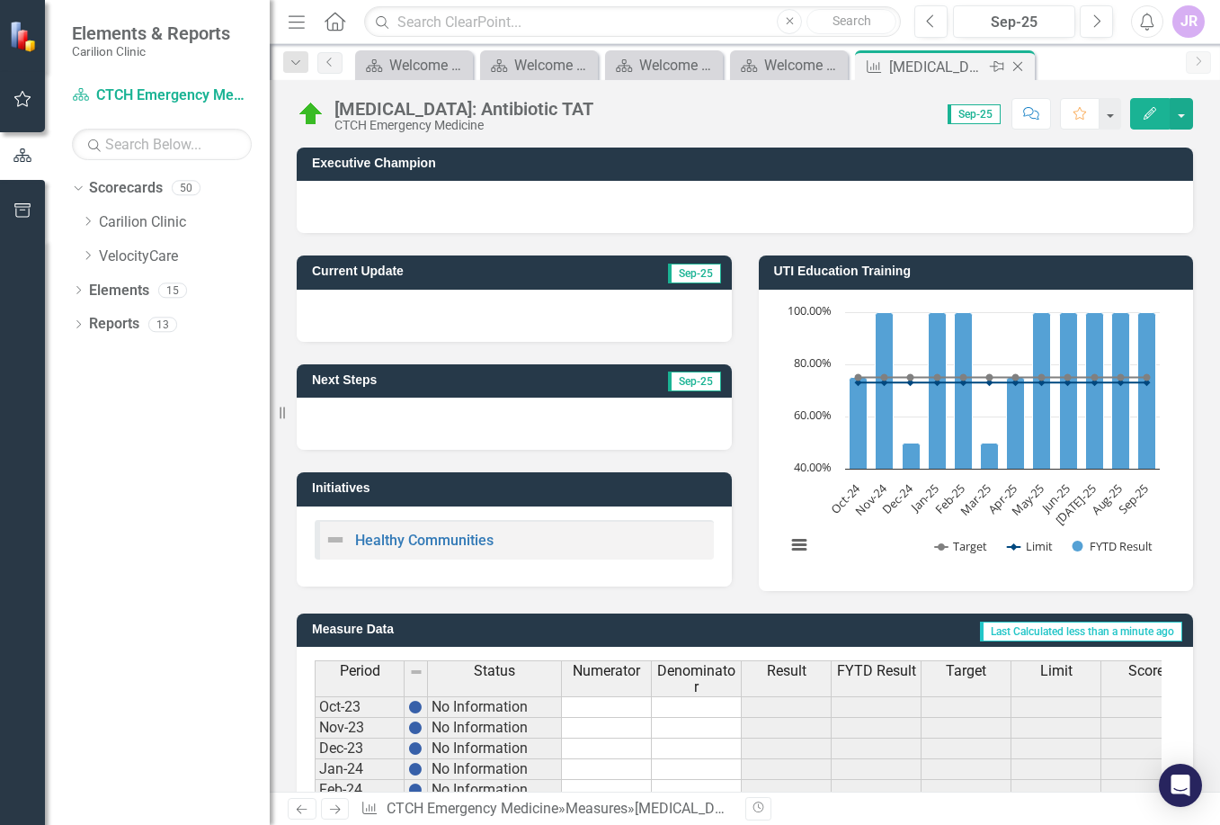
click at [1019, 66] on icon at bounding box center [1019, 67] width 10 height 10
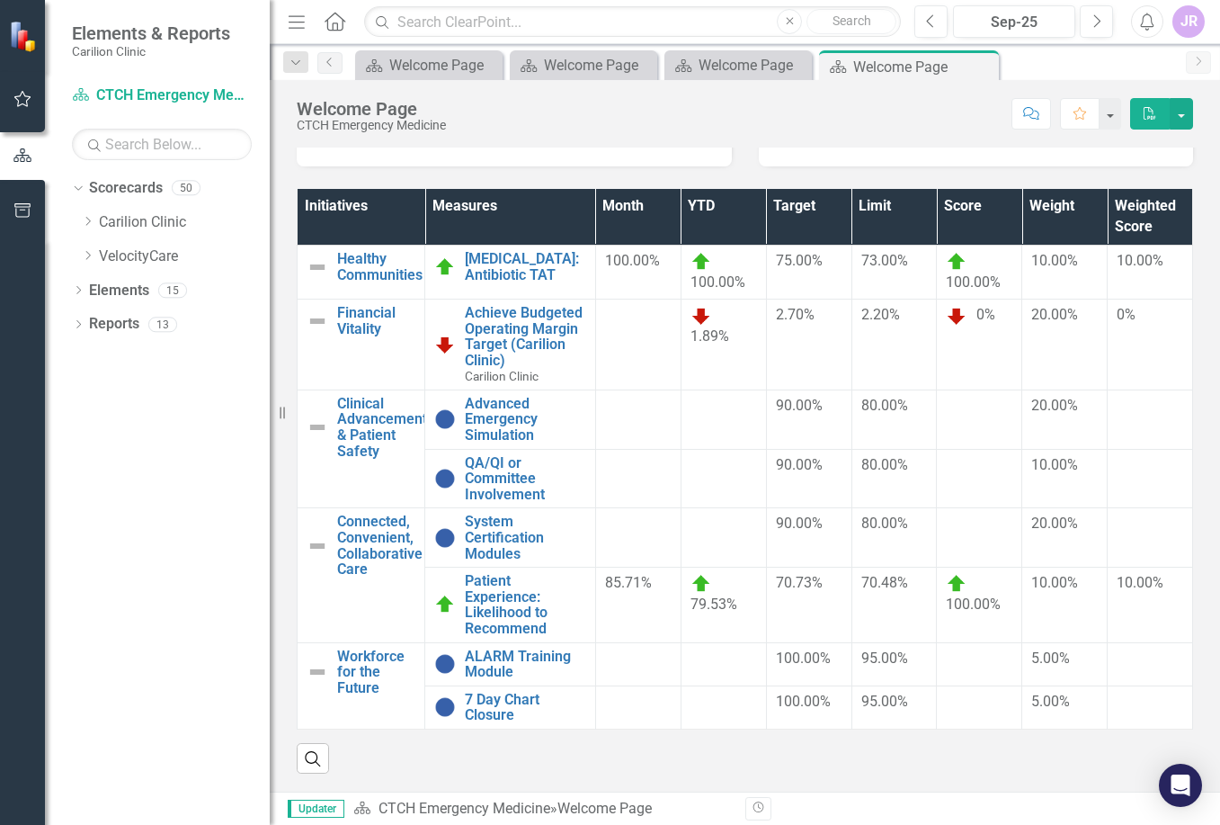
scroll to position [219, 0]
click at [979, 67] on icon "Close" at bounding box center [982, 66] width 18 height 14
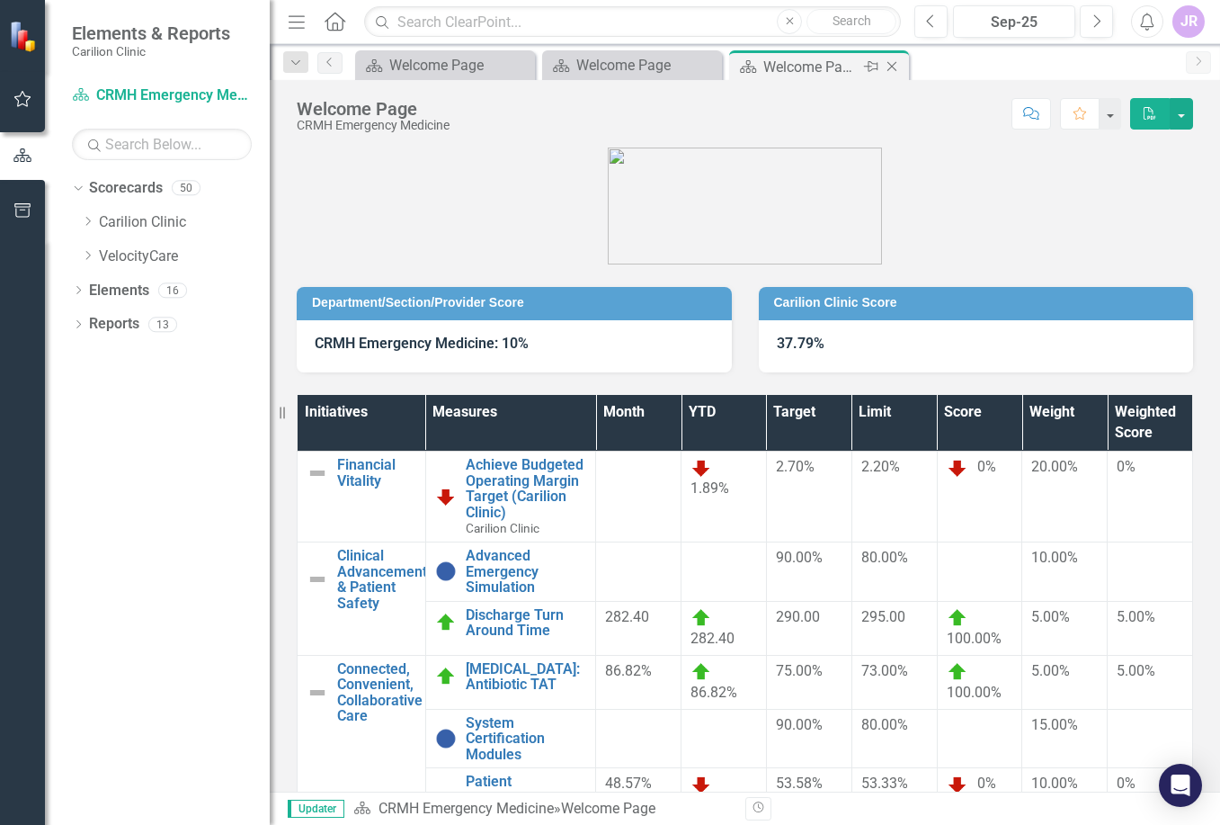
click at [899, 65] on icon "Close" at bounding box center [892, 66] width 18 height 14
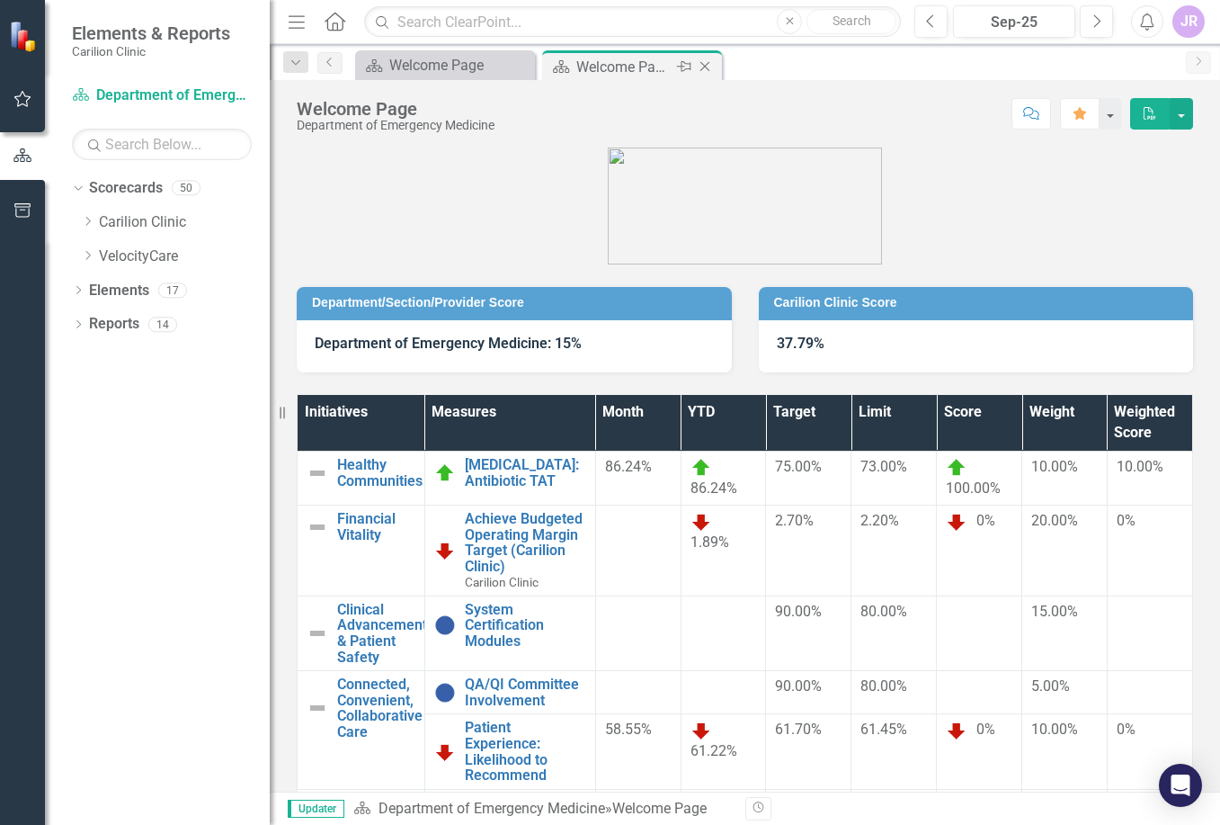
click at [702, 67] on icon "Close" at bounding box center [705, 66] width 18 height 14
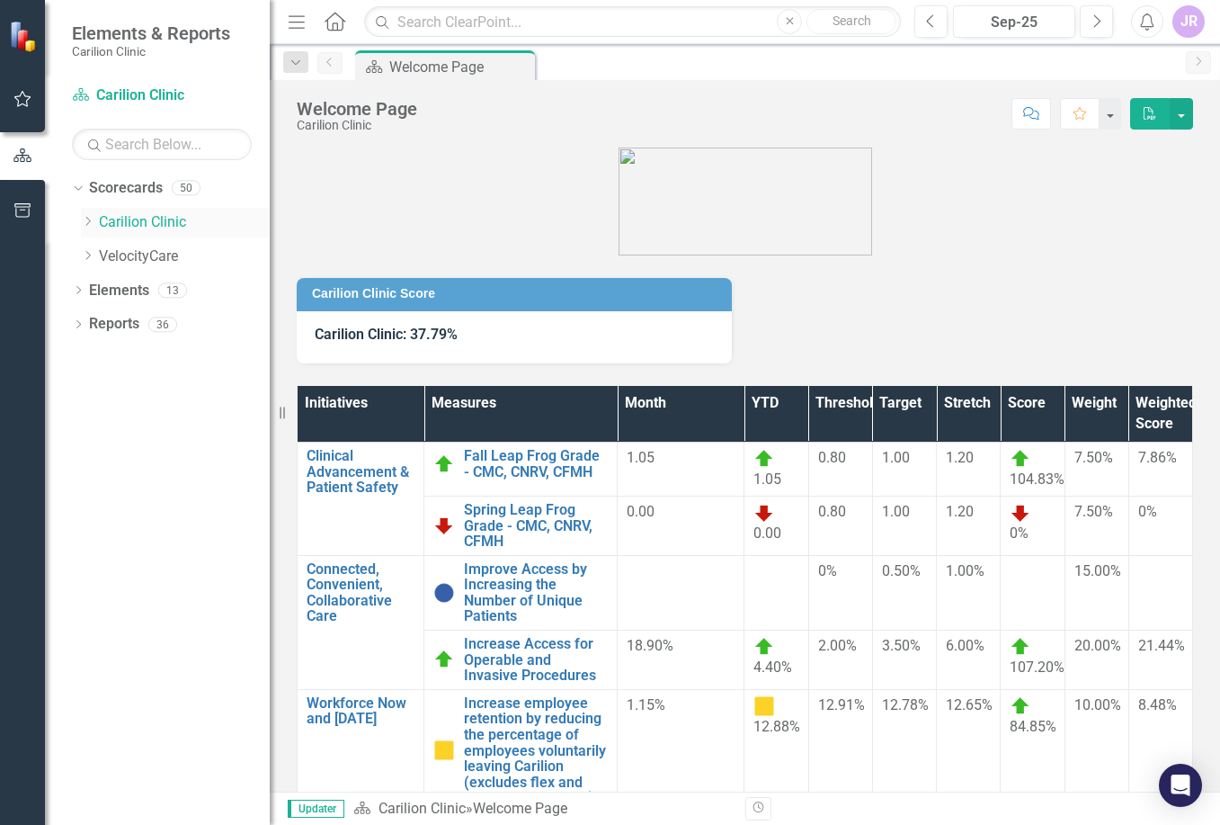
click at [89, 221] on icon "Dropdown" at bounding box center [87, 221] width 13 height 11
click at [170, 253] on link "Department of Emergency Medicine" at bounding box center [193, 256] width 153 height 21
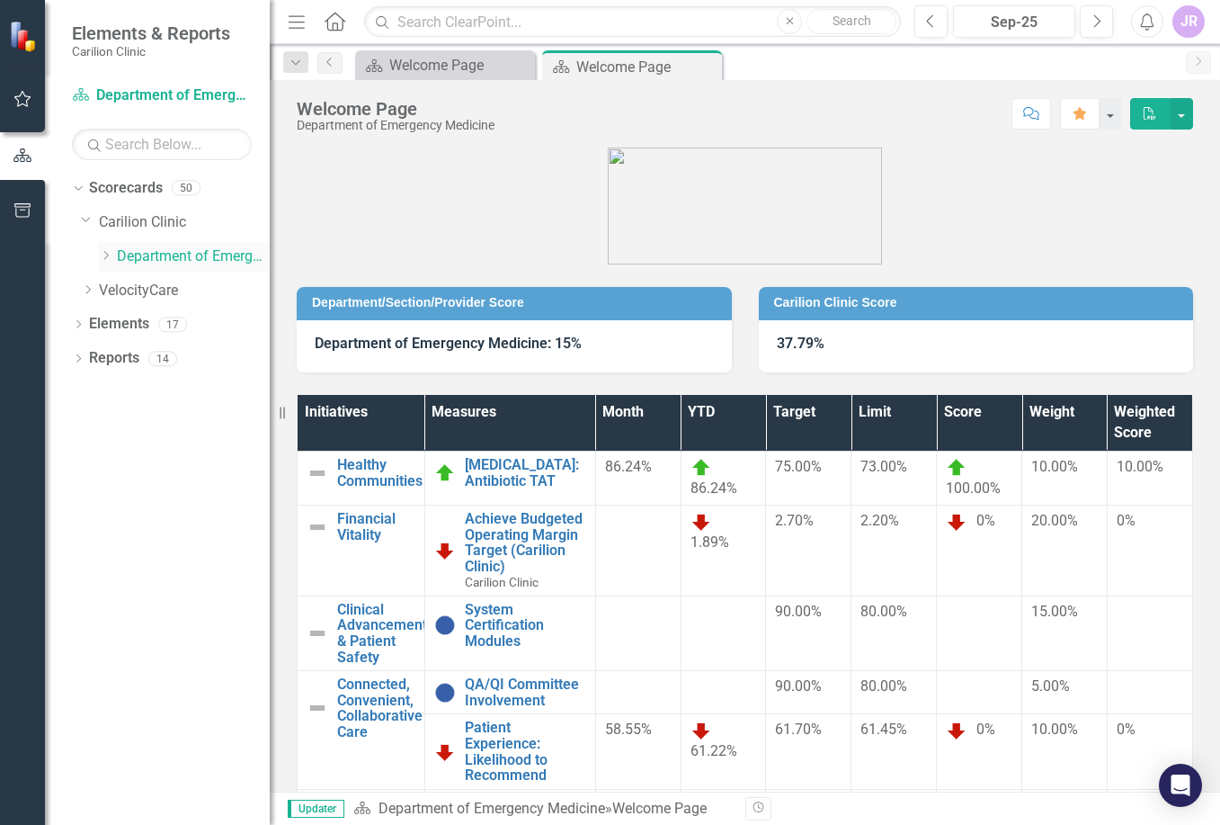
click at [106, 254] on icon "Dropdown" at bounding box center [105, 255] width 13 height 11
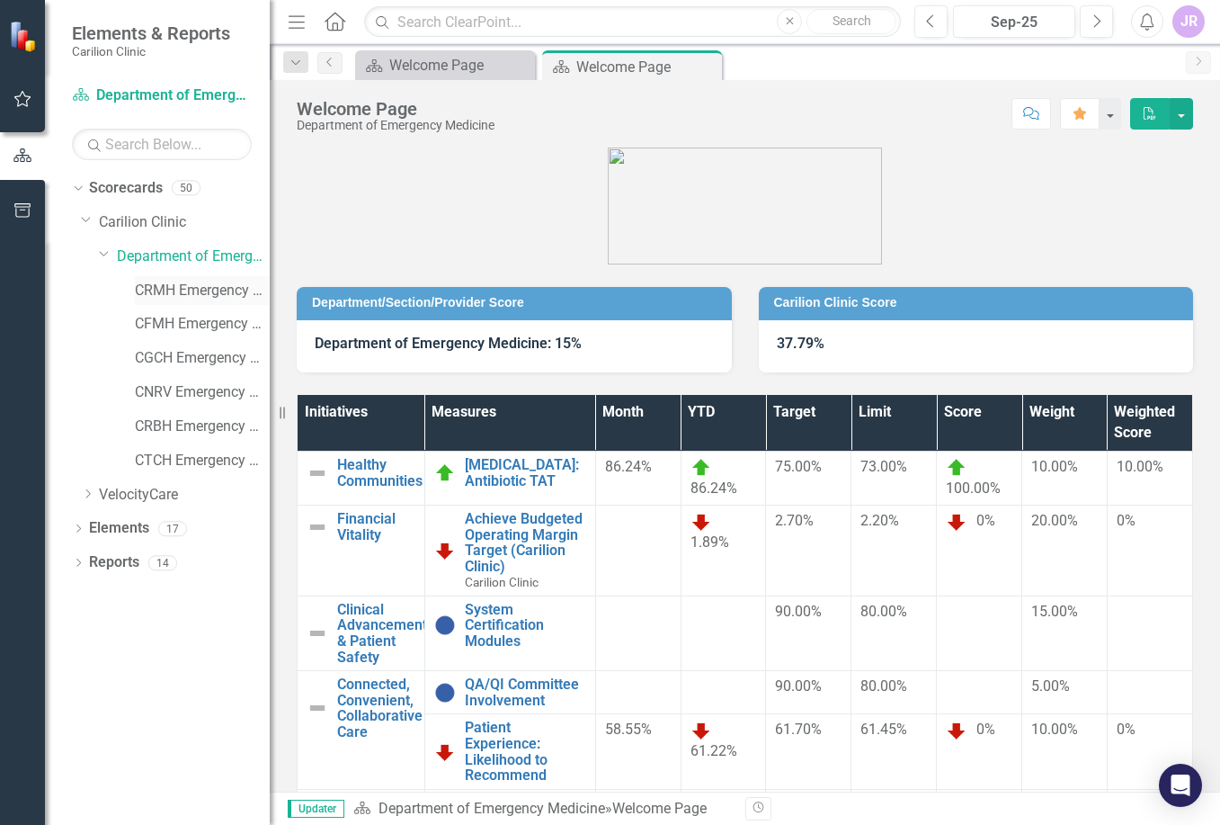
click at [200, 283] on link "CRMH Emergency Medicine" at bounding box center [202, 291] width 135 height 21
